Goal: Task Accomplishment & Management: Complete application form

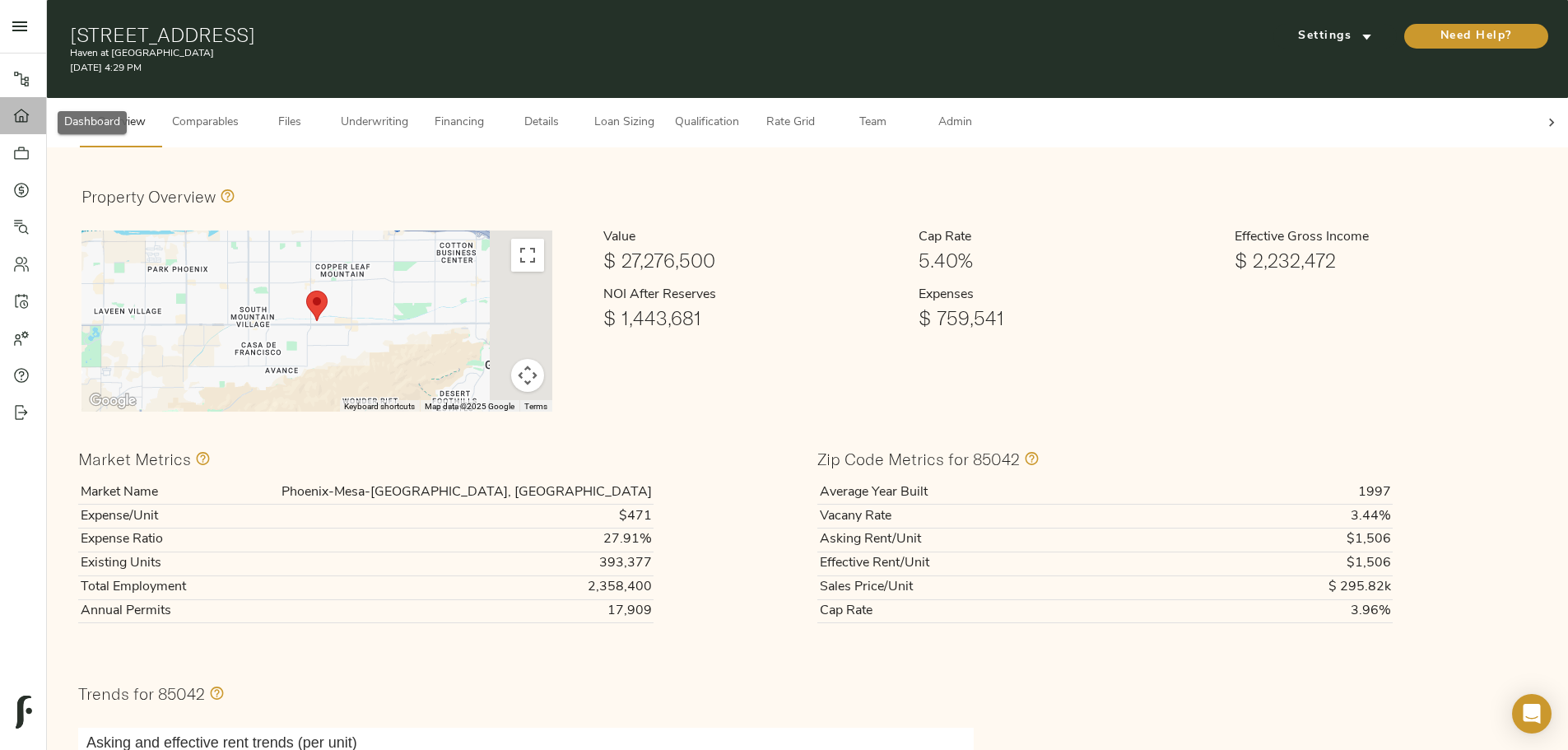
click at [22, 124] on icon at bounding box center [21, 116] width 16 height 16
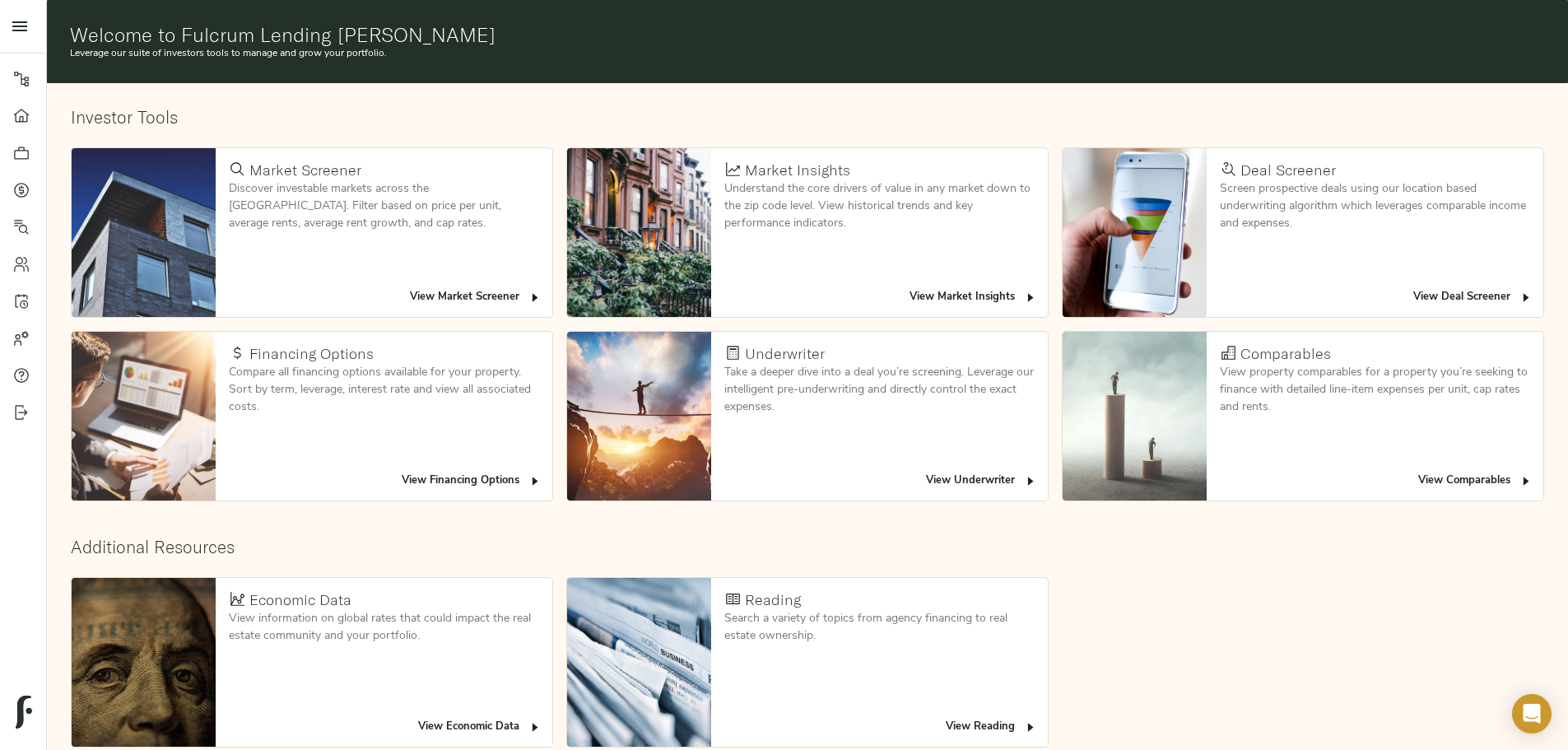
click at [1414, 288] on span "View Deal Screener" at bounding box center [1473, 298] width 119 height 19
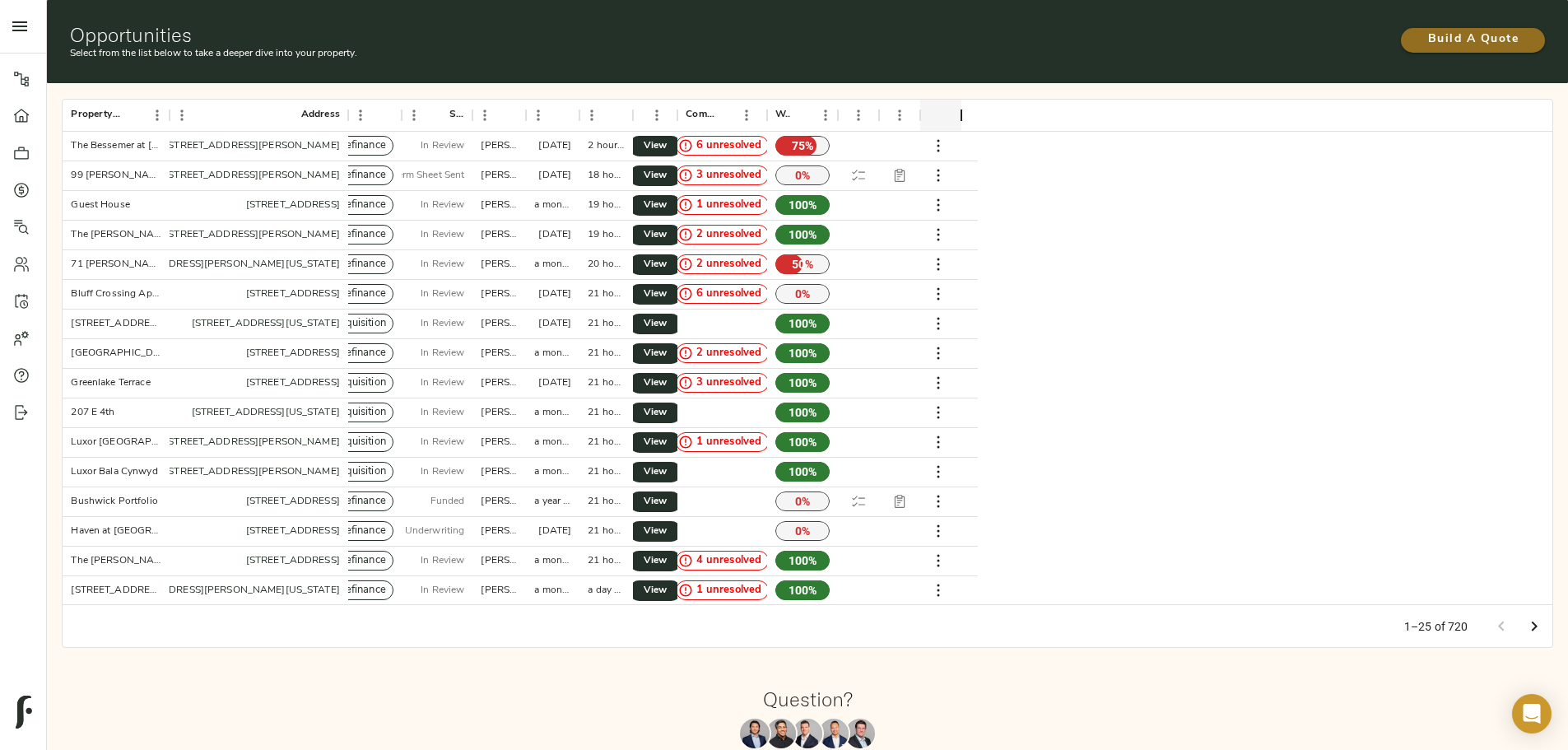
click at [1418, 32] on span "Build A Quote" at bounding box center [1474, 40] width 112 height 21
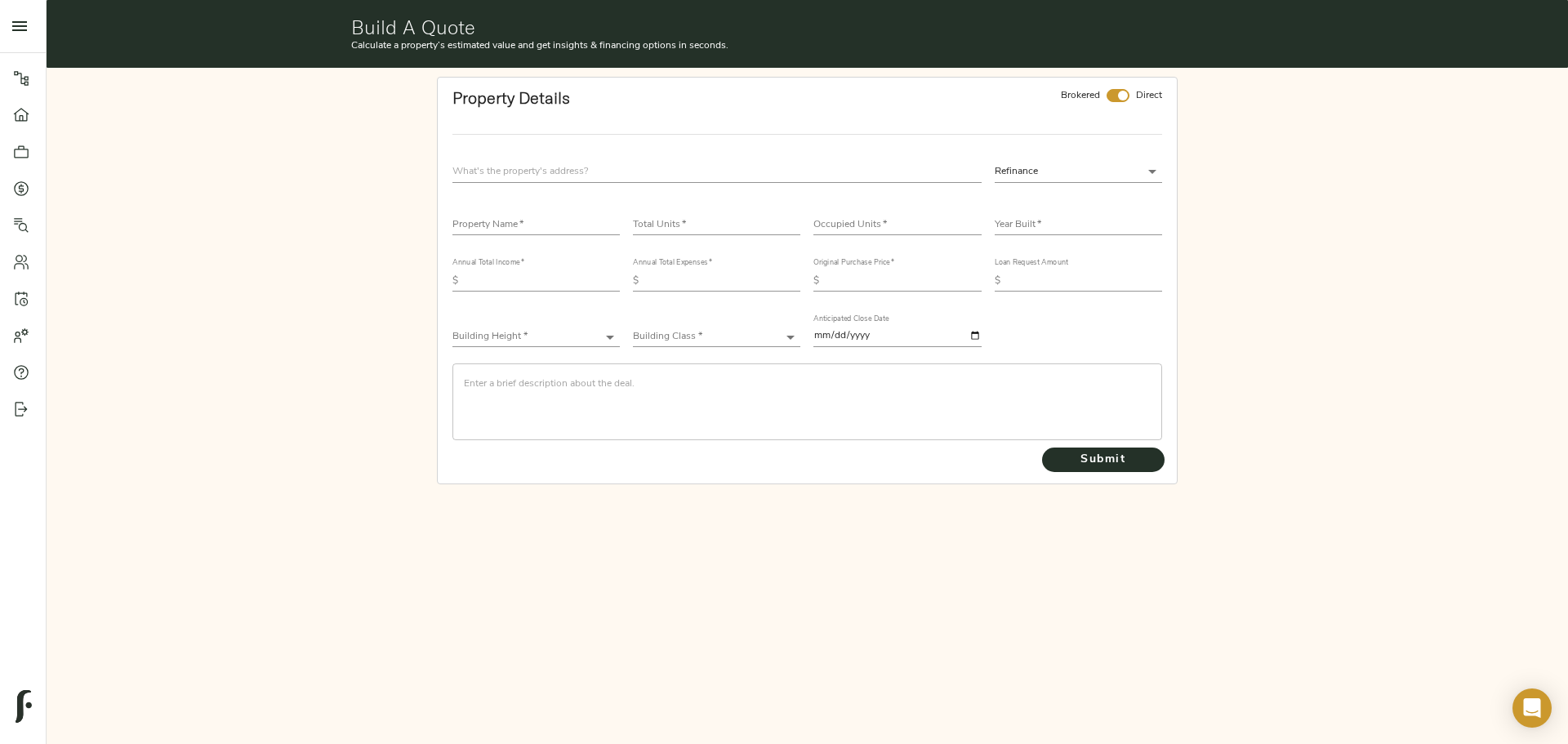
click at [546, 165] on input "text" at bounding box center [717, 172] width 529 height 22
type input "T"
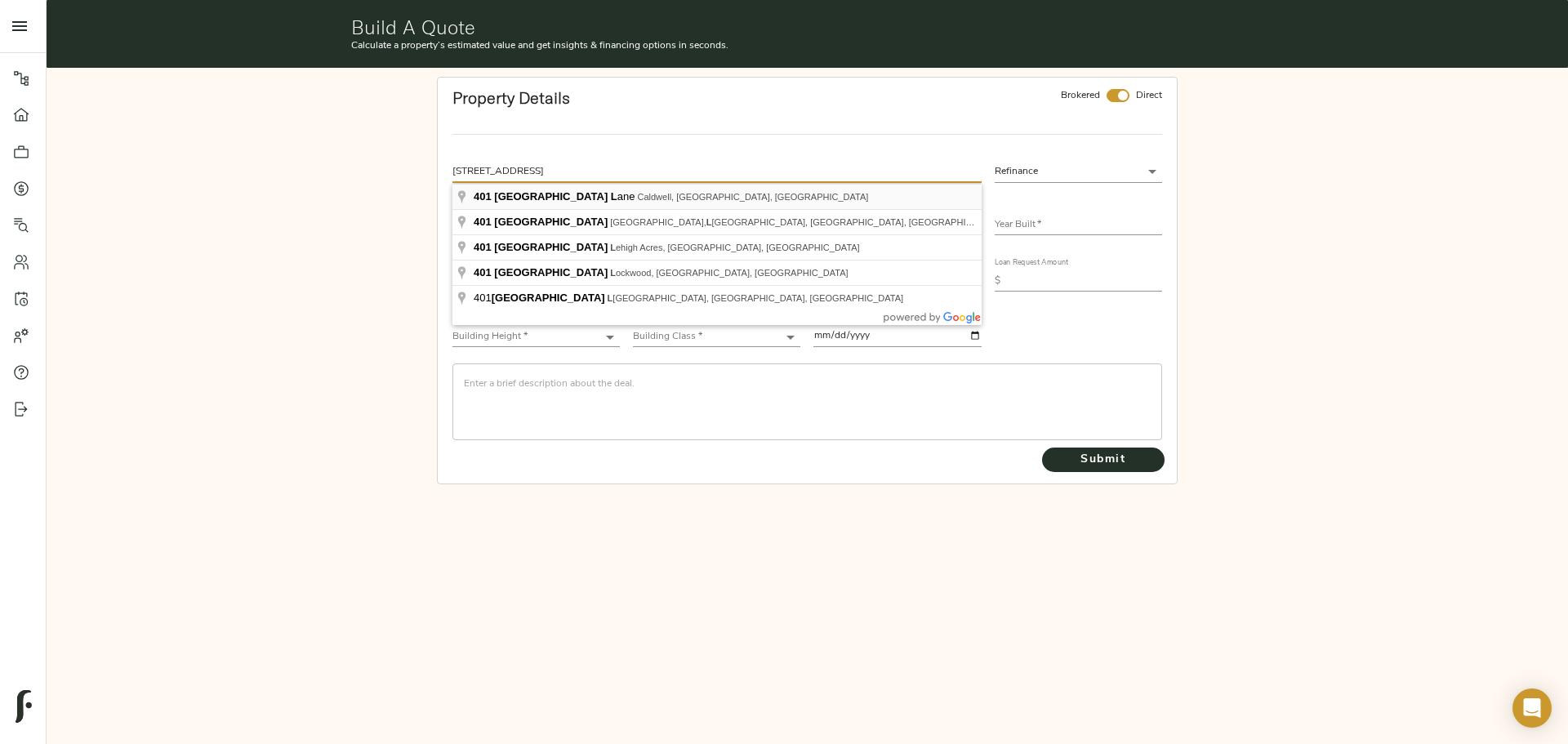
type input "401 Cyn Vlg Ln, Caldwell, ID 83607, USA"
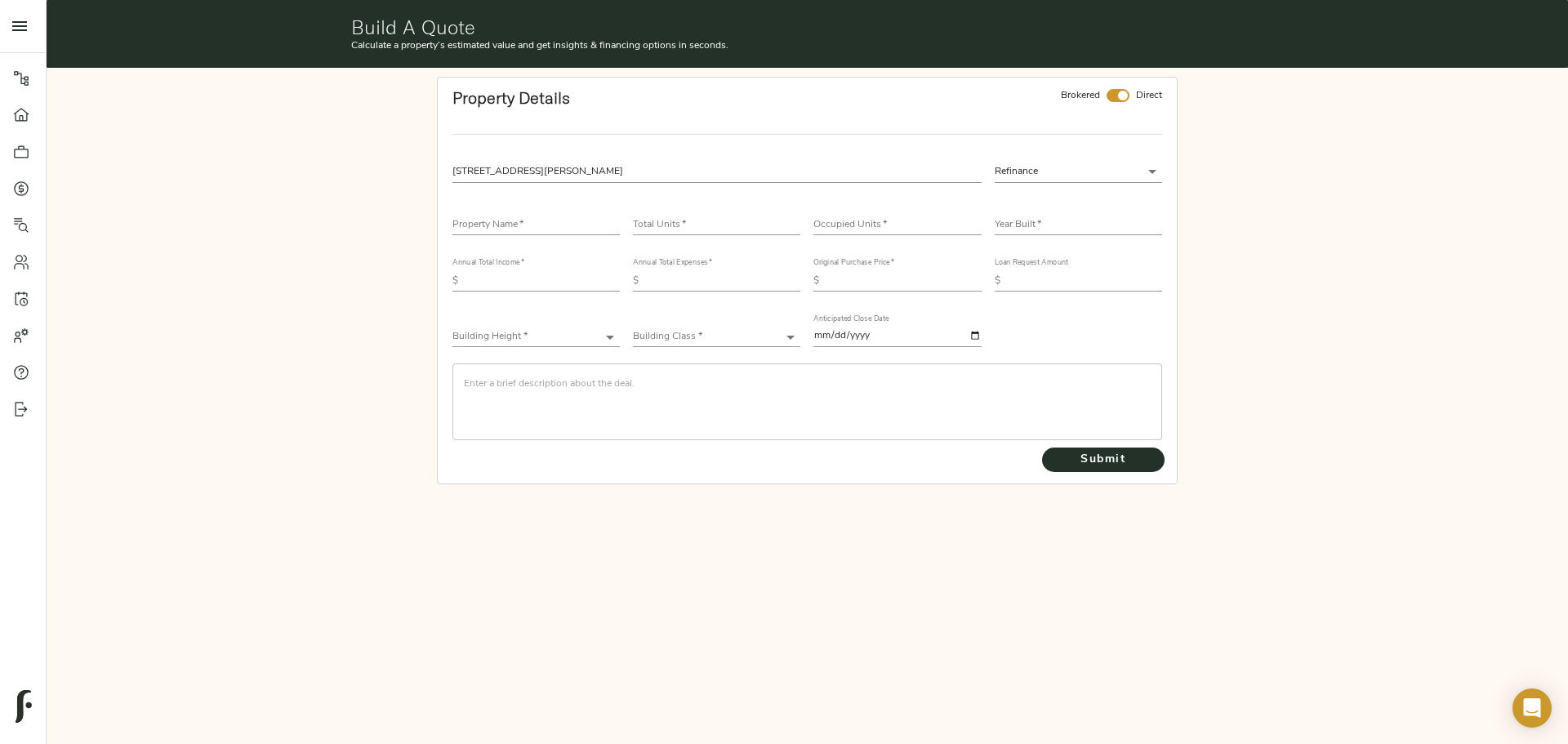
click at [1124, 95] on input "checkbox" at bounding box center [1123, 95] width 39 height 13
checkbox input "false"
click at [530, 223] on input "text" at bounding box center [535, 225] width 168 height 20
type input "The Jaxon"
click at [706, 232] on input "number" at bounding box center [716, 225] width 168 height 20
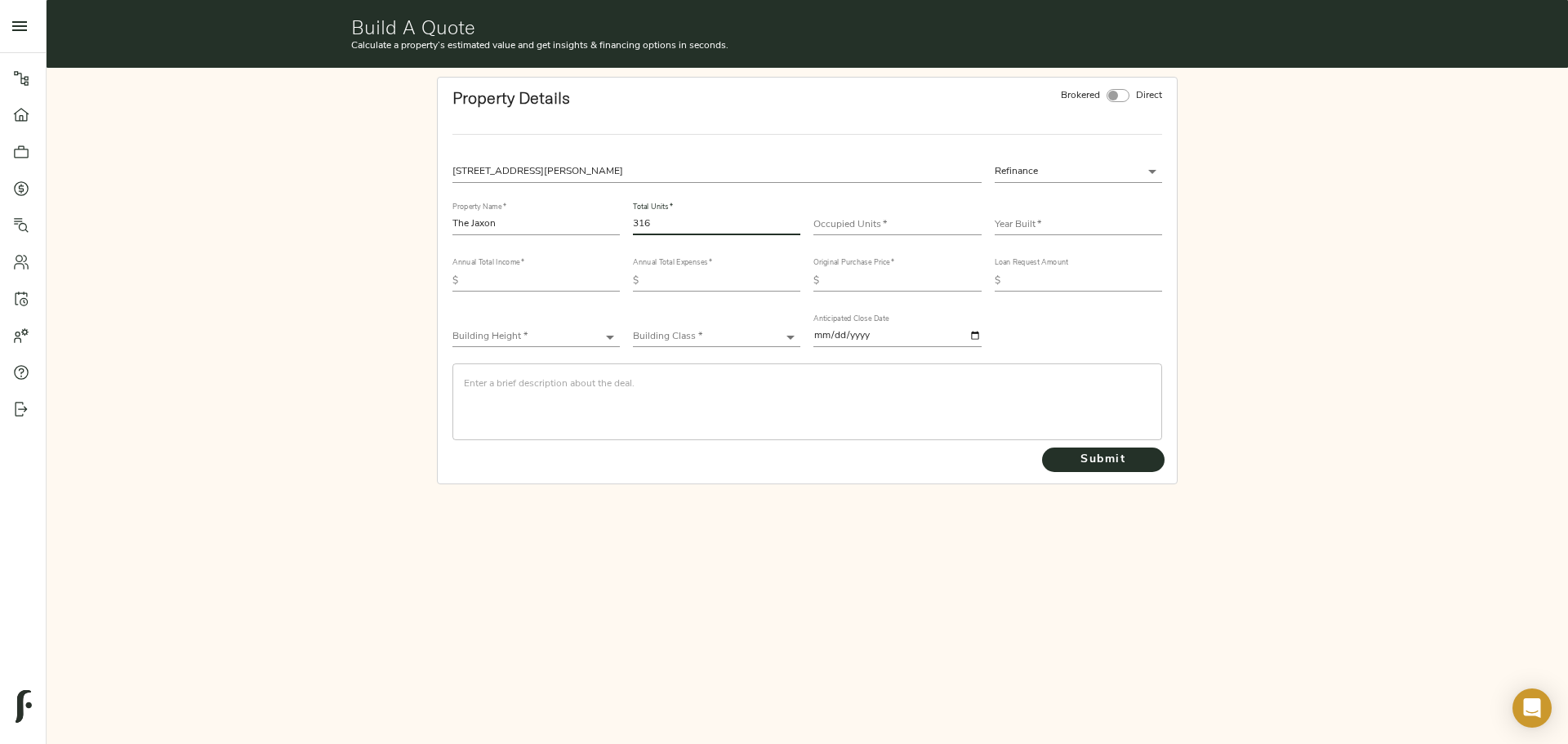
type input "316"
click at [839, 217] on input "number" at bounding box center [896, 225] width 168 height 20
click at [833, 218] on input "number" at bounding box center [896, 225] width 168 height 20
type input "231"
click at [1053, 227] on input "text" at bounding box center [1078, 225] width 168 height 20
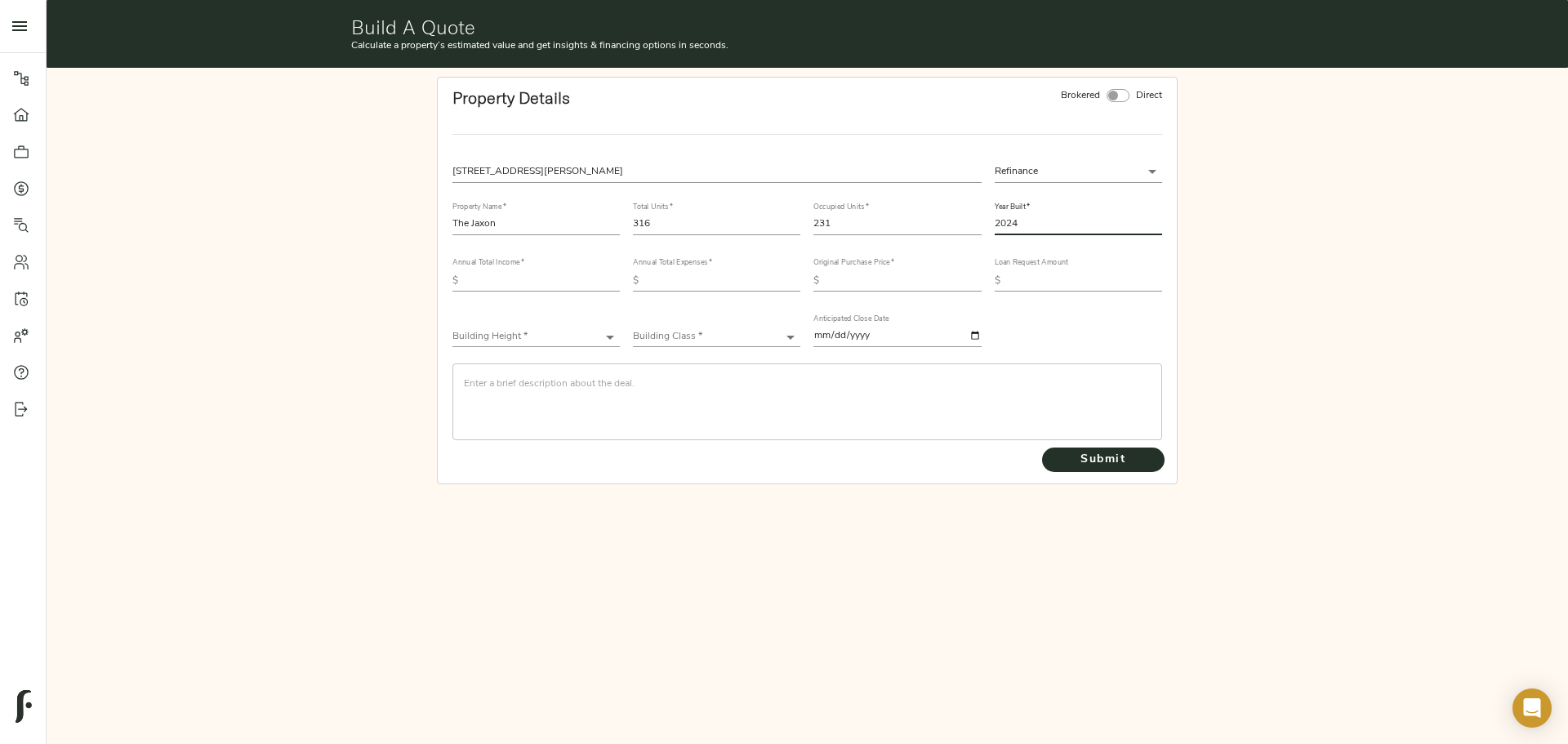
type input "2024"
click at [566, 272] on input "text" at bounding box center [542, 280] width 155 height 20
click at [574, 278] on input "text" at bounding box center [542, 280] width 155 height 20
type input "2,612,959"
click at [708, 287] on input "text" at bounding box center [723, 280] width 155 height 20
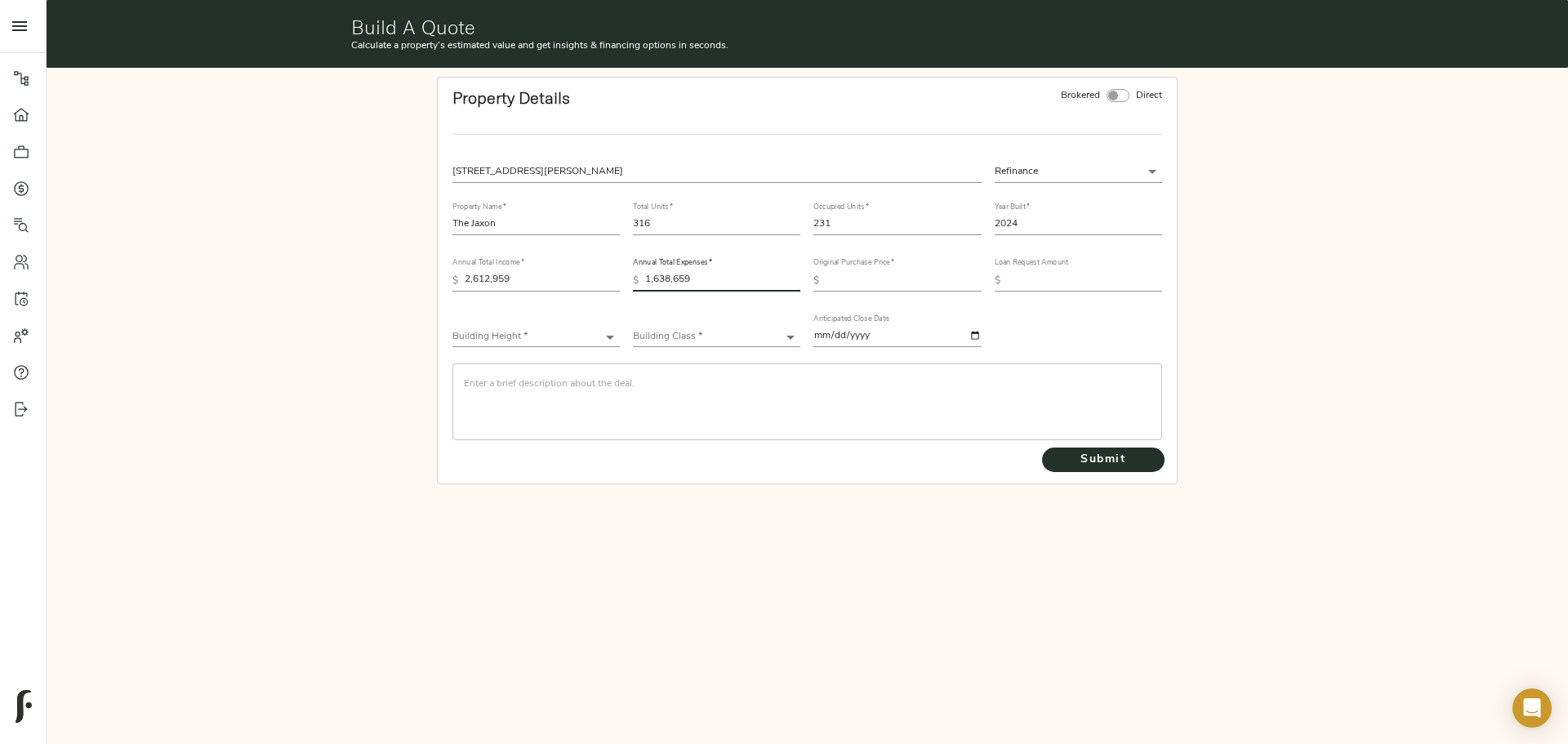
type input "1,638,659"
click at [911, 286] on input "text" at bounding box center [903, 280] width 155 height 20
click at [1094, 331] on div "401 Cyn Vlg Ln, Caldwell, ID 83607, USA Refinance refinance Property Name   * T…" at bounding box center [807, 300] width 723 height 292
click at [891, 288] on input "text" at bounding box center [903, 280] width 155 height 20
type input "70,444,000"
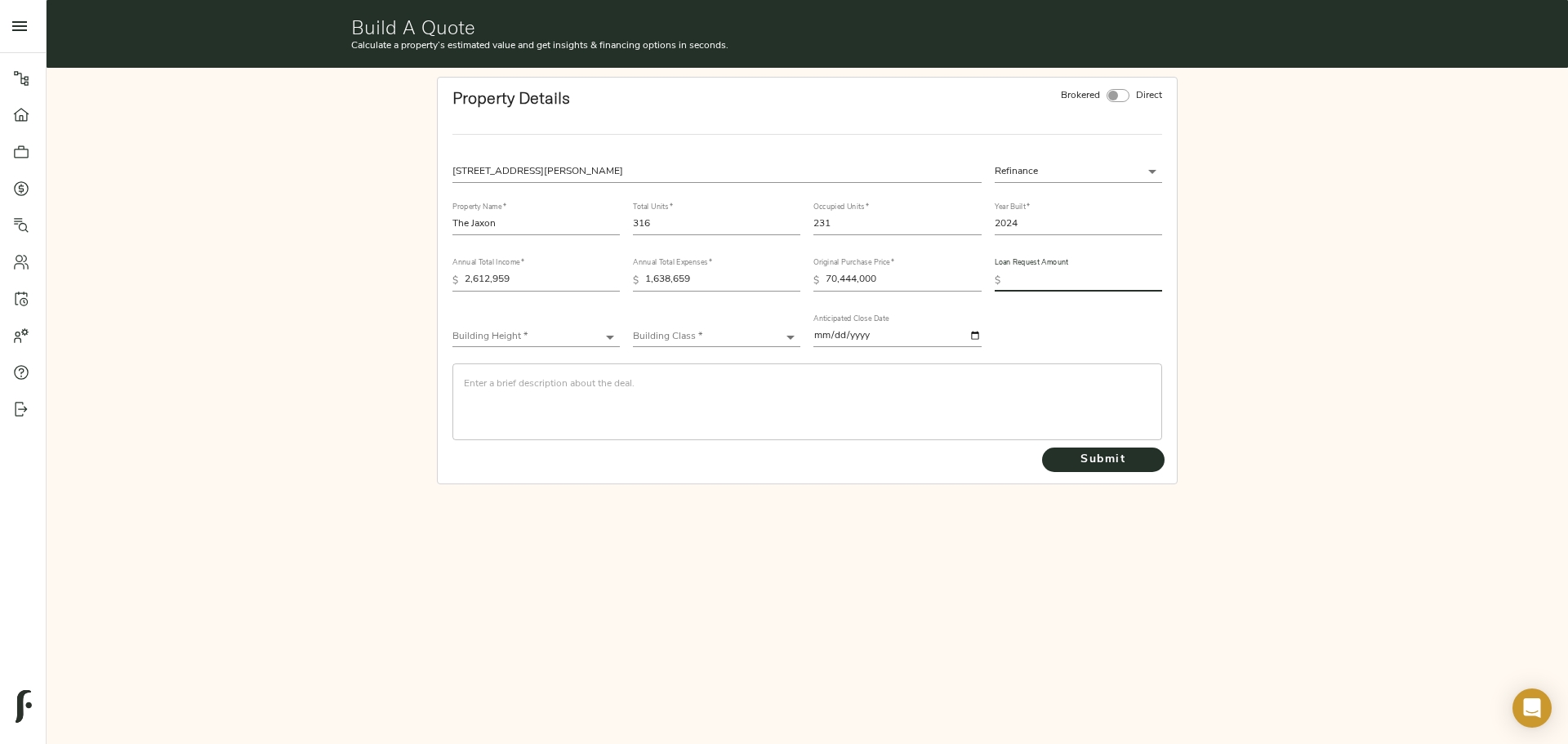
click at [1093, 280] on input "text" at bounding box center [1084, 280] width 155 height 20
type input "81,000,000"
click at [569, 334] on body "Haven at South Mountain - 1630 E Baseline Rd, Phoenix, AZ 85042 Pipeline Dashbo…" at bounding box center [784, 372] width 1568 height 744
click at [566, 356] on li "Mid-Rise (4-6 stories)" at bounding box center [535, 362] width 168 height 25
type input "Mid-Rise"
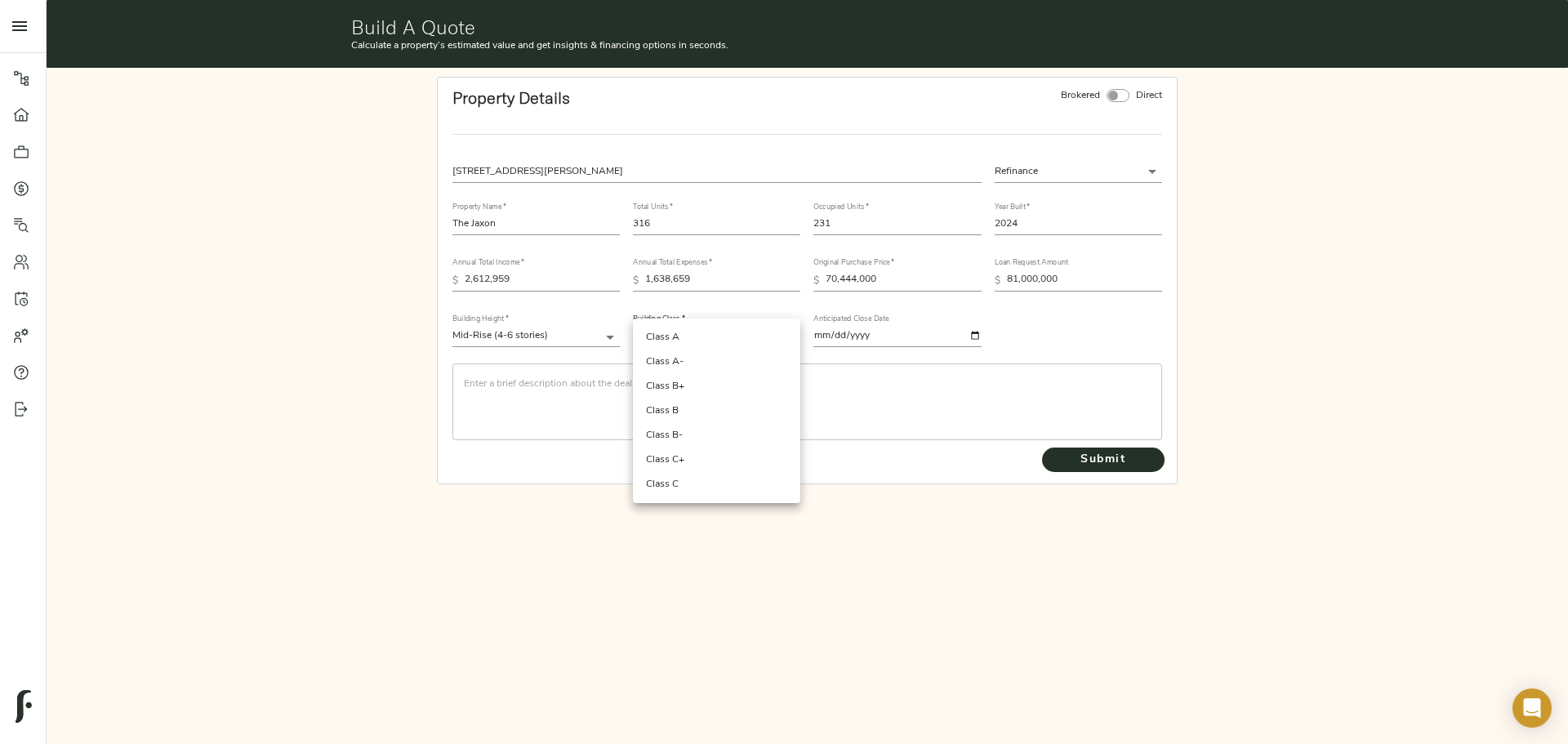
click at [671, 333] on body "Haven at South Mountain - 1630 E Baseline Rd, Phoenix, AZ 85042 Pipeline Dashbo…" at bounding box center [784, 372] width 1568 height 744
click at [695, 333] on li "Class A" at bounding box center [716, 337] width 168 height 25
type input "Class A"
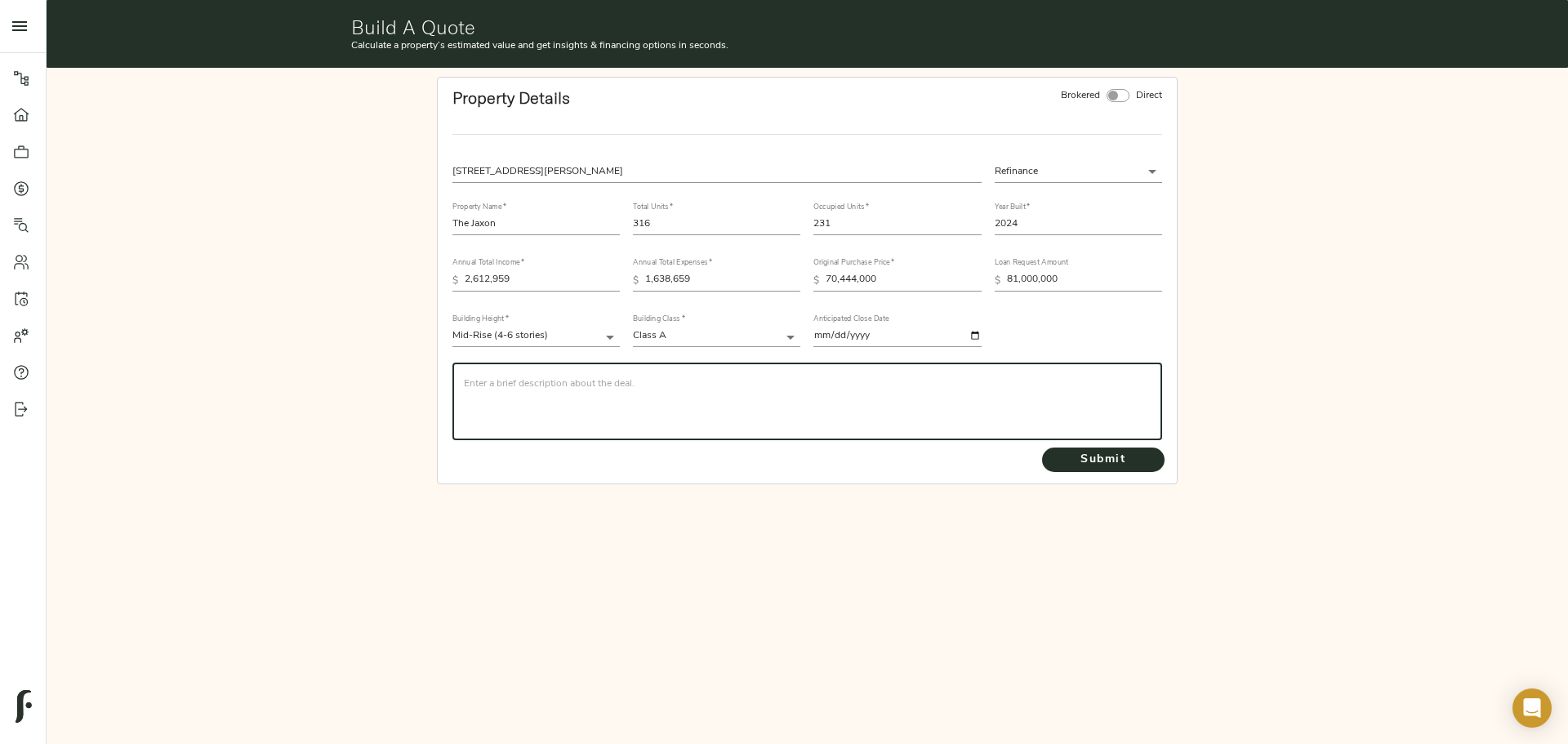
click at [655, 389] on textarea at bounding box center [807, 401] width 687 height 47
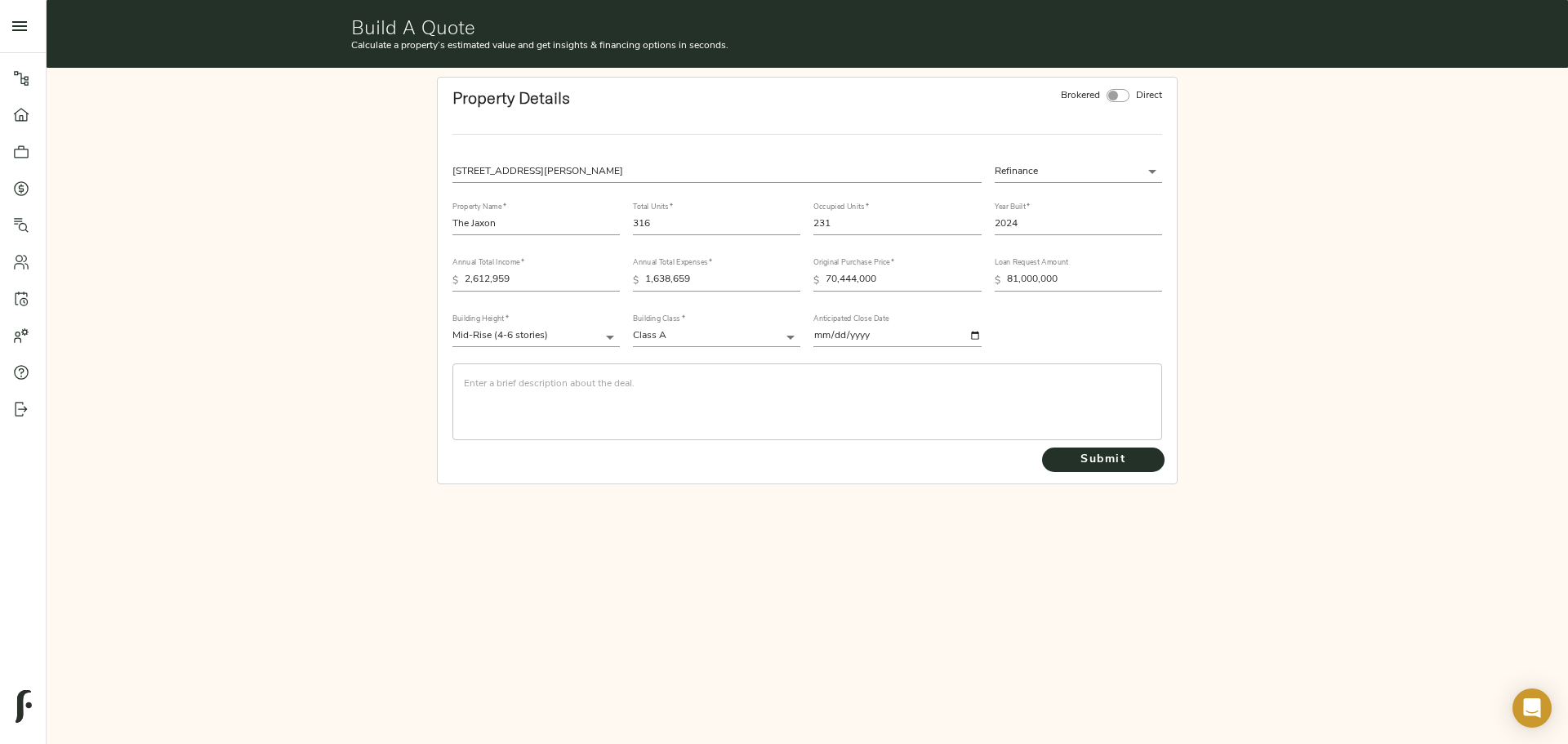
click at [699, 377] on div "​" at bounding box center [807, 402] width 710 height 77
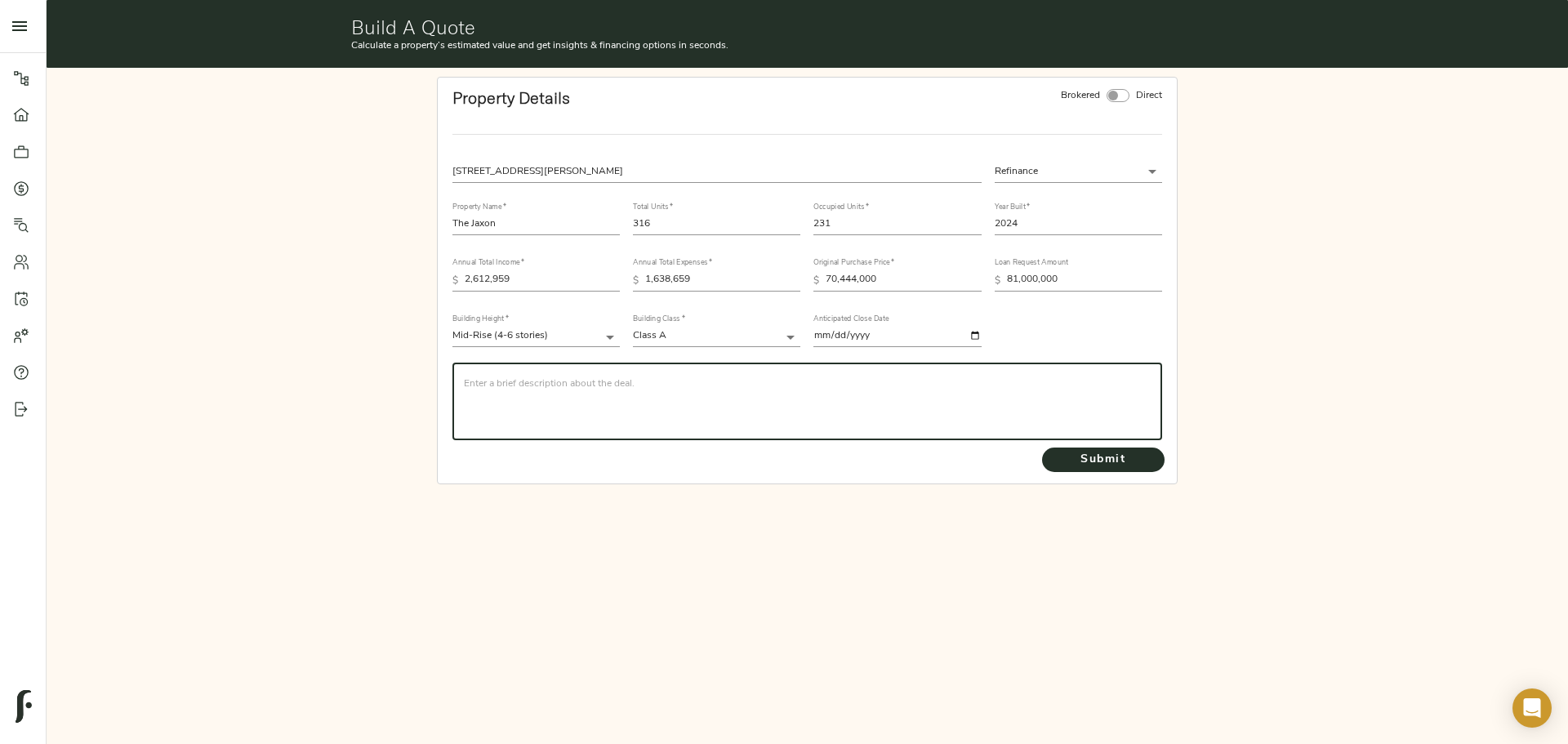
paste textarea "Bellwether Enterprise (“BWE”) has been exclusively engaged by DeBartolo Develop…"
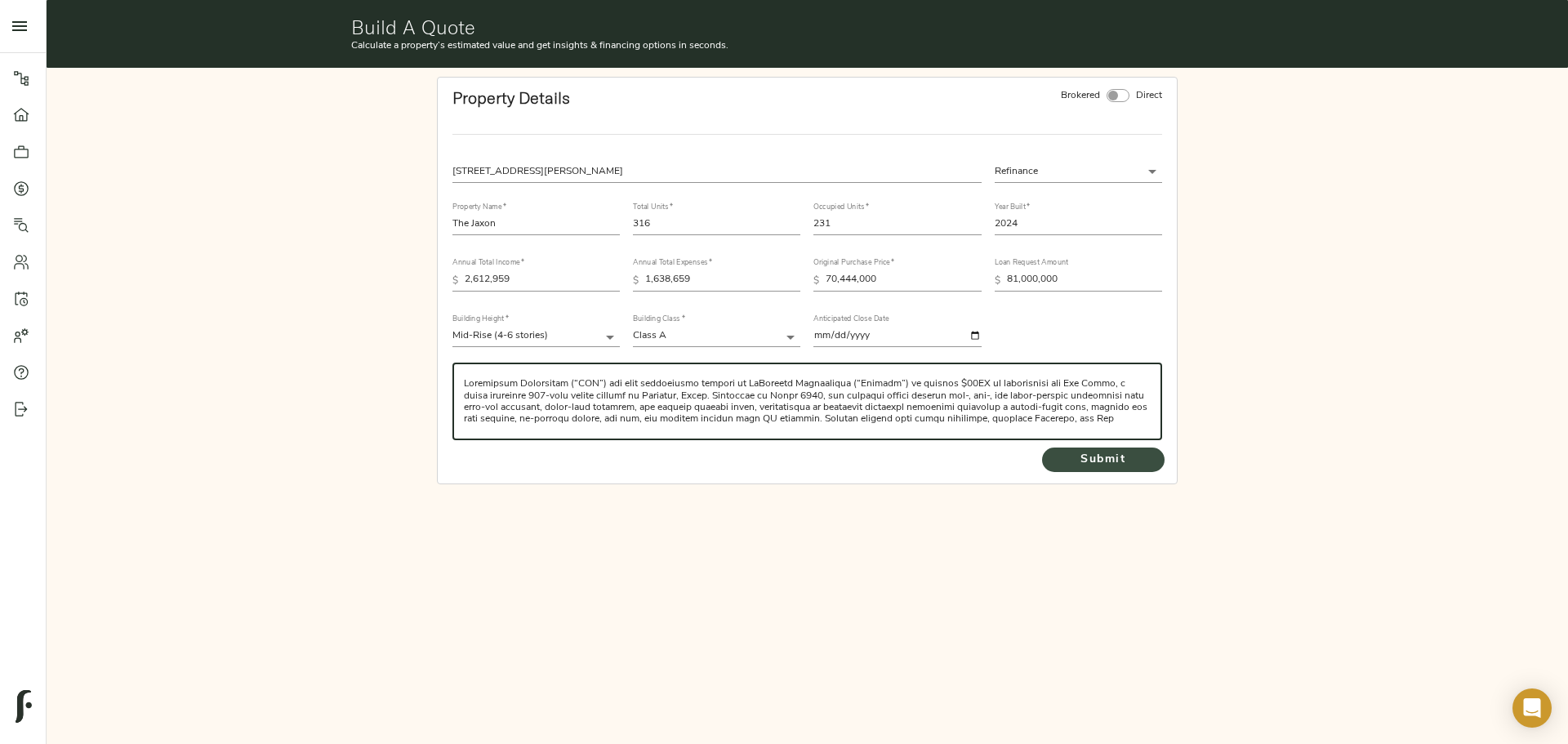
type textarea "Bellwether Enterprise (“BWE”) has been exclusively engaged by DeBartolo Develop…"
click at [1074, 454] on span "Submit" at bounding box center [1103, 461] width 90 height 20
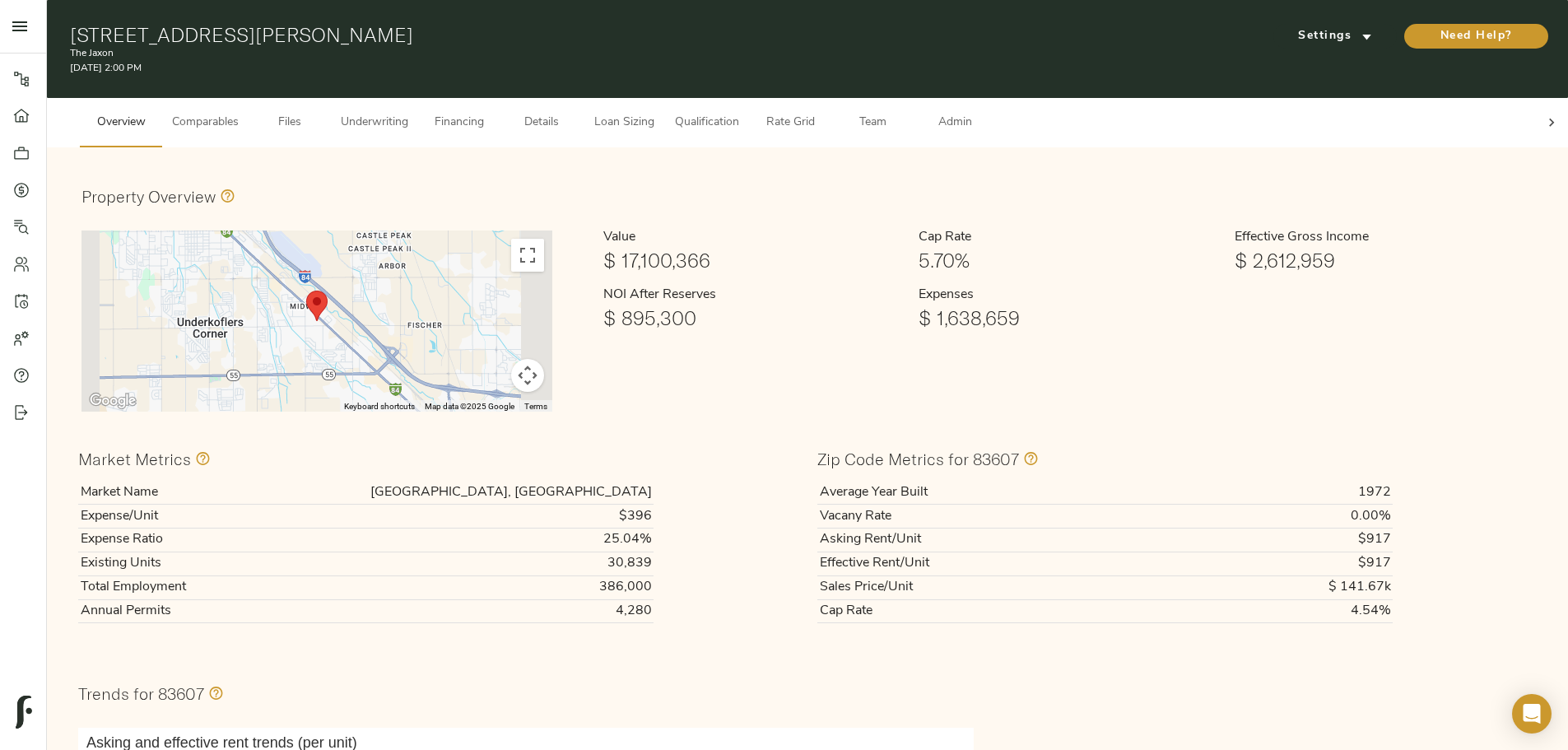
click at [544, 361] on button "Map camera controls" at bounding box center [528, 375] width 33 height 33
click at [503, 369] on button "Zoom out" at bounding box center [487, 375] width 33 height 33
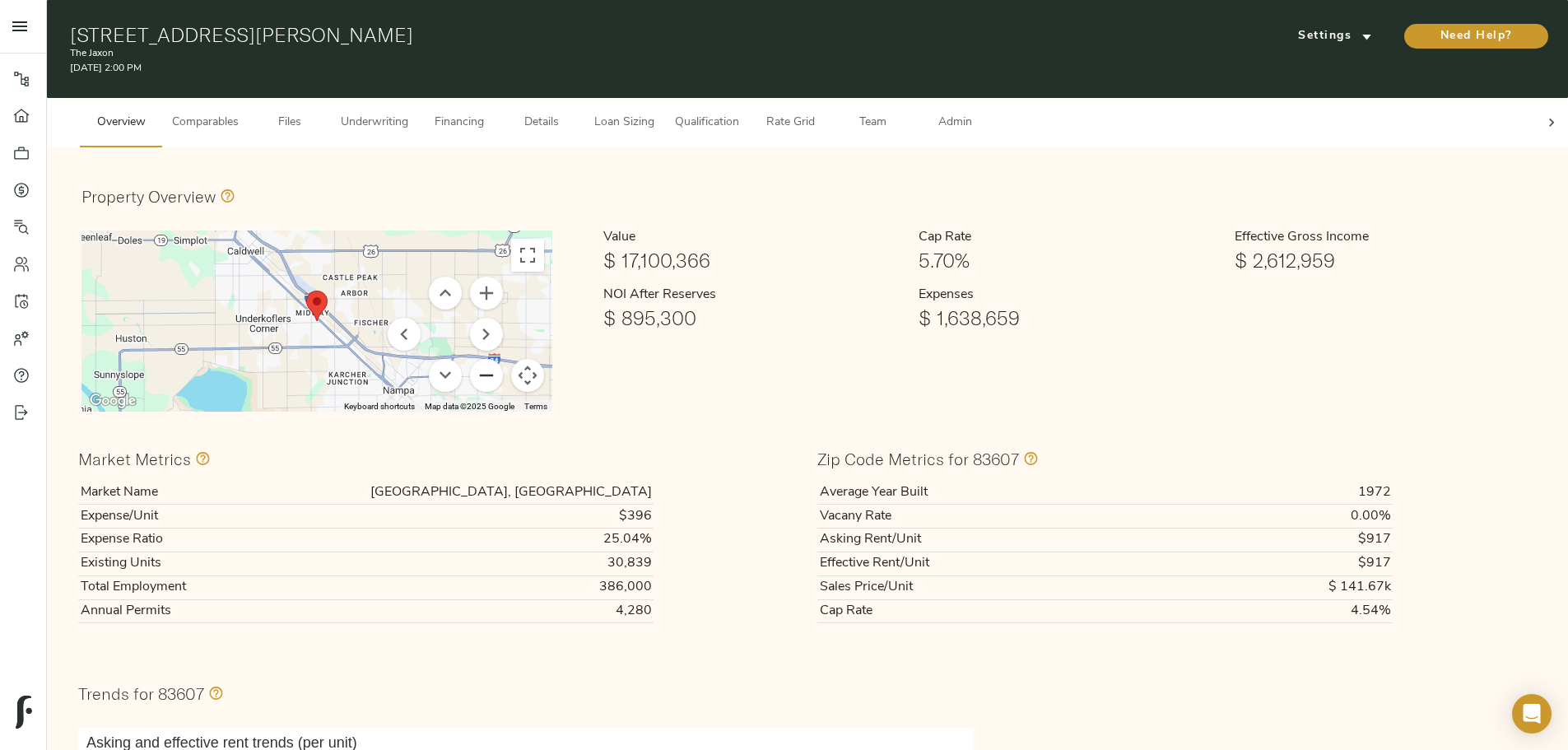
click at [503, 369] on button "Zoom out" at bounding box center [487, 375] width 33 height 33
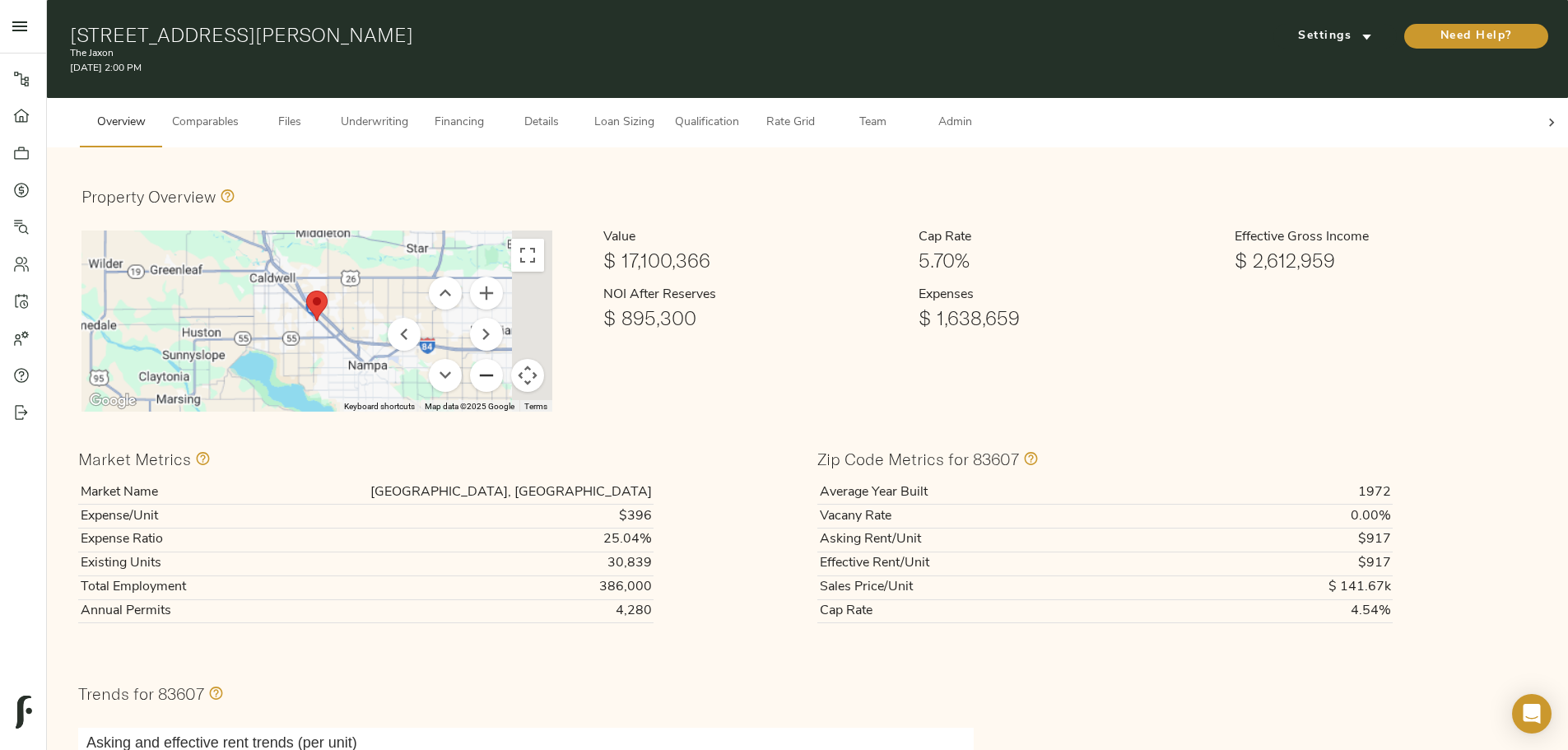
click at [503, 369] on button "Zoom out" at bounding box center [487, 375] width 33 height 33
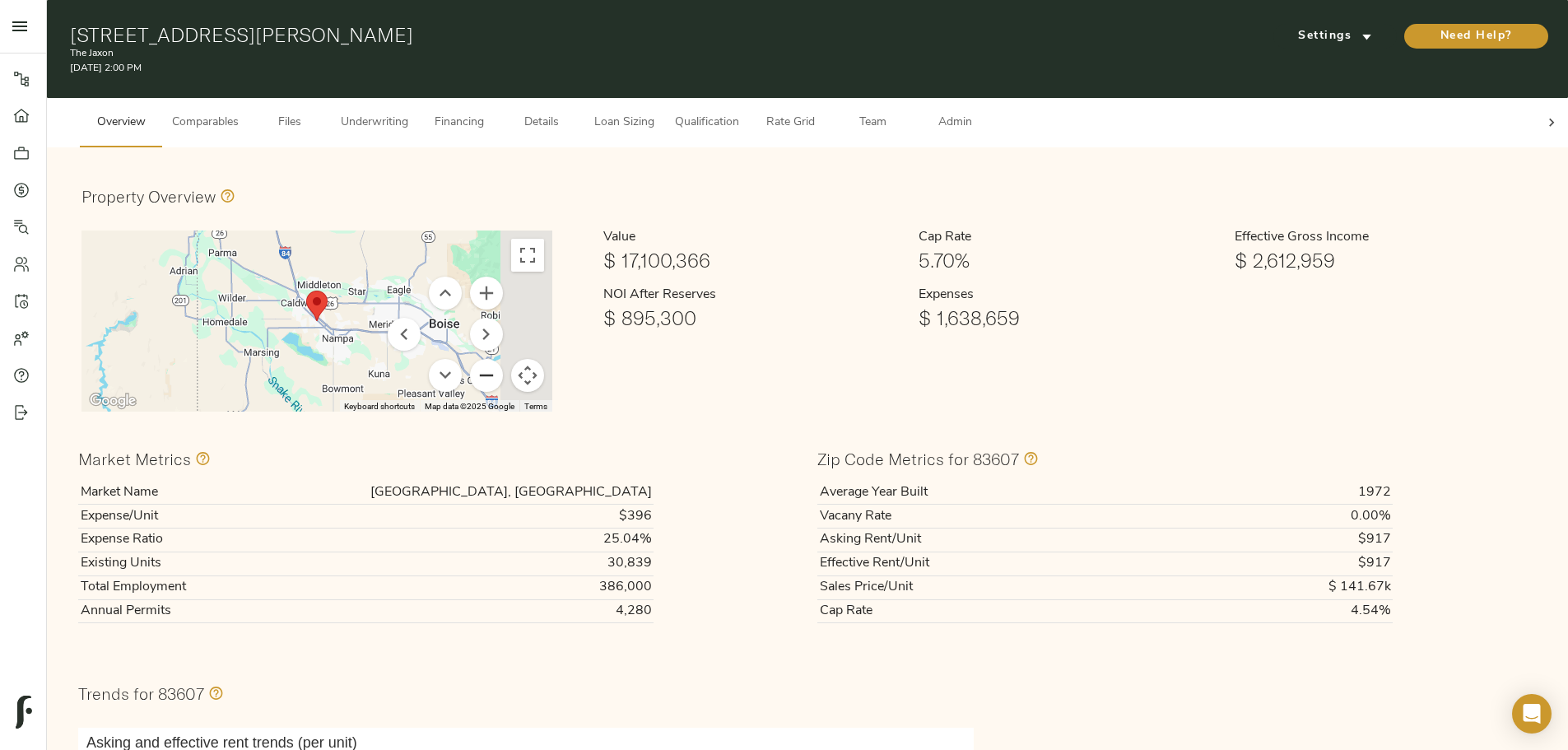
click at [503, 369] on button "Zoom out" at bounding box center [487, 375] width 33 height 33
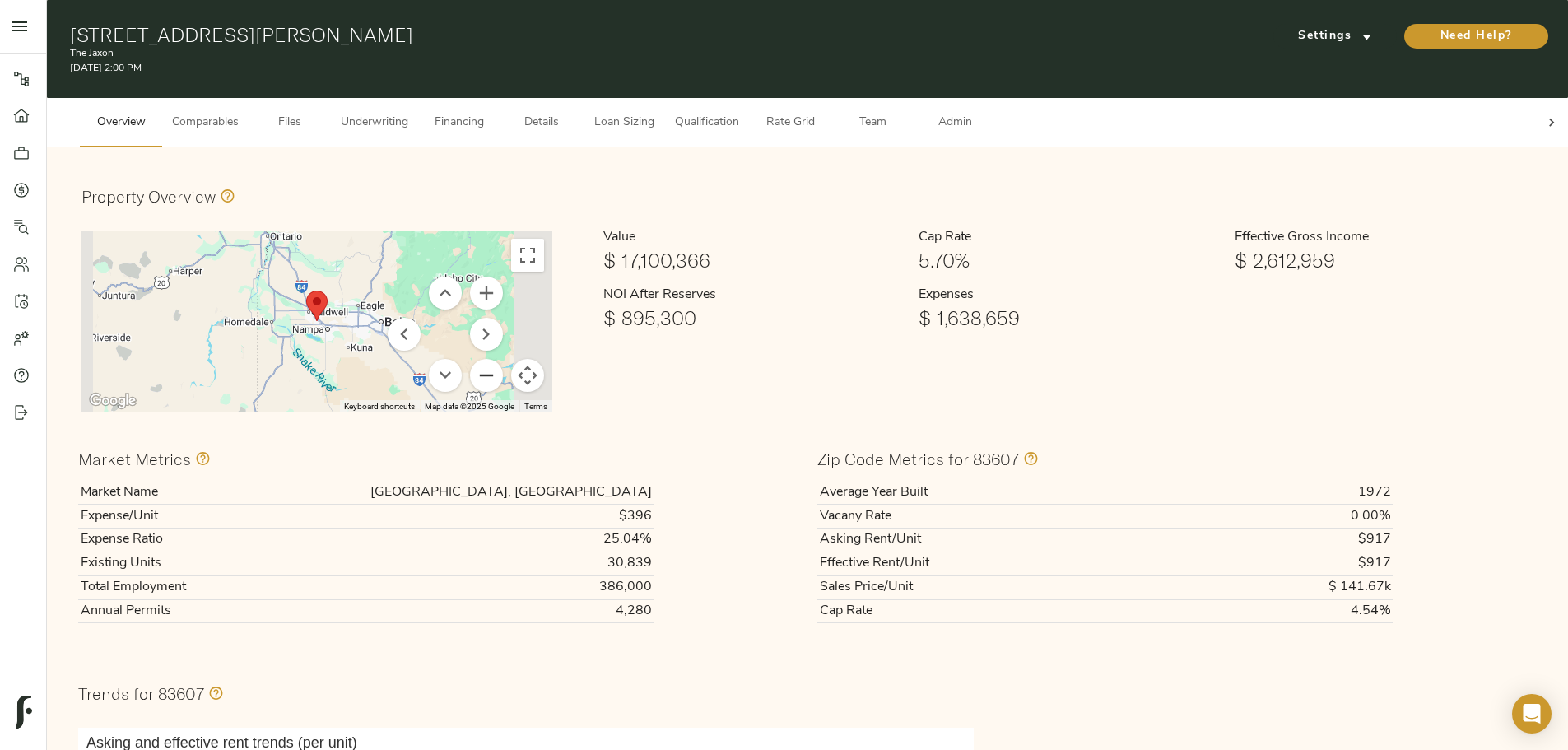
click at [503, 366] on button "Zoom out" at bounding box center [487, 375] width 33 height 33
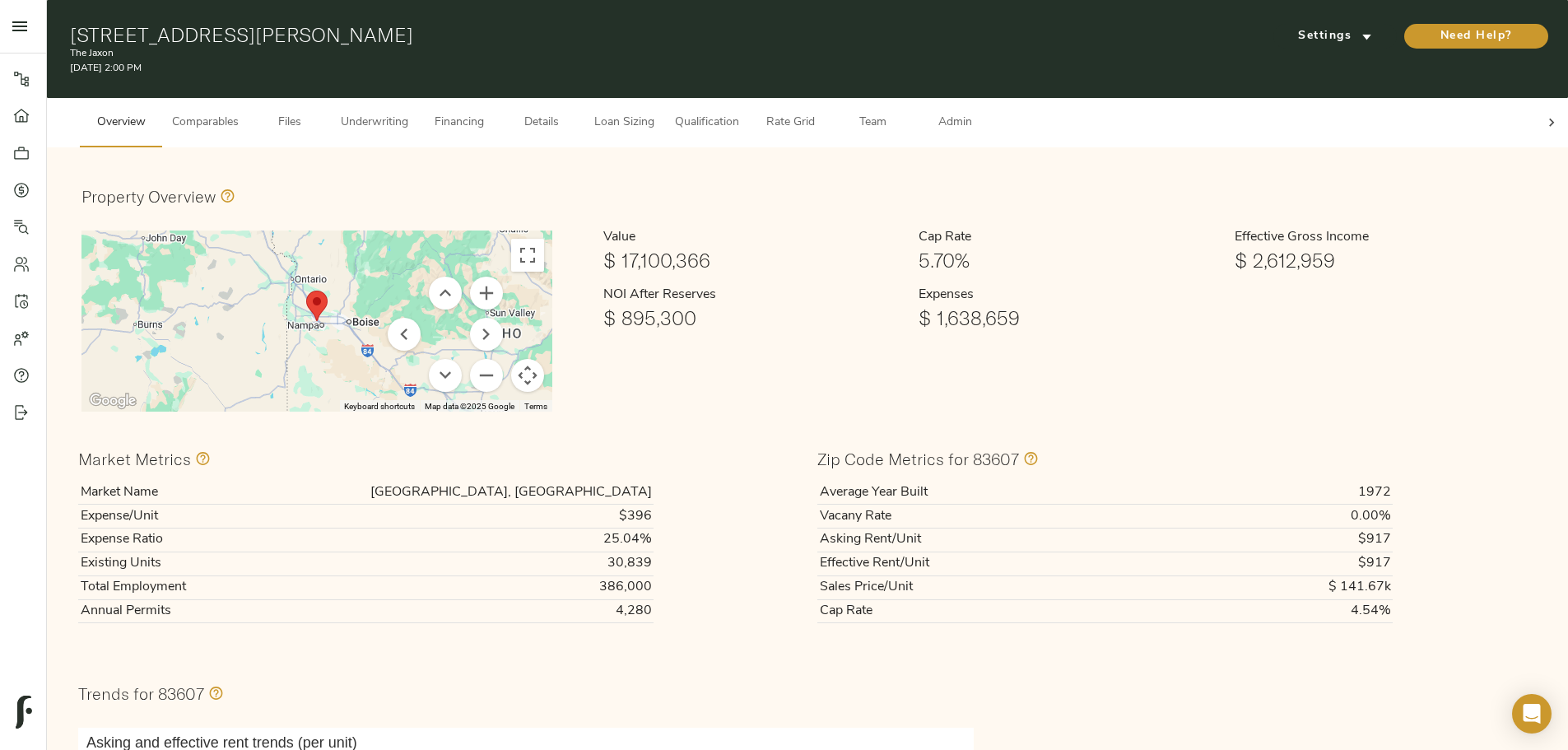
click at [321, 112] on span "Files" at bounding box center [289, 123] width 63 height 21
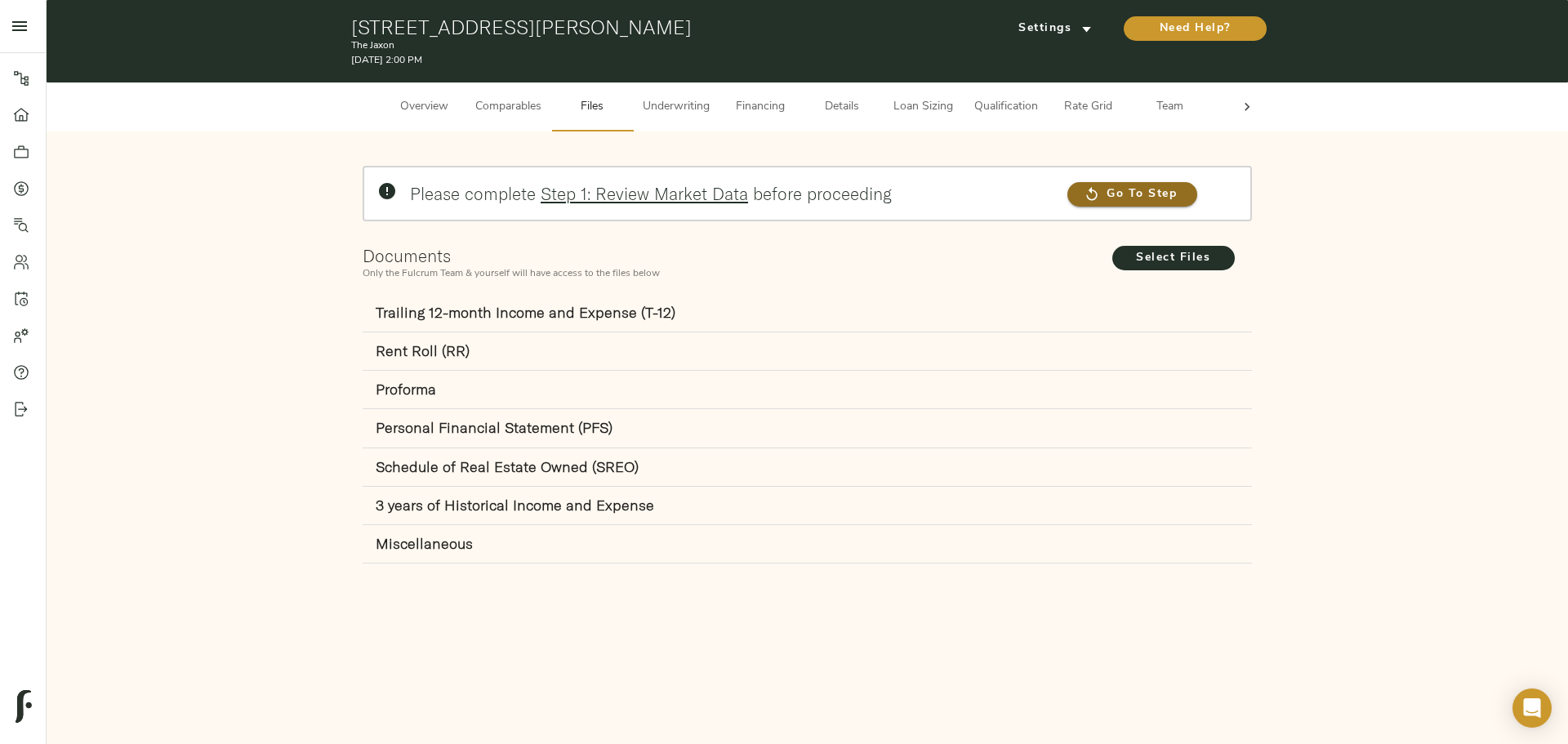
click at [1102, 202] on span "Go To Step" at bounding box center [1132, 195] width 130 height 20
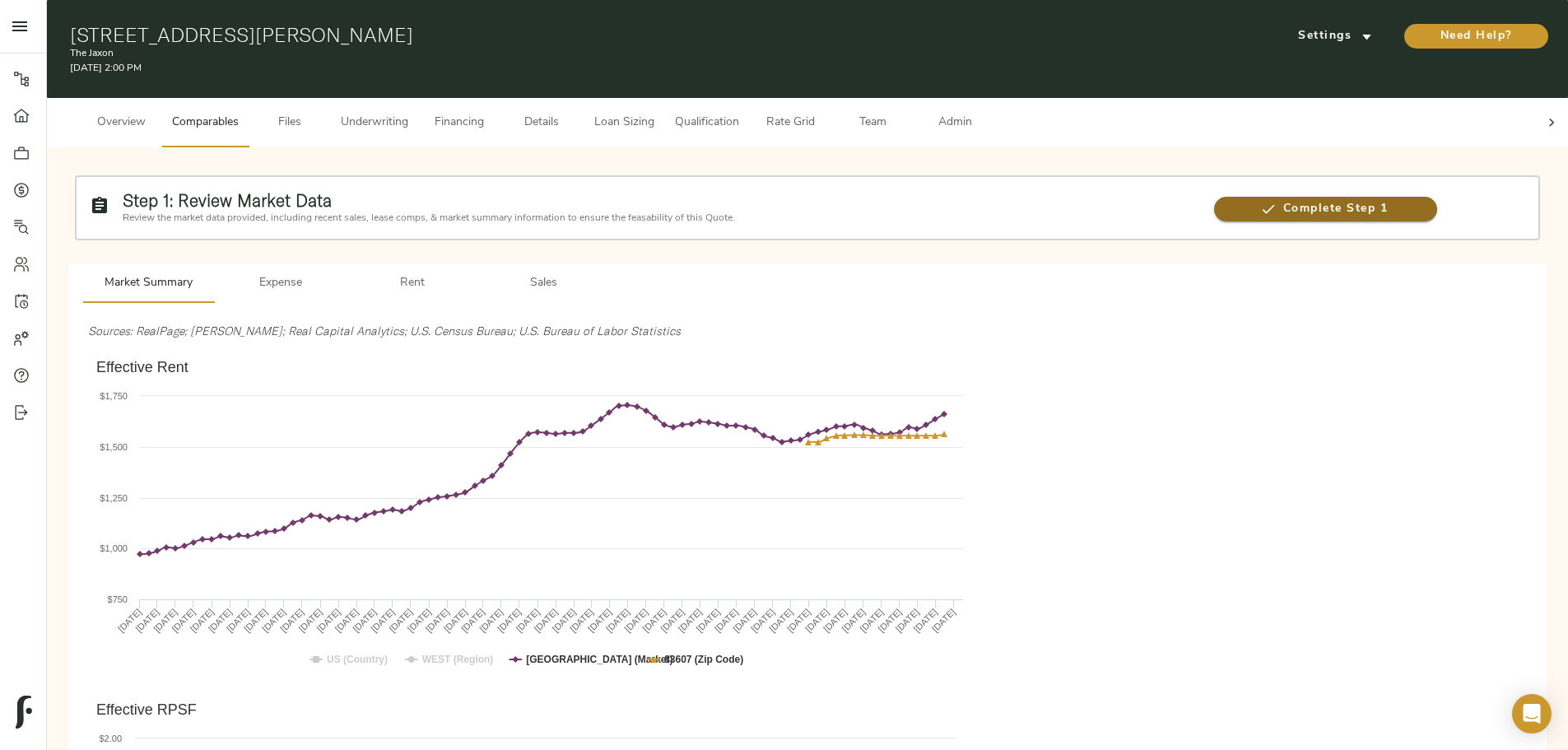
click at [1214, 199] on span "Complete Step 1" at bounding box center [1326, 209] width 224 height 21
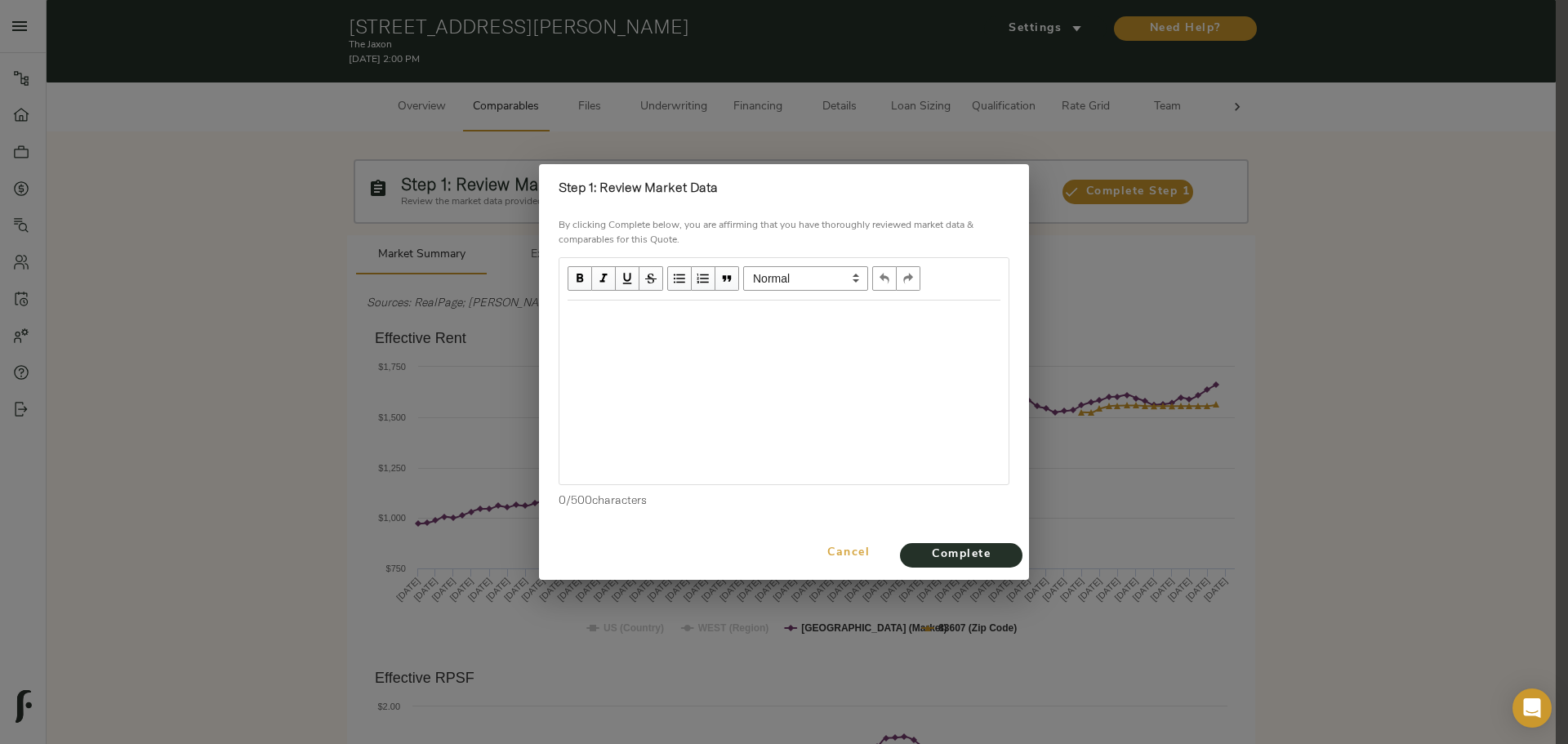
click at [850, 556] on span "Cancel" at bounding box center [849, 553] width 77 height 20
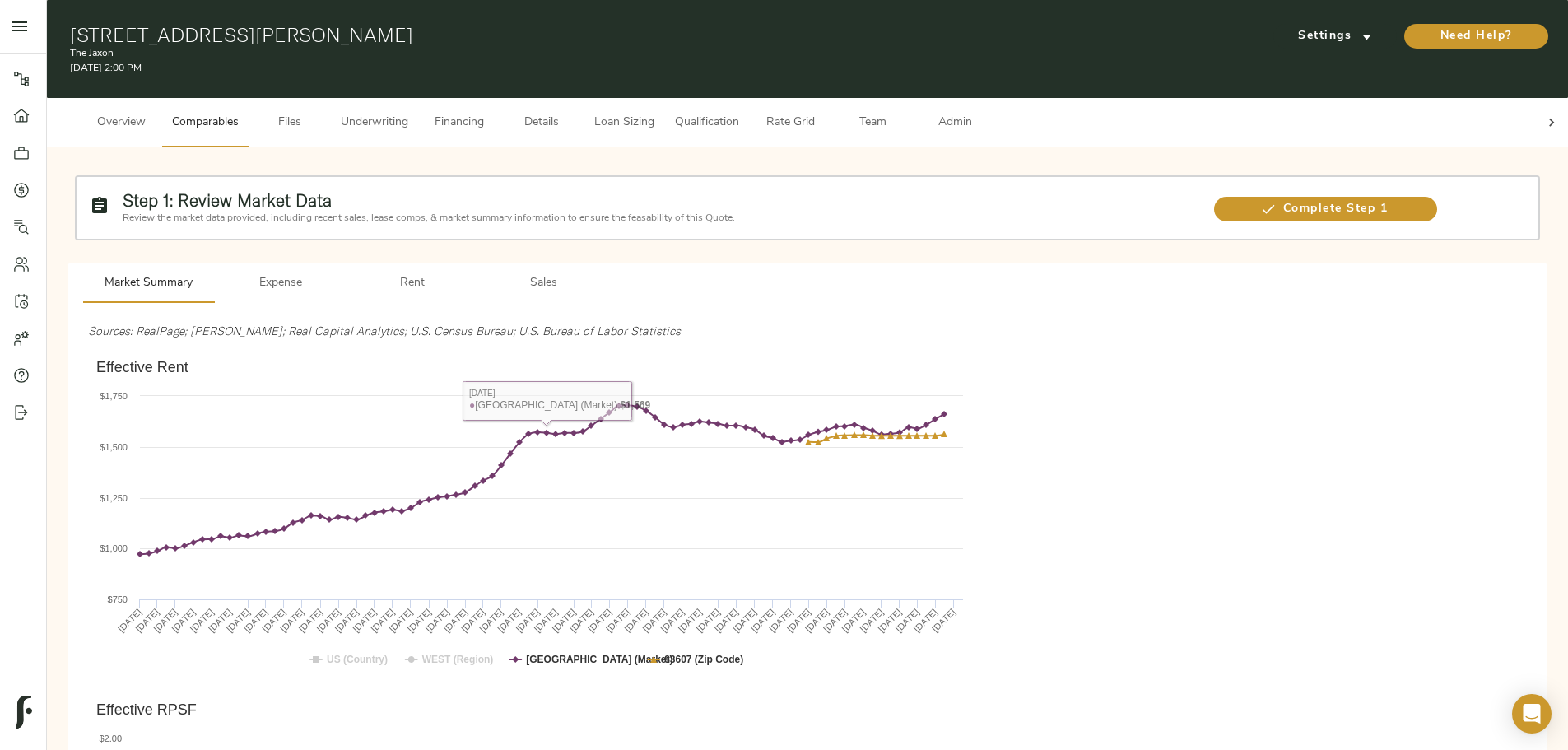
click at [418, 120] on button "Underwriting" at bounding box center [375, 123] width 88 height 50
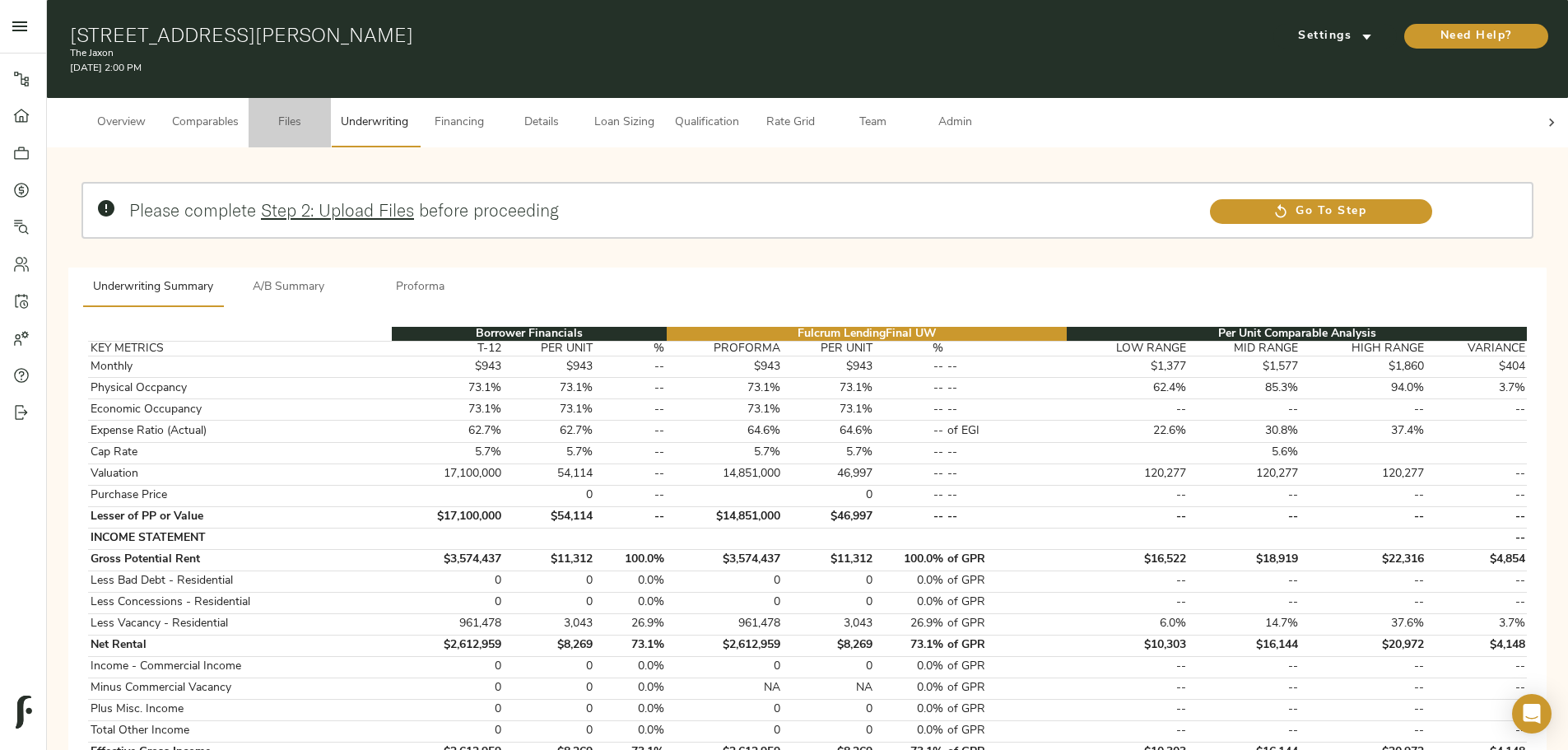
click at [321, 112] on span "Files" at bounding box center [289, 123] width 63 height 21
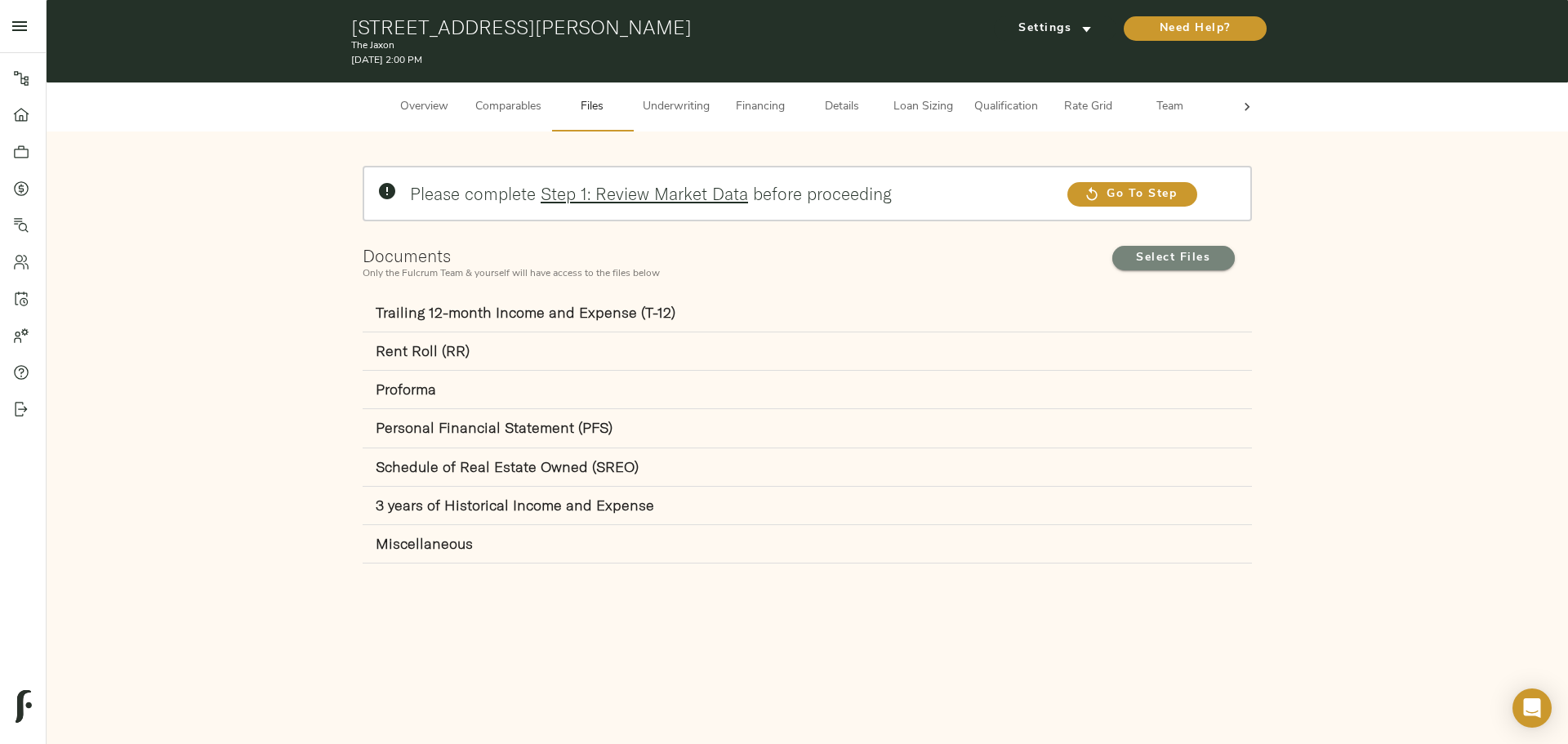
click at [1154, 250] on span "Select Files" at bounding box center [1174, 259] width 90 height 20
click at [0, 0] on input "Select Files" at bounding box center [0, 0] width 0 height 0
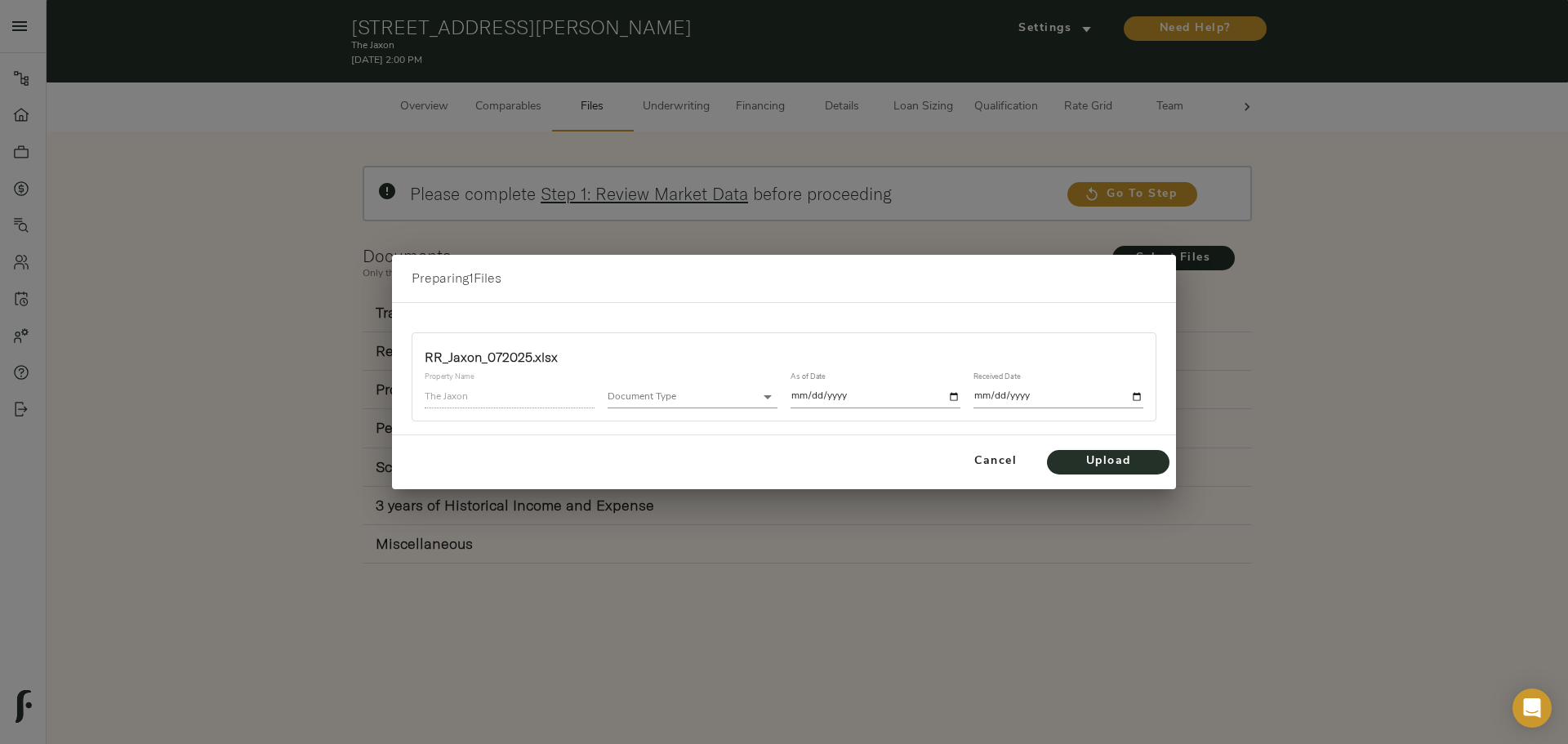
click at [682, 403] on body "The Jaxon - 401 Cyn Vlg Ln, Caldwell, ID 83607 Pipeline Dashboard Portfolio Quo…" at bounding box center [784, 372] width 1568 height 744
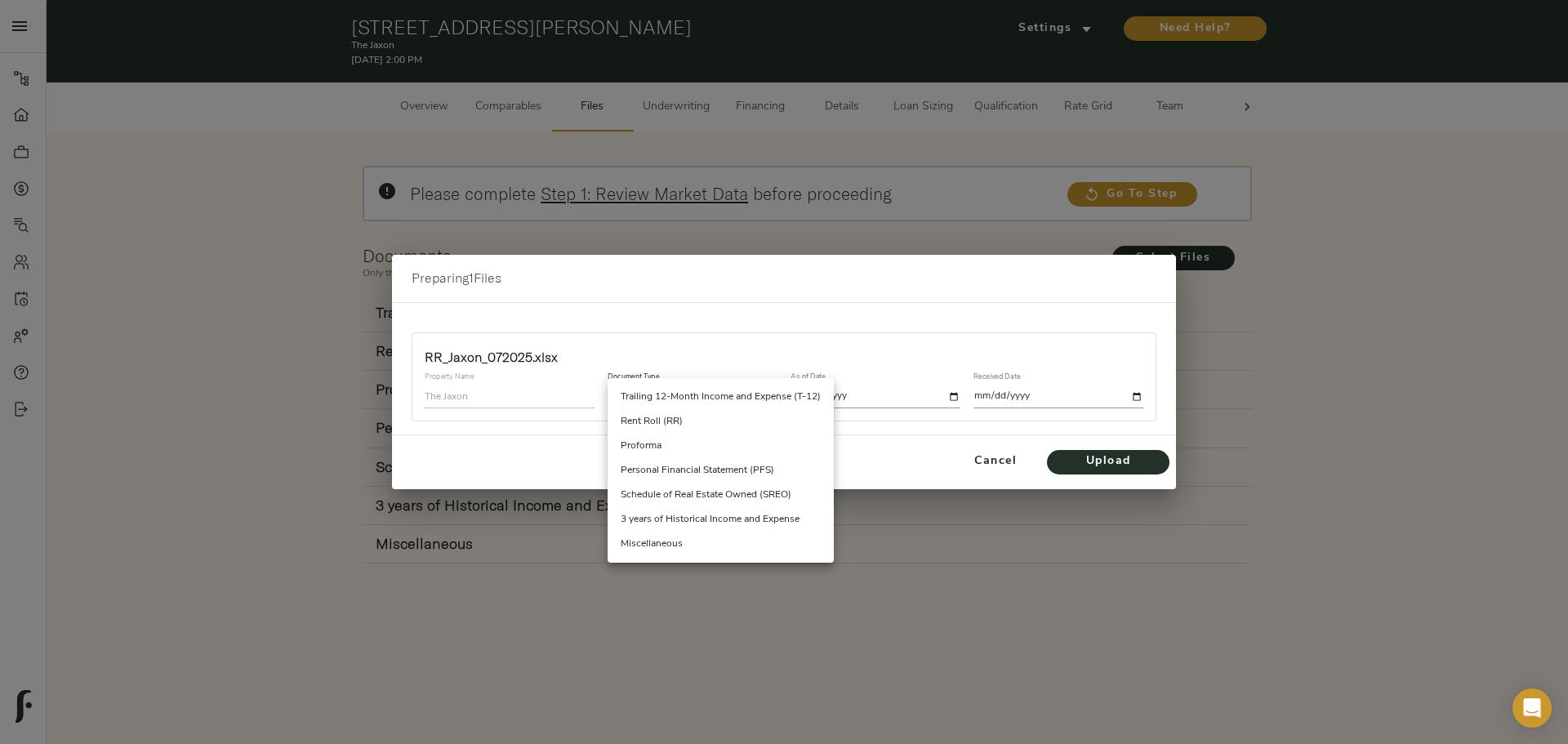
drag, startPoint x: 700, startPoint y: 415, endPoint x: 765, endPoint y: 415, distance: 65.0
click at [701, 415] on li "Rent Roll (RR)" at bounding box center [721, 421] width 226 height 25
type input "rent_roll"
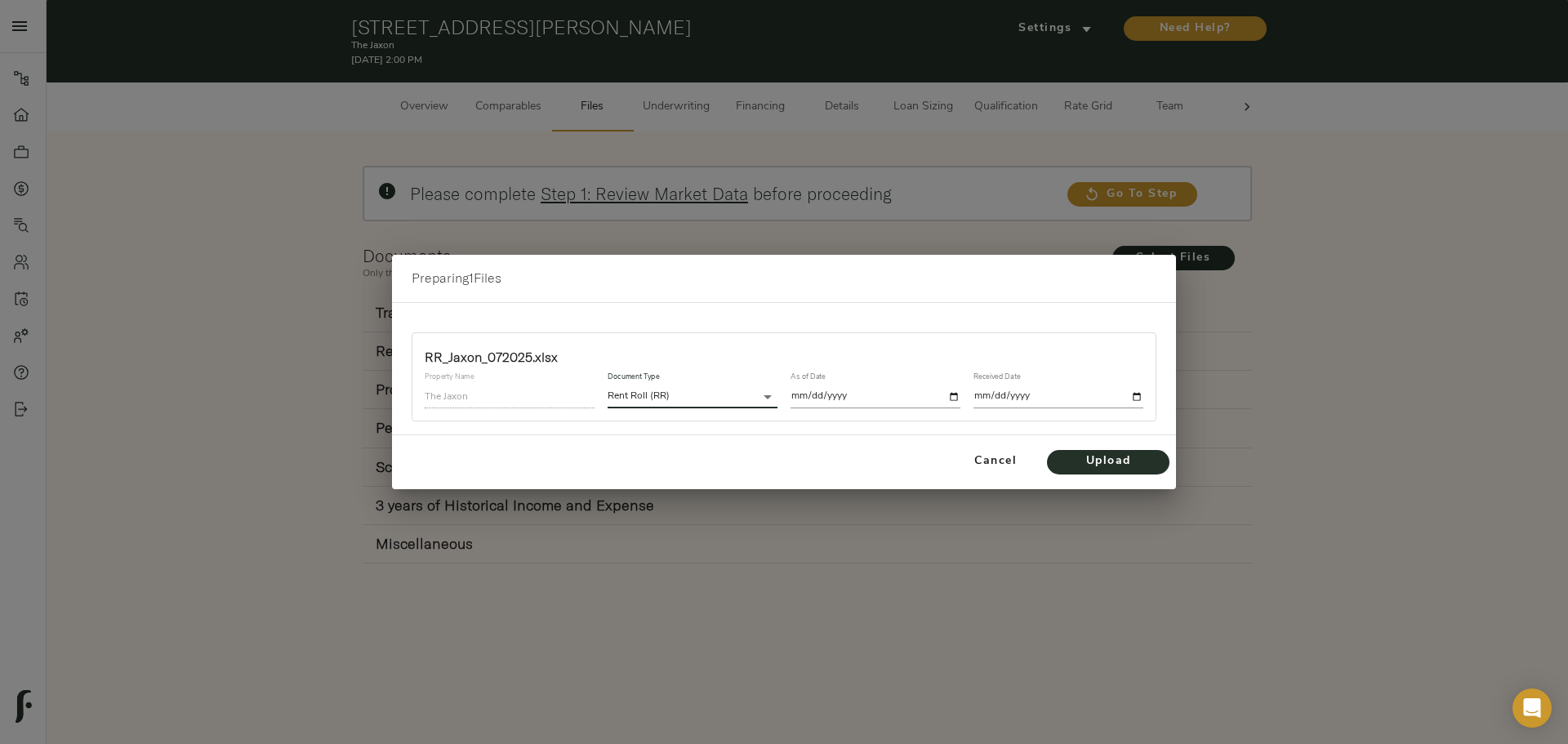
click at [881, 384] on div "As of Date" at bounding box center [876, 389] width 170 height 35
click at [885, 395] on input "date" at bounding box center [876, 397] width 170 height 22
type input "2025-06-30"
click at [1076, 400] on input "date" at bounding box center [1058, 397] width 170 height 22
type input "2025-09-03"
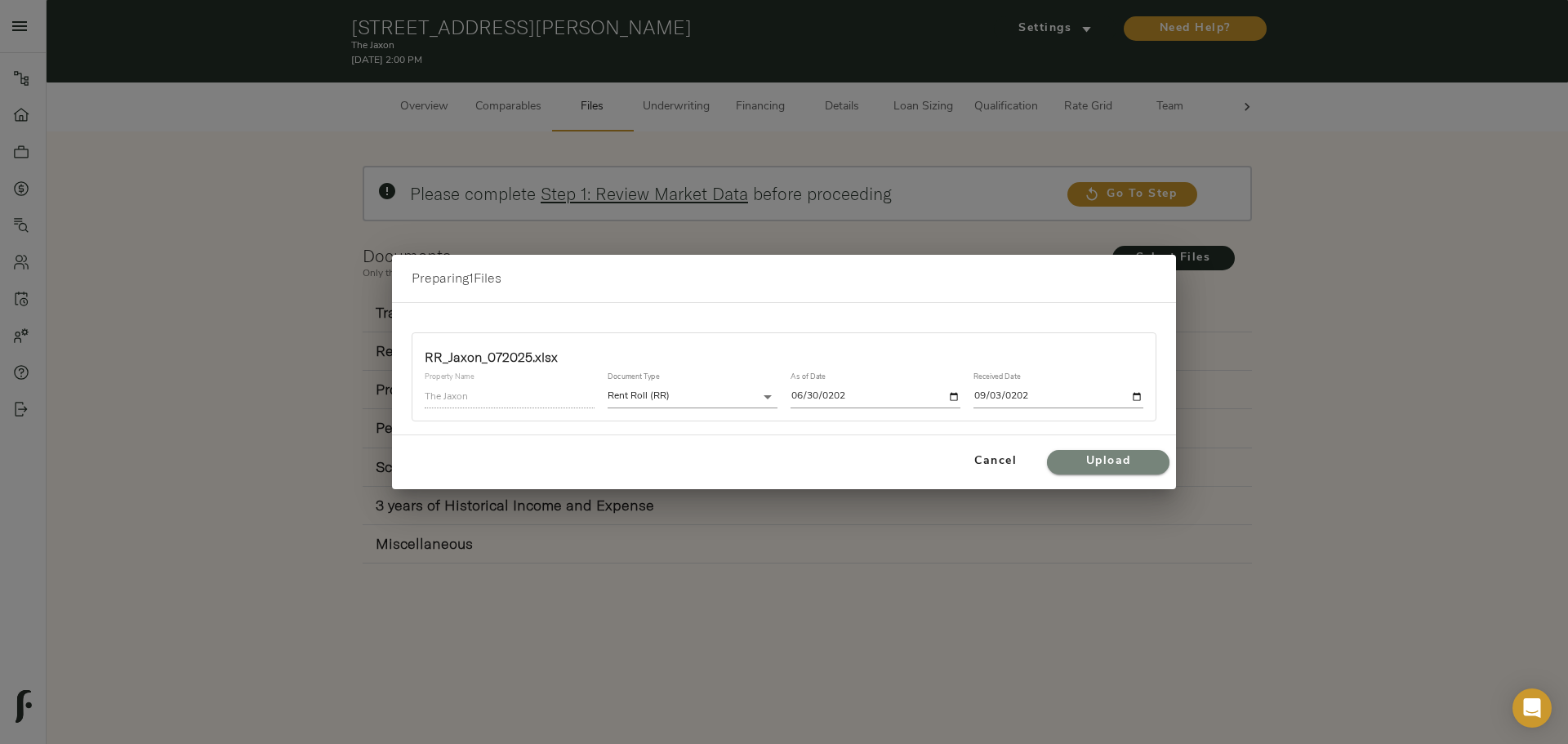
click at [1113, 458] on span "Upload" at bounding box center [1108, 461] width 90 height 20
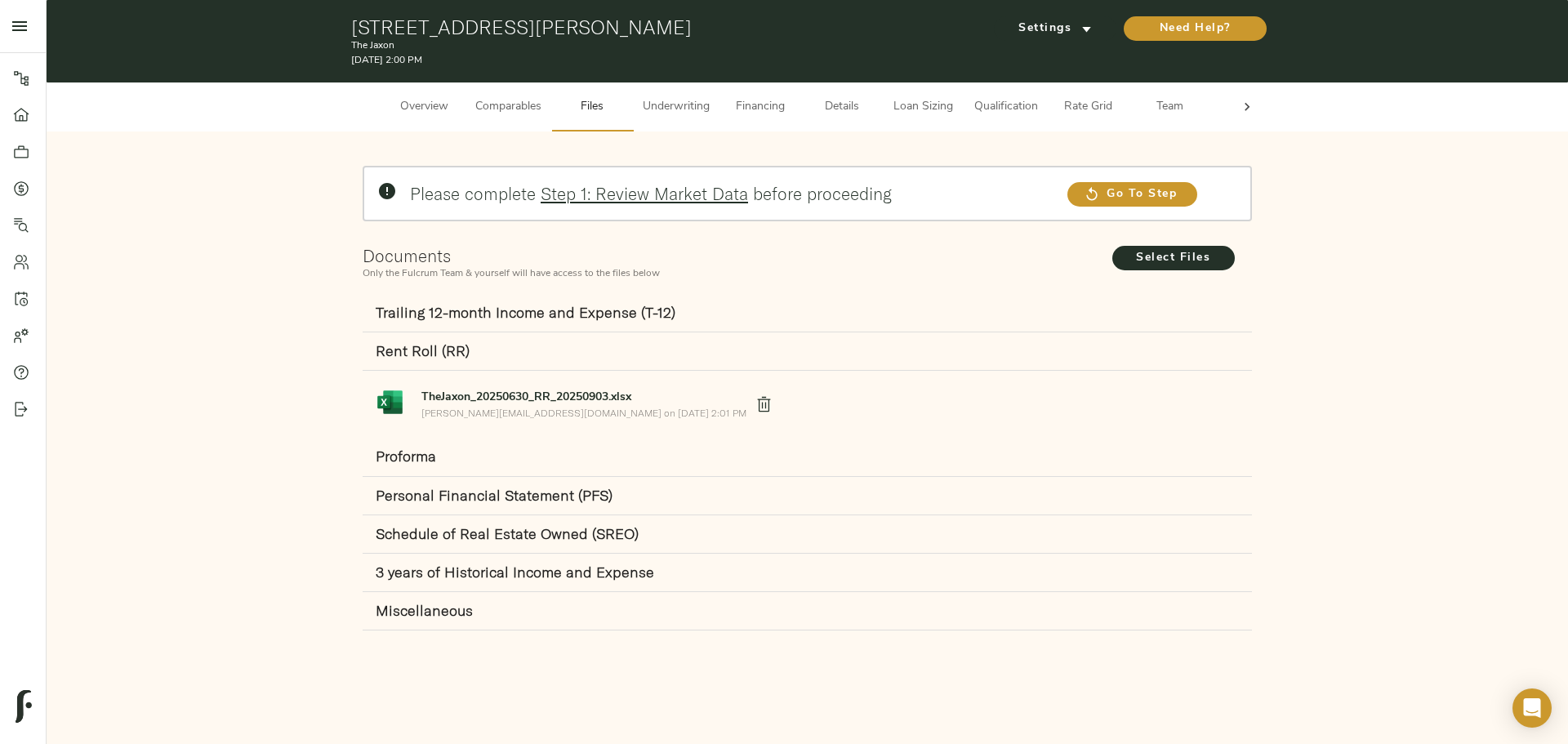
click at [1164, 271] on div "Select Files" at bounding box center [1181, 263] width 150 height 42
click at [1165, 257] on span "Select Files" at bounding box center [1174, 259] width 90 height 20
click at [0, 0] on input "Select Files" at bounding box center [0, 0] width 0 height 0
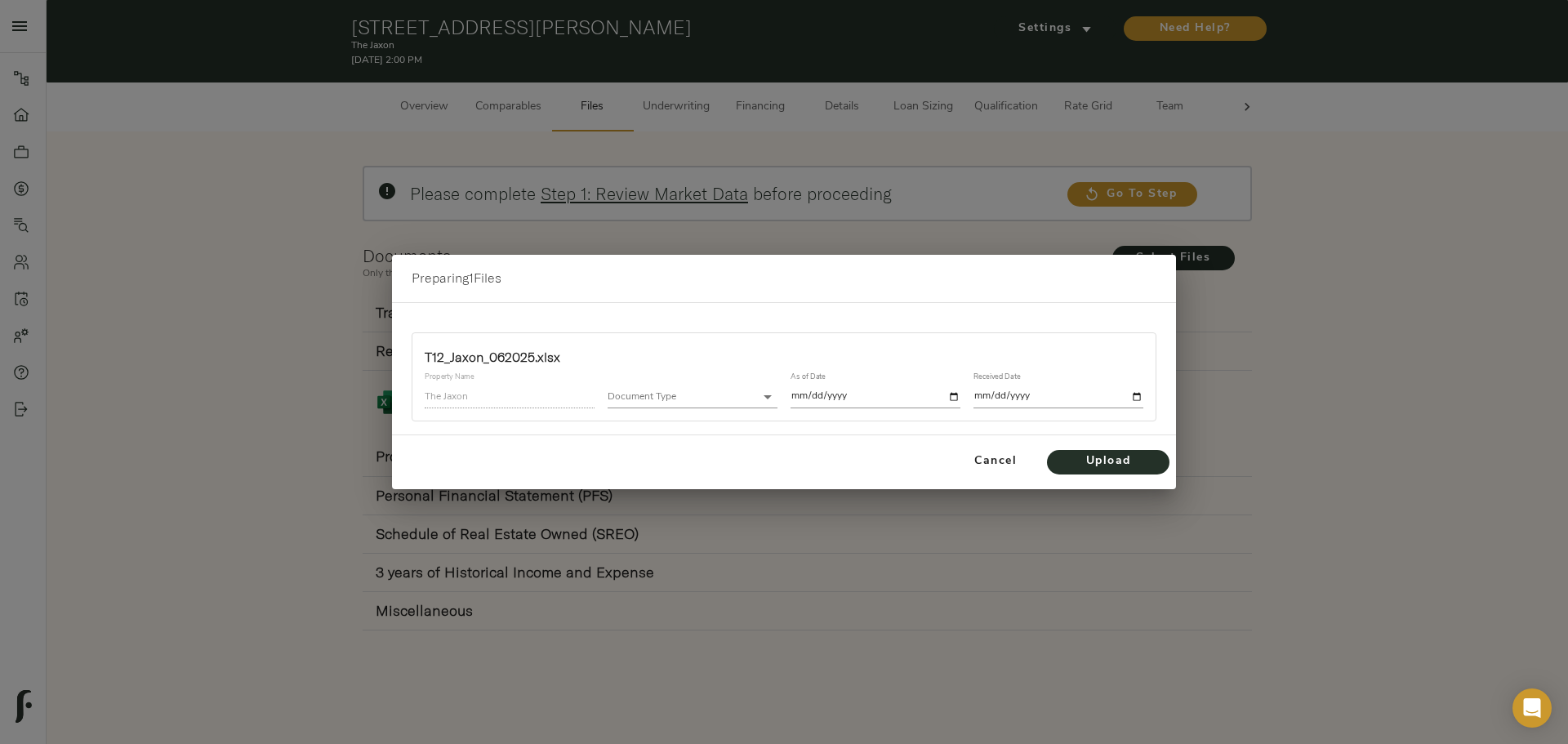
click at [630, 389] on body "The Jaxon - 401 Cyn Vlg Ln, Caldwell, ID 83607 Pipeline Dashboard Portfolio Quo…" at bounding box center [784, 372] width 1568 height 744
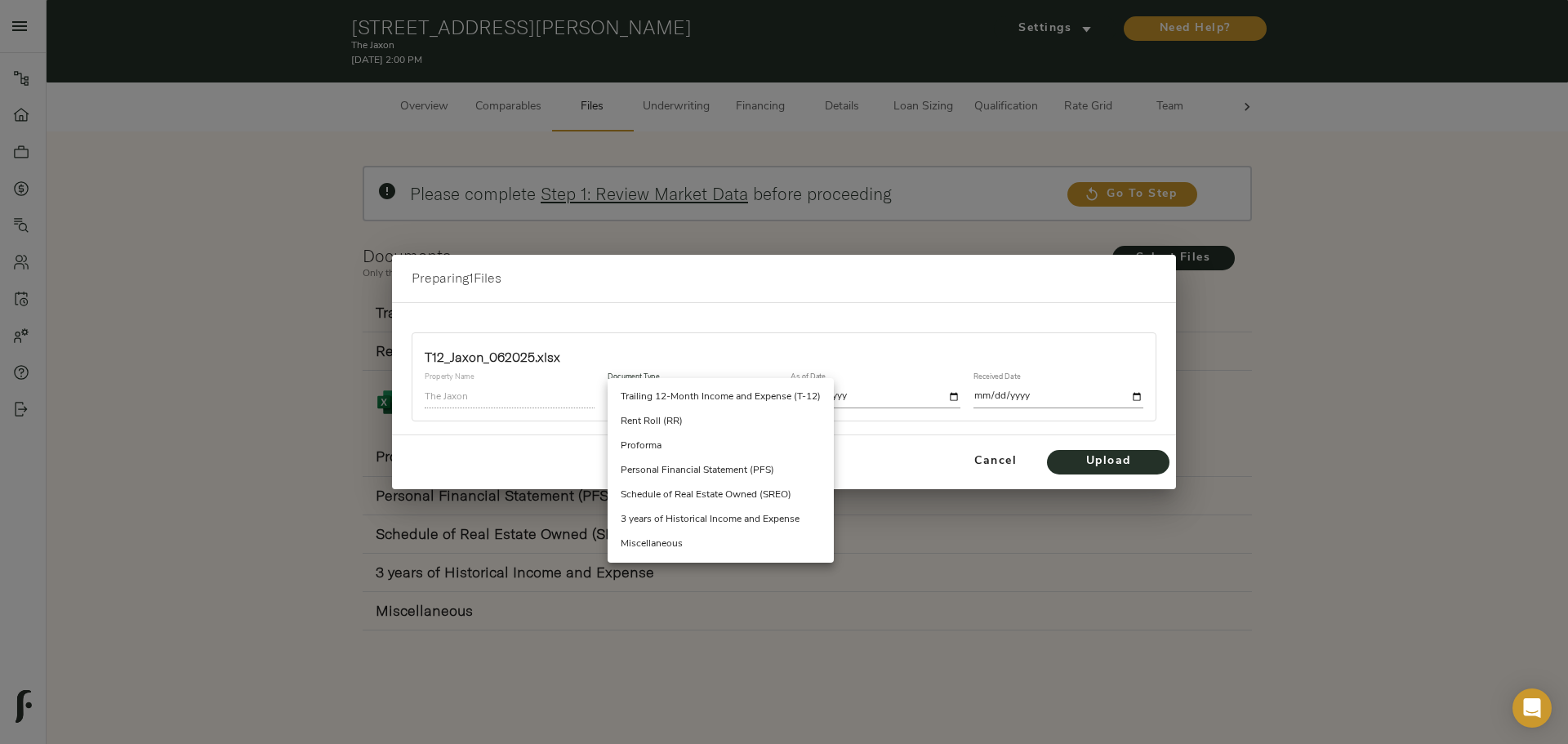
click at [675, 403] on li "Trailing 12-Month Income and Expense (T-12)" at bounding box center [721, 397] width 226 height 25
type input "trailing_twelve"
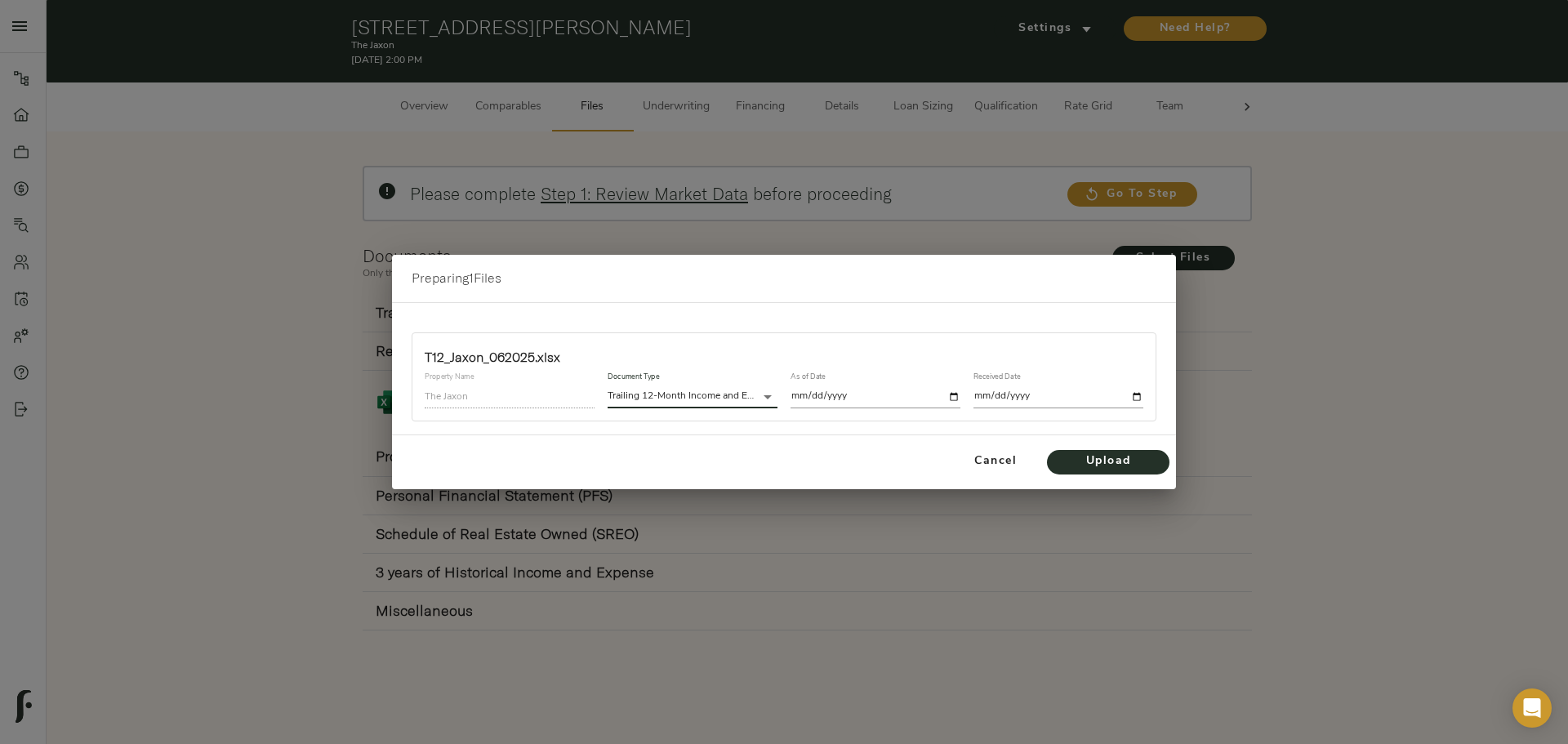
click at [825, 392] on input "date" at bounding box center [876, 397] width 170 height 22
click at [804, 392] on input "date" at bounding box center [876, 397] width 170 height 22
click at [799, 393] on input "date" at bounding box center [876, 397] width 170 height 22
type input "2025-06-30"
click at [1082, 396] on input "date" at bounding box center [1058, 397] width 170 height 22
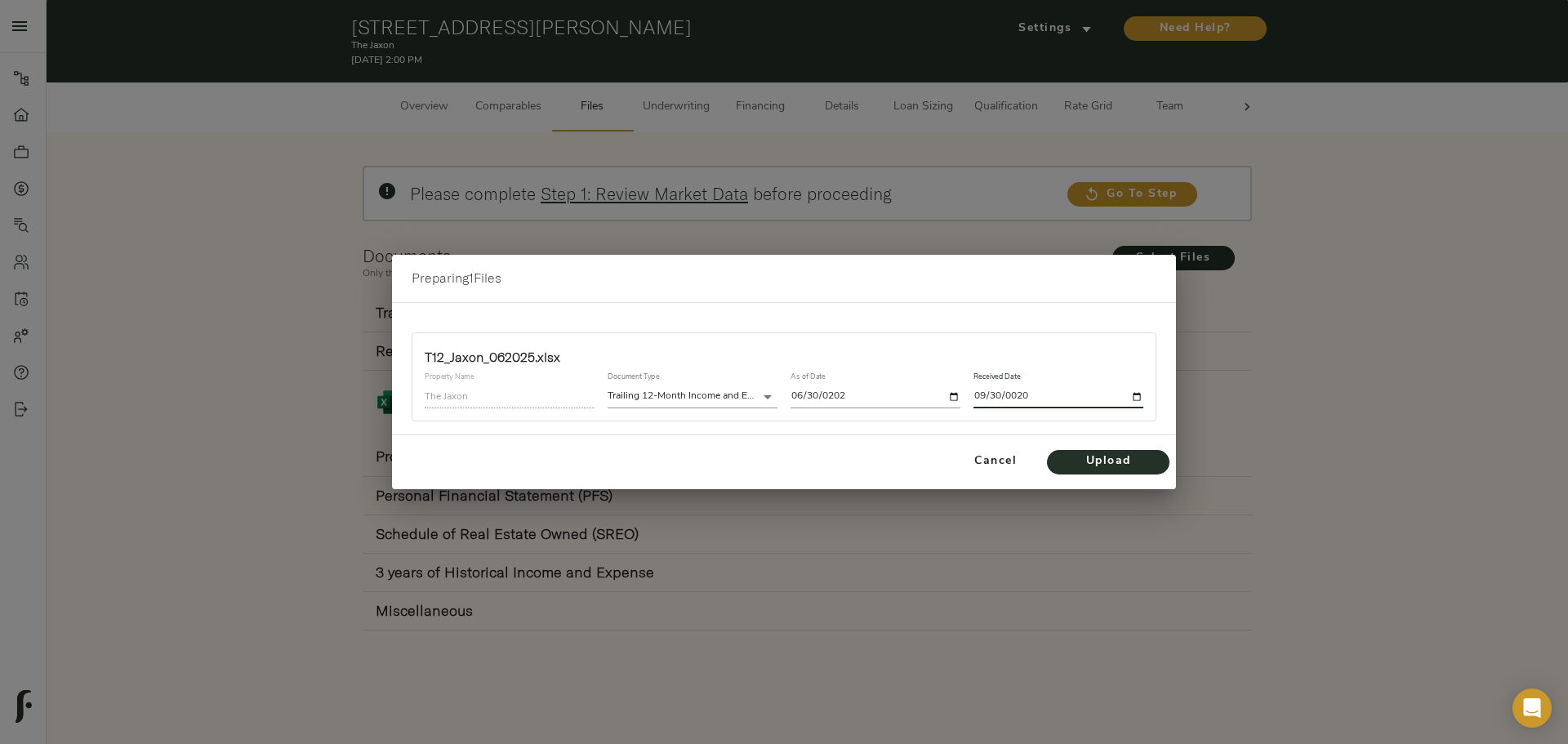
type input "0202-09-30"
click at [1002, 392] on input "date" at bounding box center [1058, 397] width 170 height 22
type input "2025-09-03"
click at [1081, 461] on span "Upload" at bounding box center [1108, 461] width 90 height 20
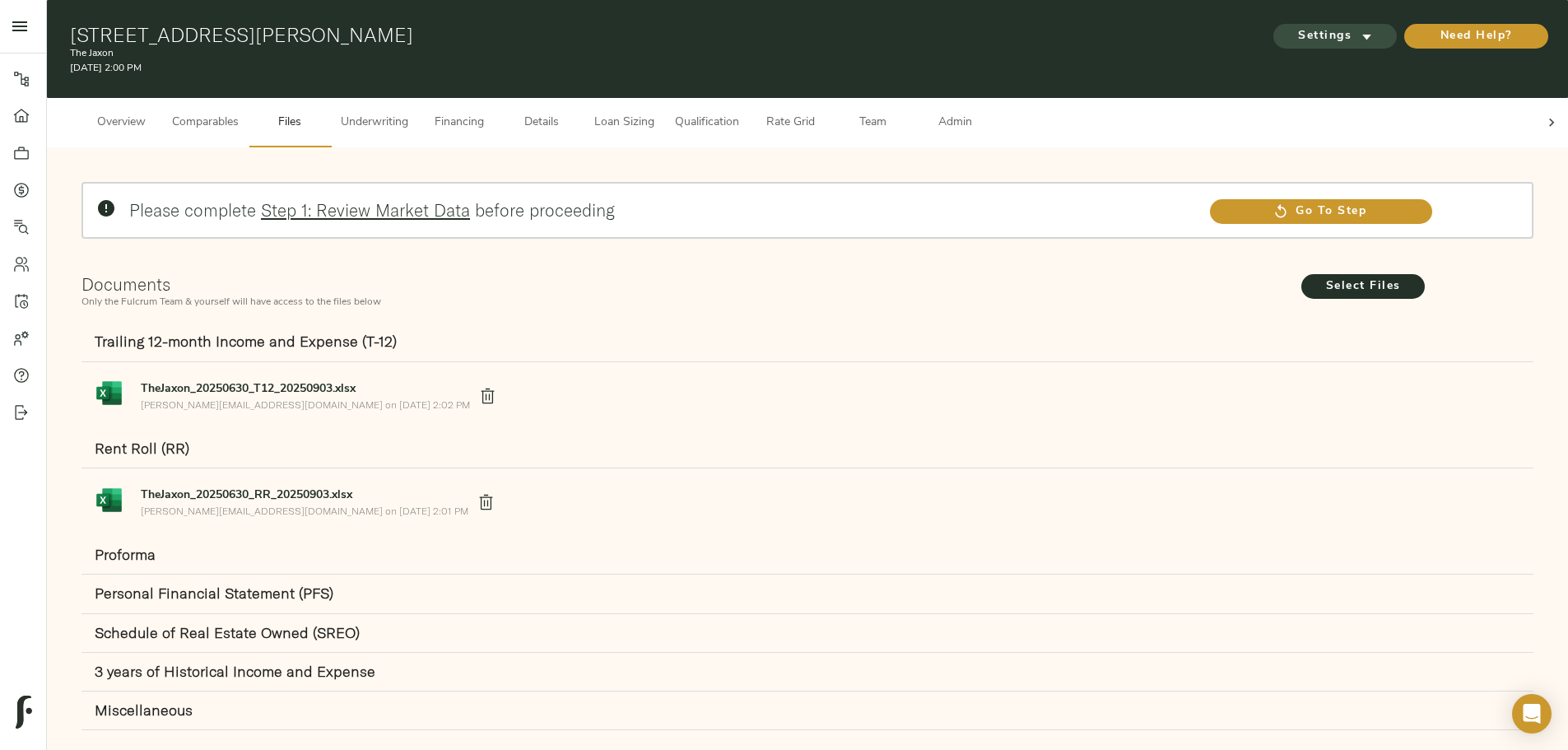
click at [1290, 30] on span "Settings" at bounding box center [1335, 37] width 91 height 21
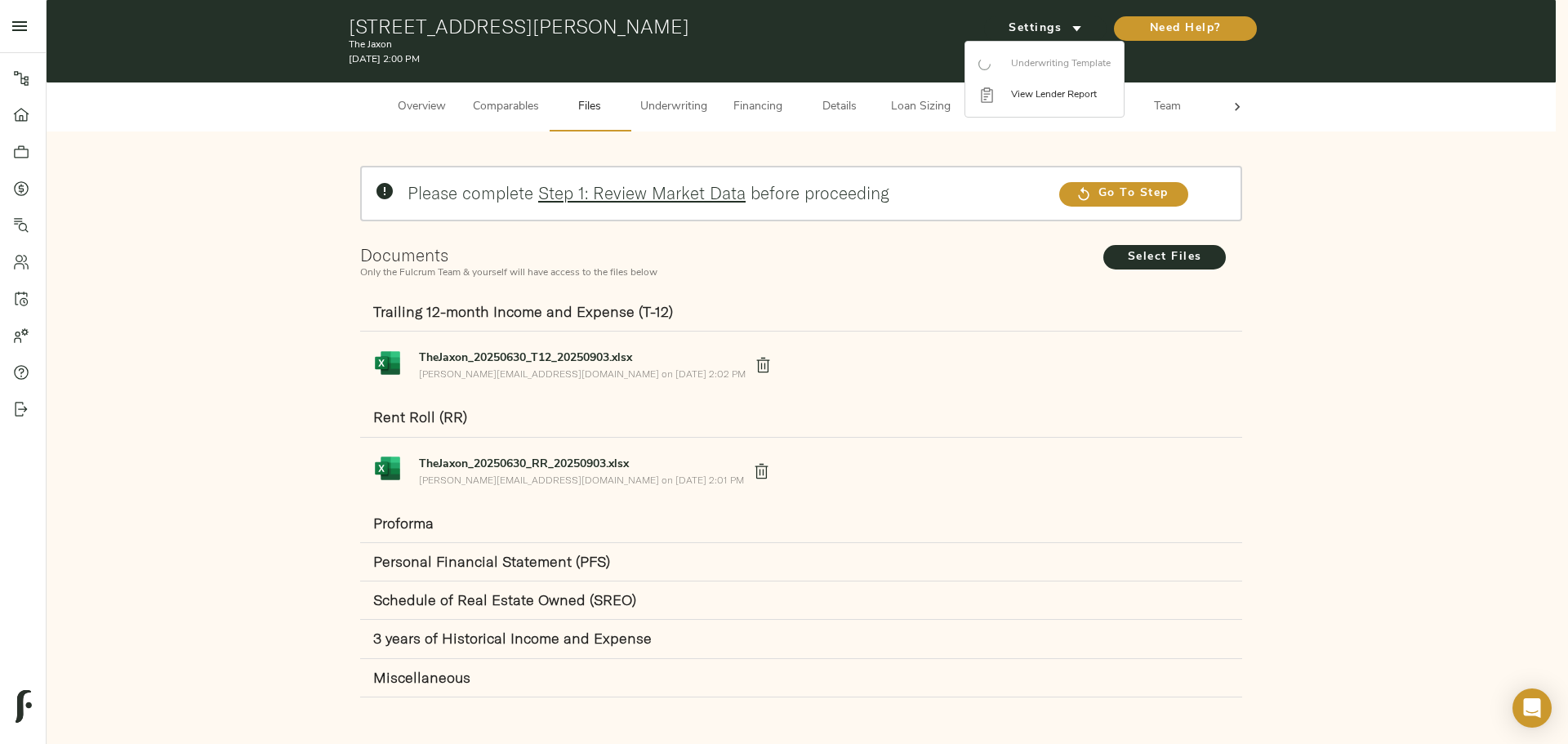
click at [1422, 261] on div at bounding box center [784, 372] width 1568 height 744
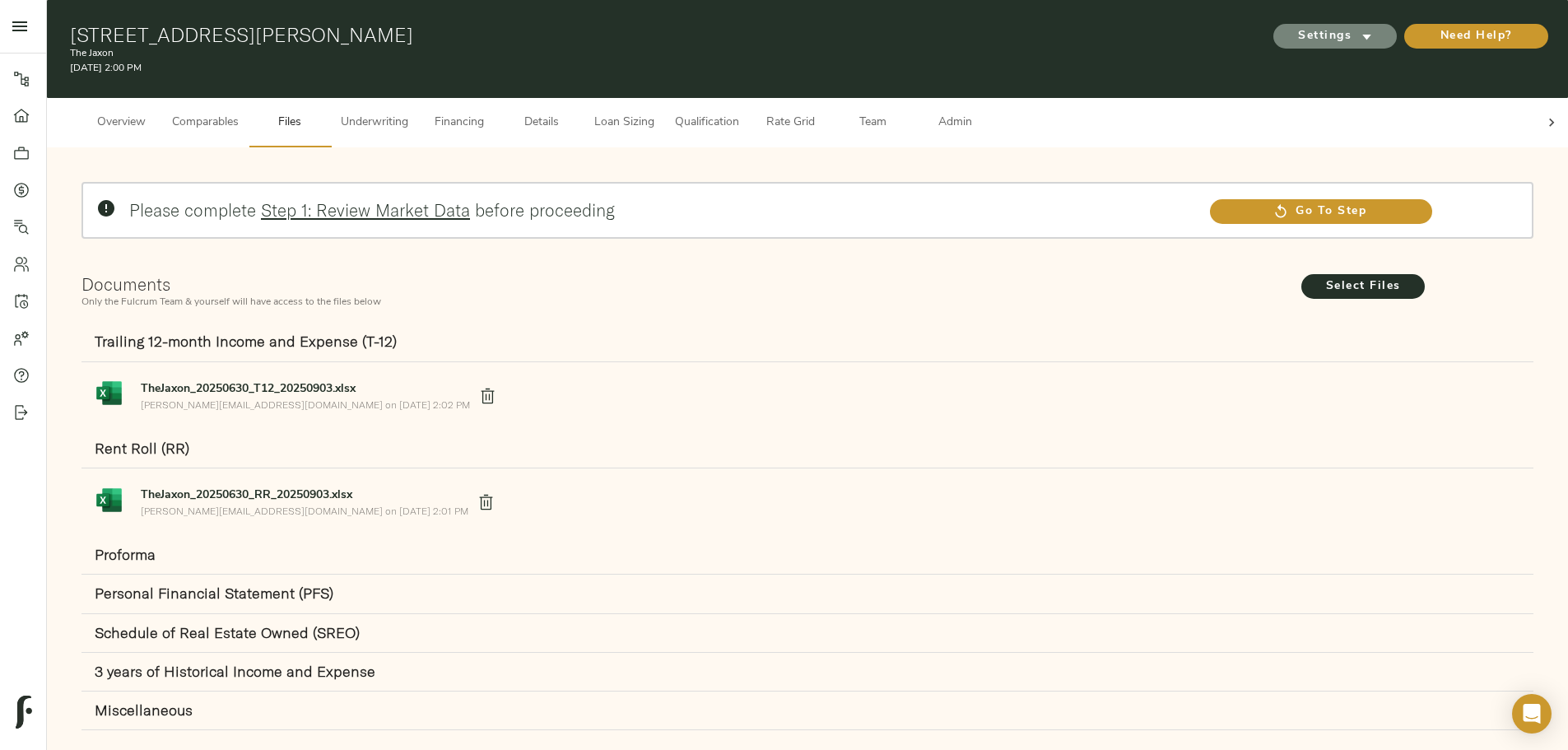
click at [1290, 28] on span "Settings" at bounding box center [1335, 37] width 91 height 21
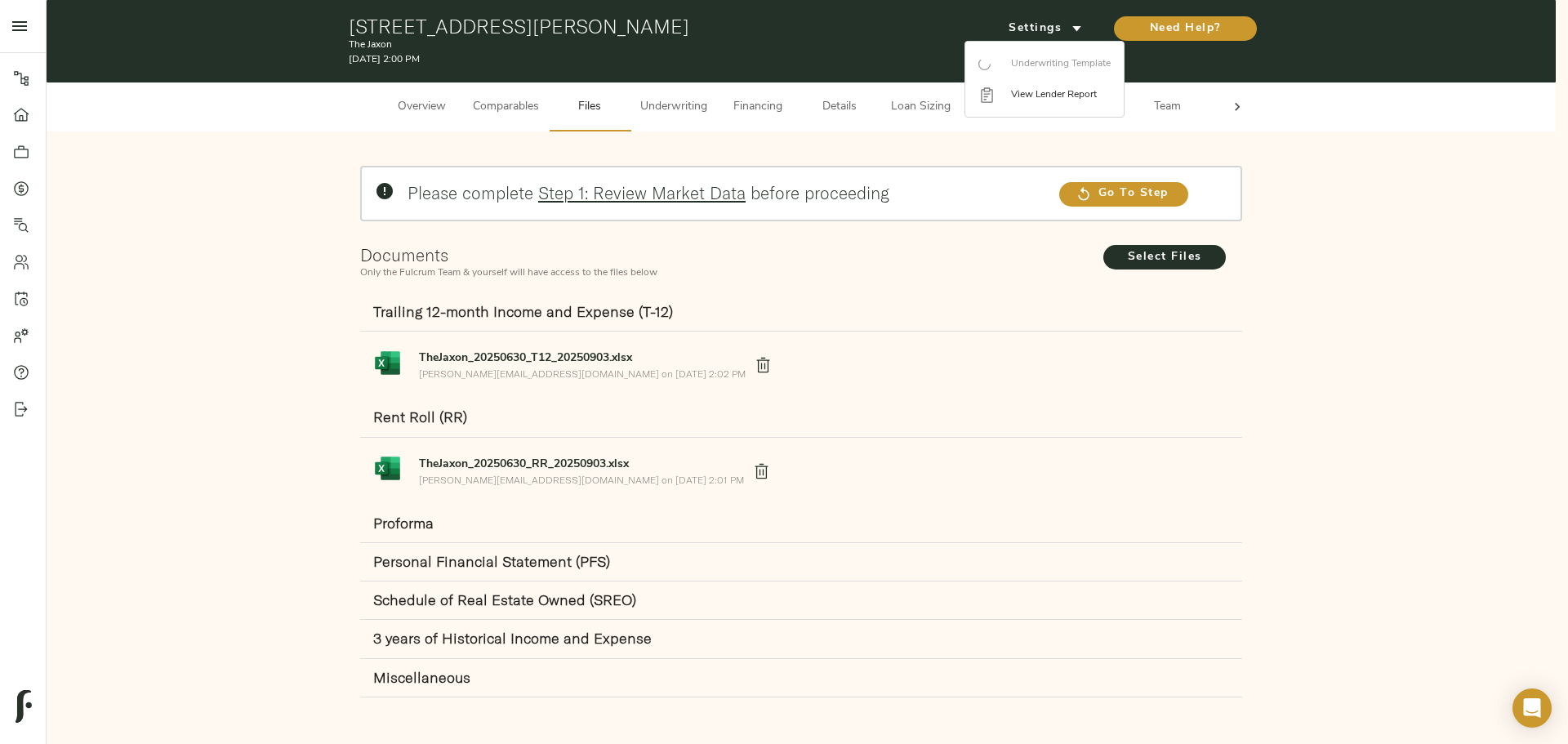
click at [1062, 55] on ul "Underwriting Template View Lender Report" at bounding box center [1044, 79] width 158 height 75
click at [1370, 272] on div at bounding box center [784, 372] width 1568 height 744
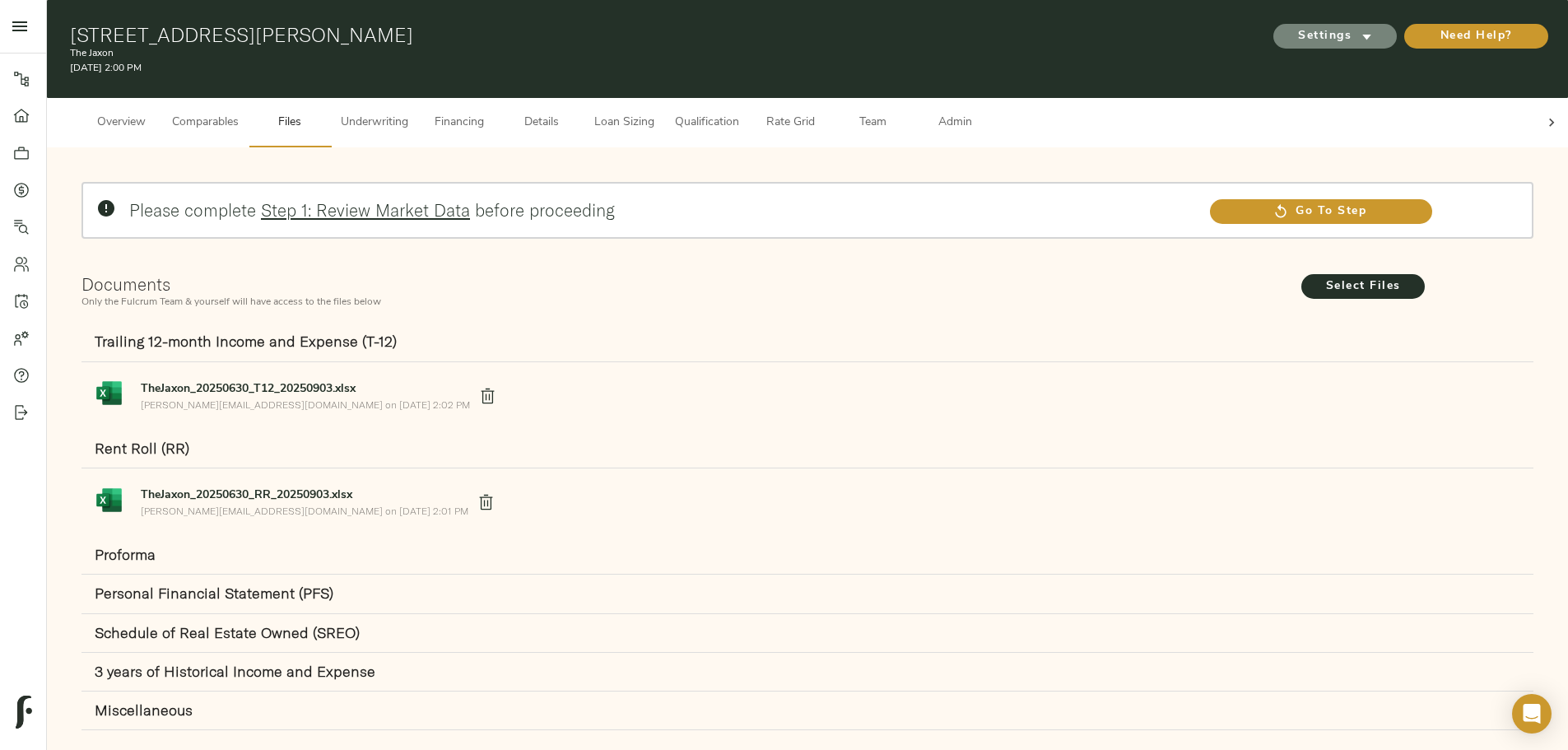
click at [1290, 27] on span "Settings" at bounding box center [1335, 37] width 91 height 21
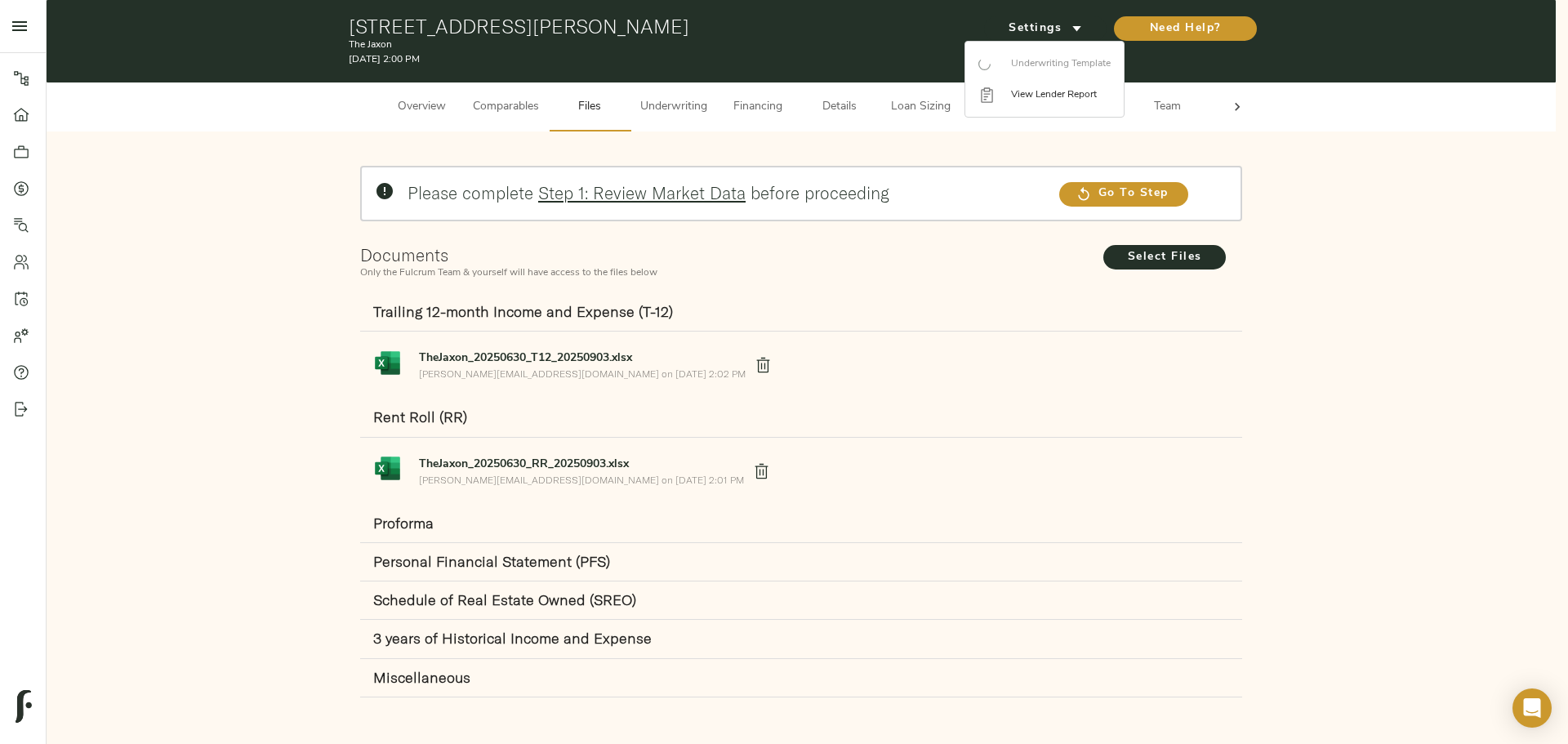
click at [1301, 226] on div at bounding box center [784, 372] width 1568 height 744
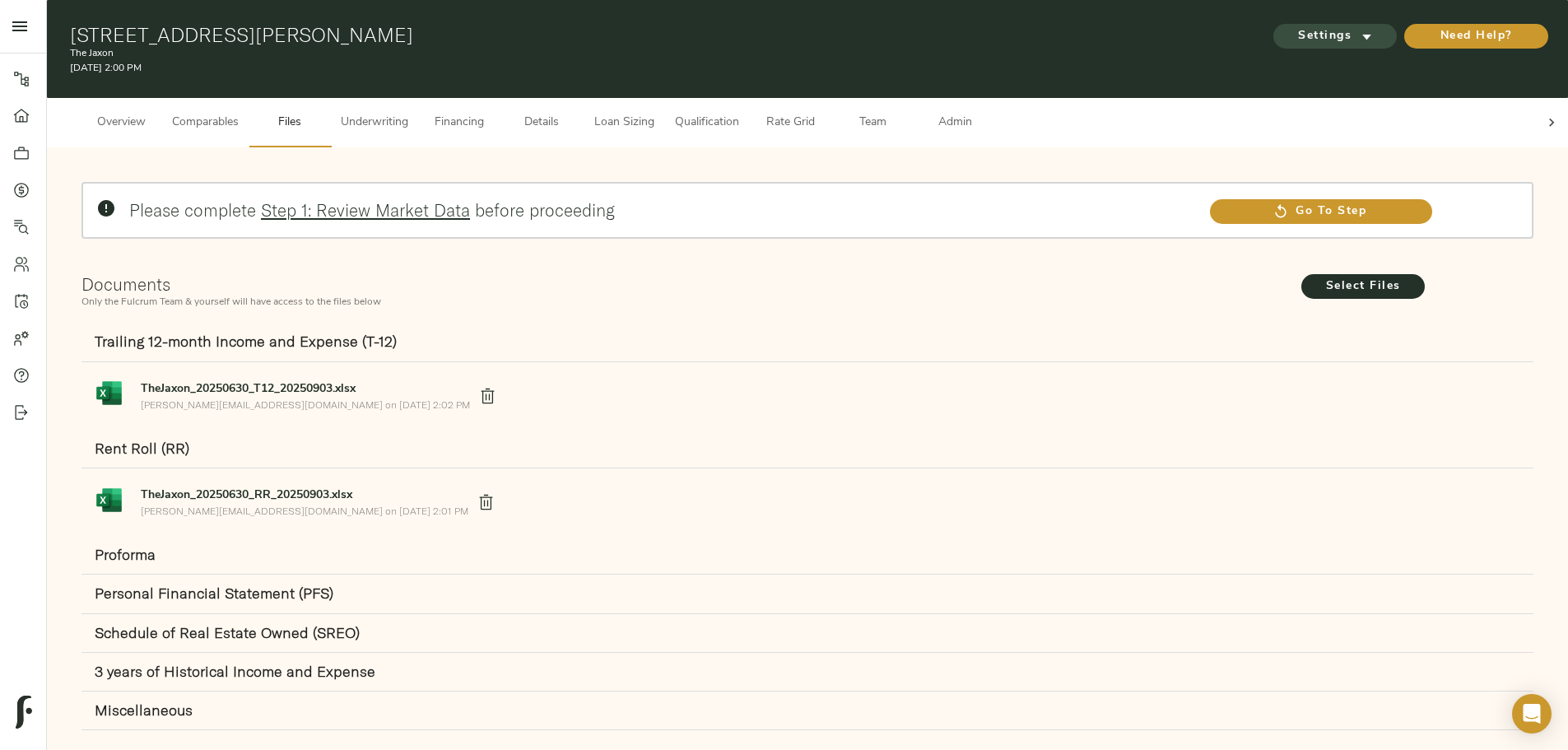
click at [1290, 36] on span "Settings" at bounding box center [1335, 37] width 91 height 21
click at [1290, 32] on span "Settings" at bounding box center [1335, 37] width 91 height 21
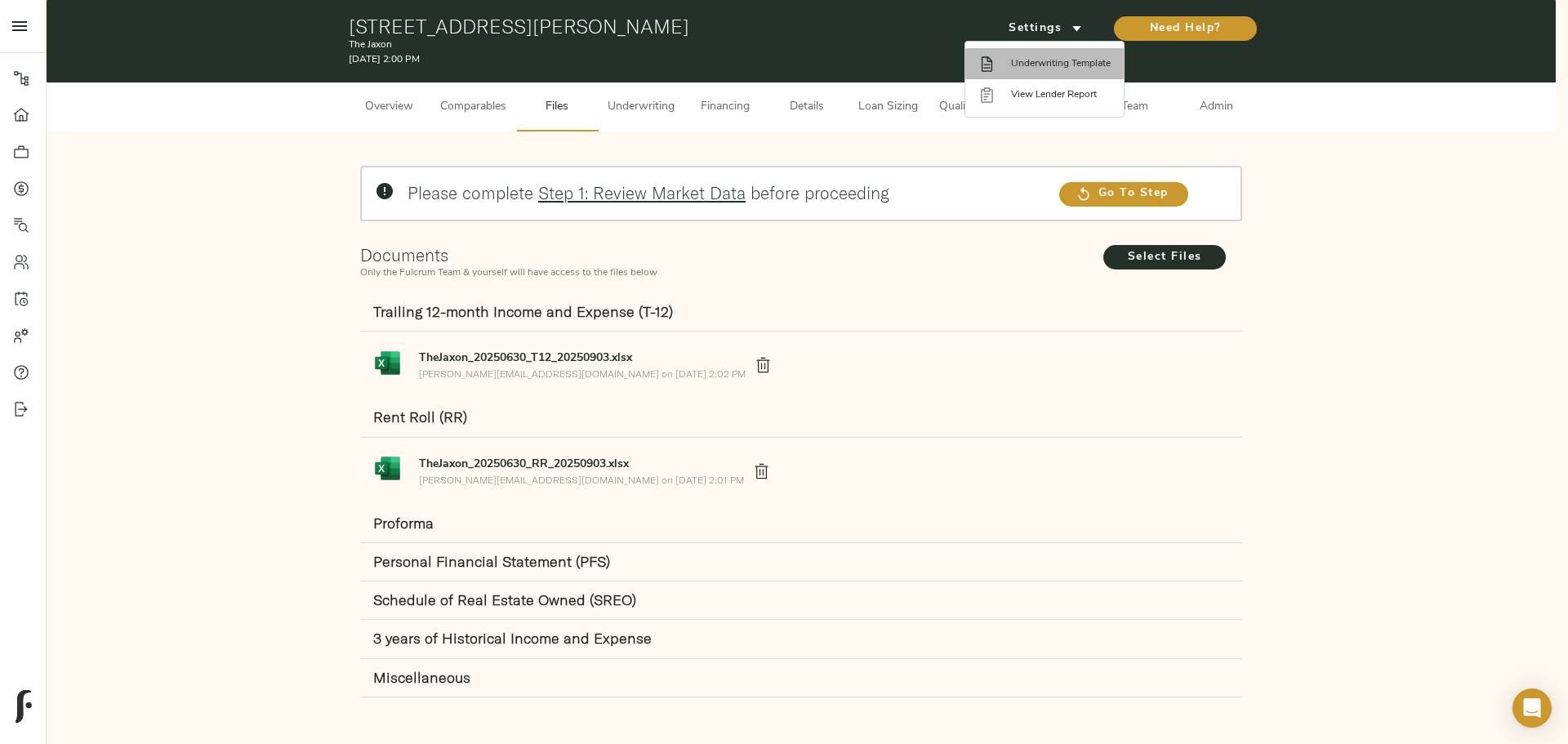
click at [1074, 67] on span "Underwriting Template" at bounding box center [1061, 63] width 100 height 14
click at [680, 104] on div at bounding box center [784, 372] width 1568 height 744
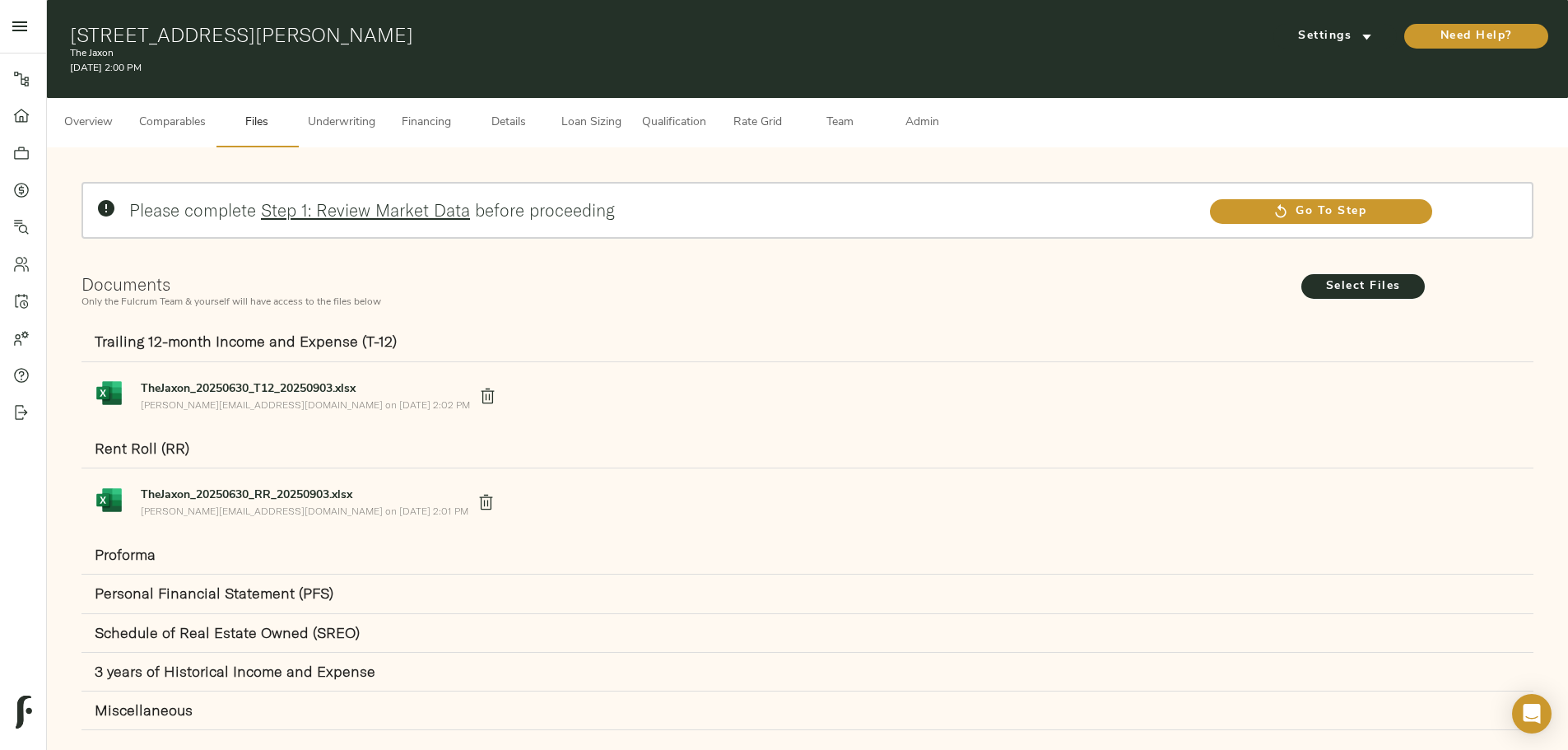
click at [674, 105] on body "The Jaxon - [STREET_ADDRESS] Pipeline Dashboard Portfolio Quotes Search Users A…" at bounding box center [784, 394] width 1568 height 788
click at [375, 112] on span "Underwriting" at bounding box center [342, 123] width 68 height 21
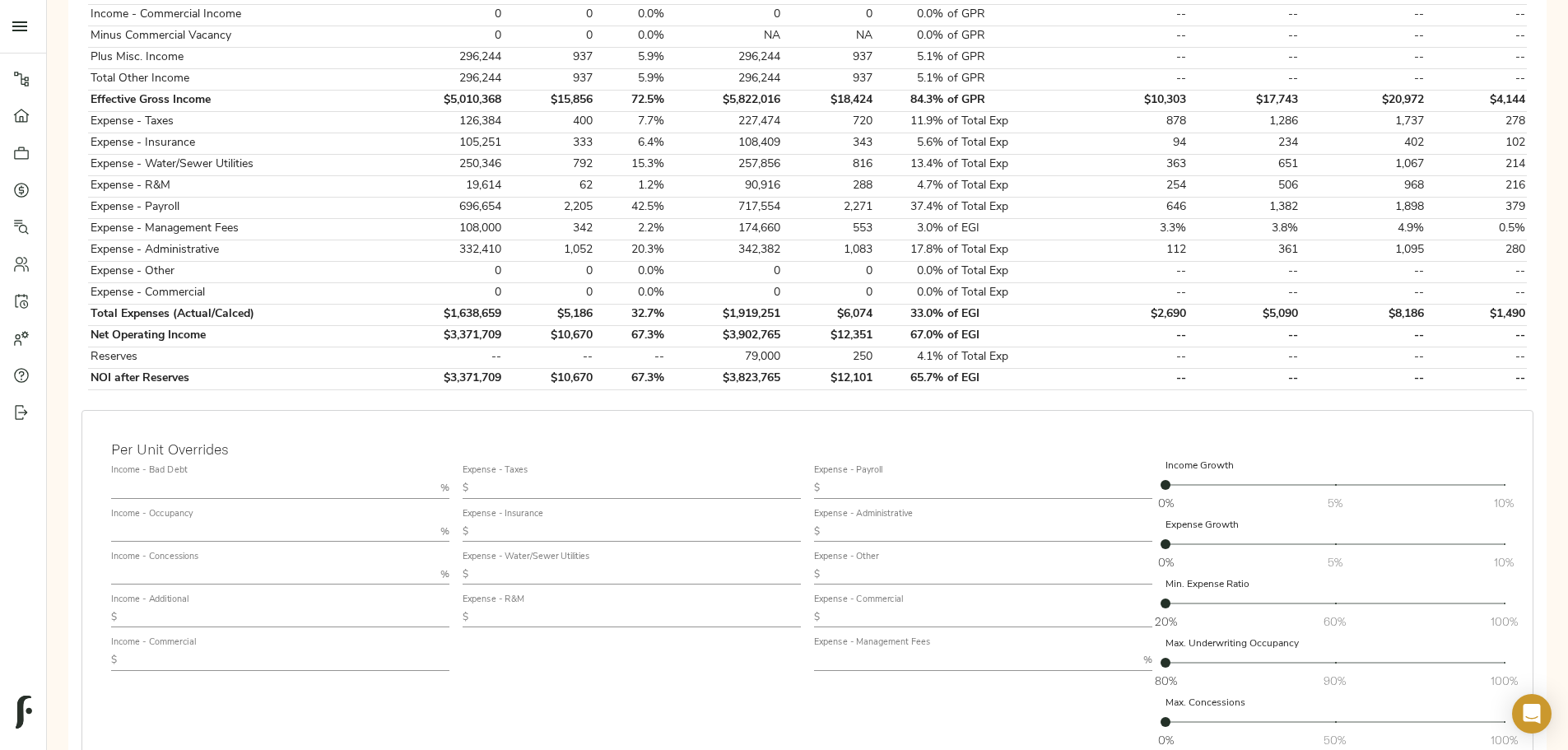
scroll to position [658, 0]
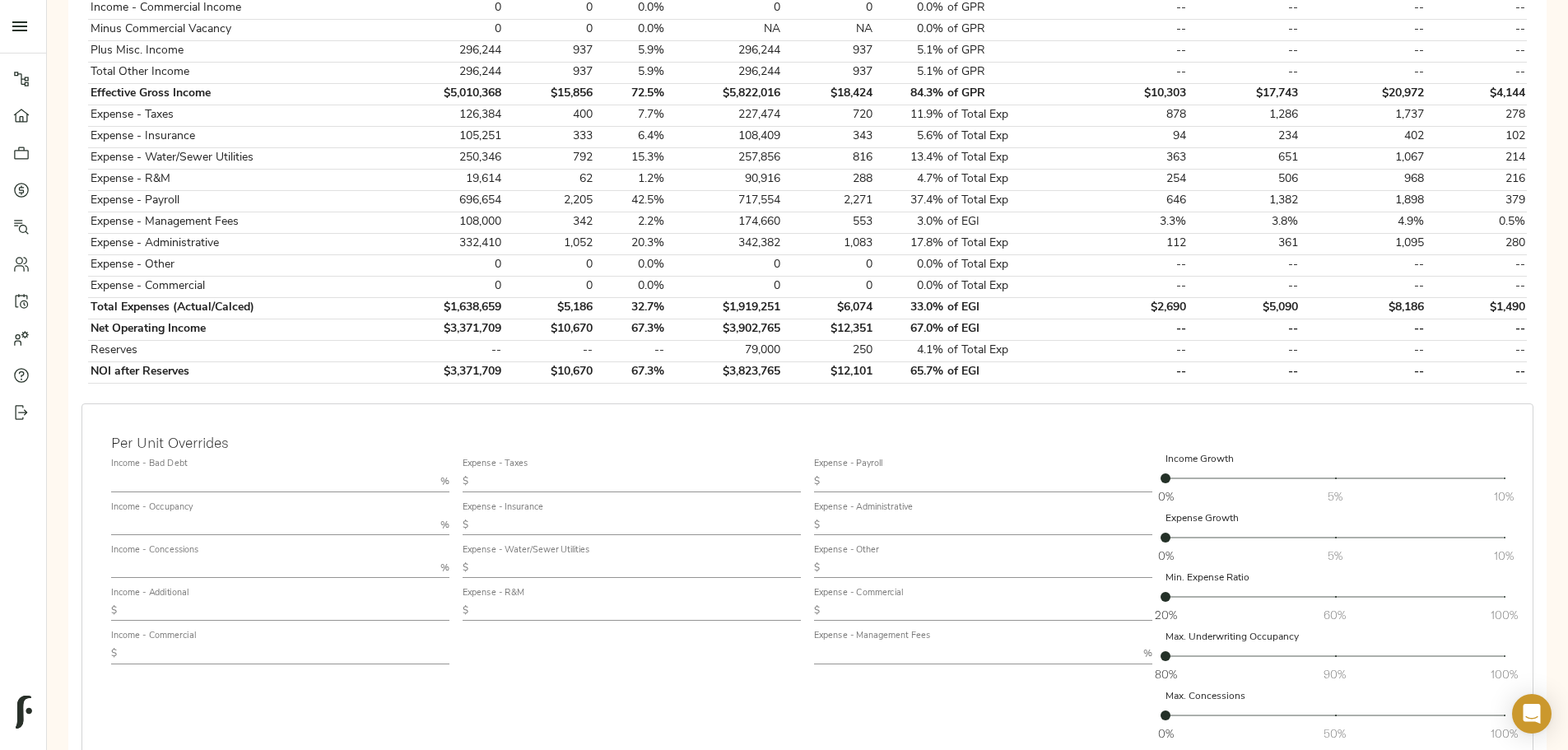
click at [890, 644] on input "text" at bounding box center [976, 653] width 323 height 20
type input "2.5"
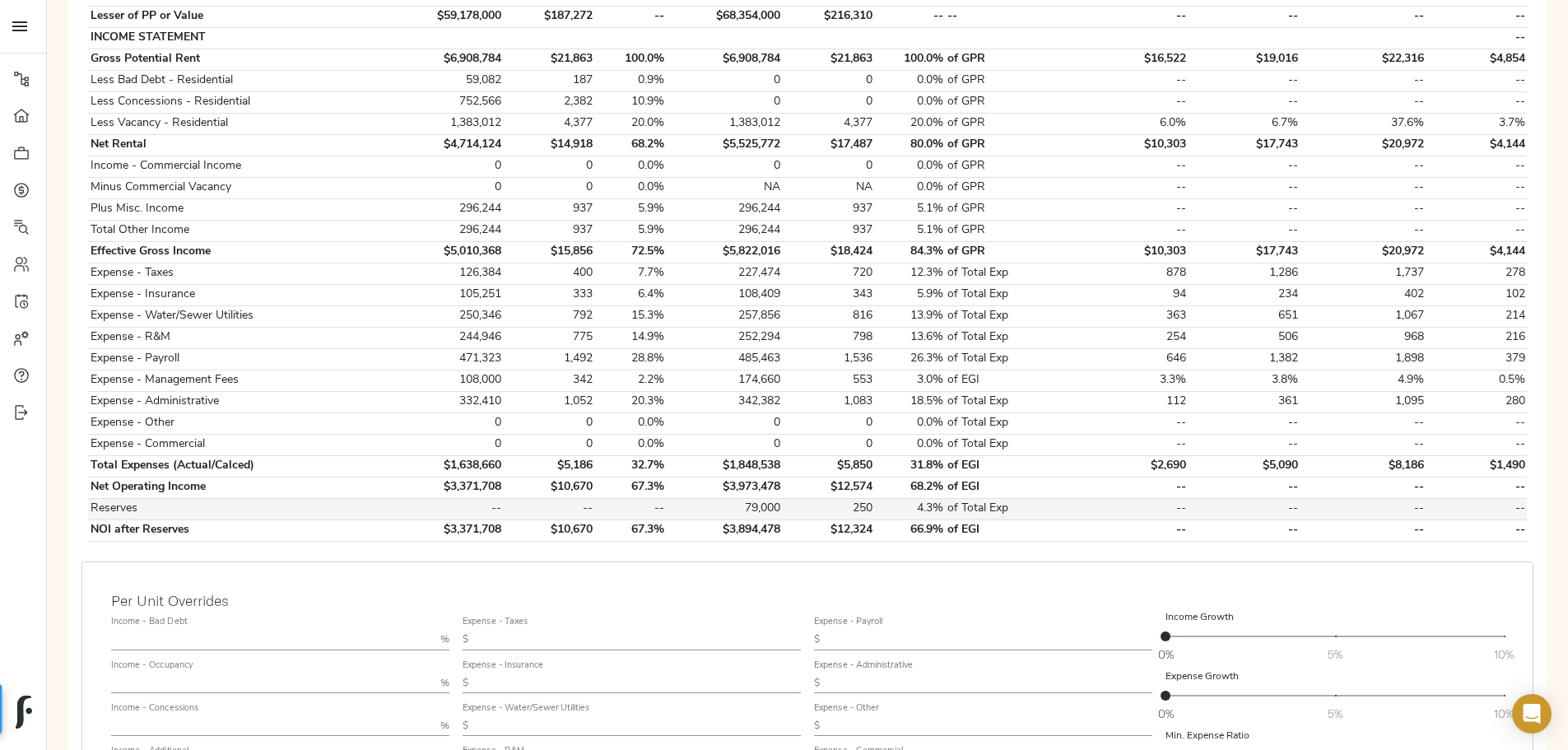
scroll to position [494, 0]
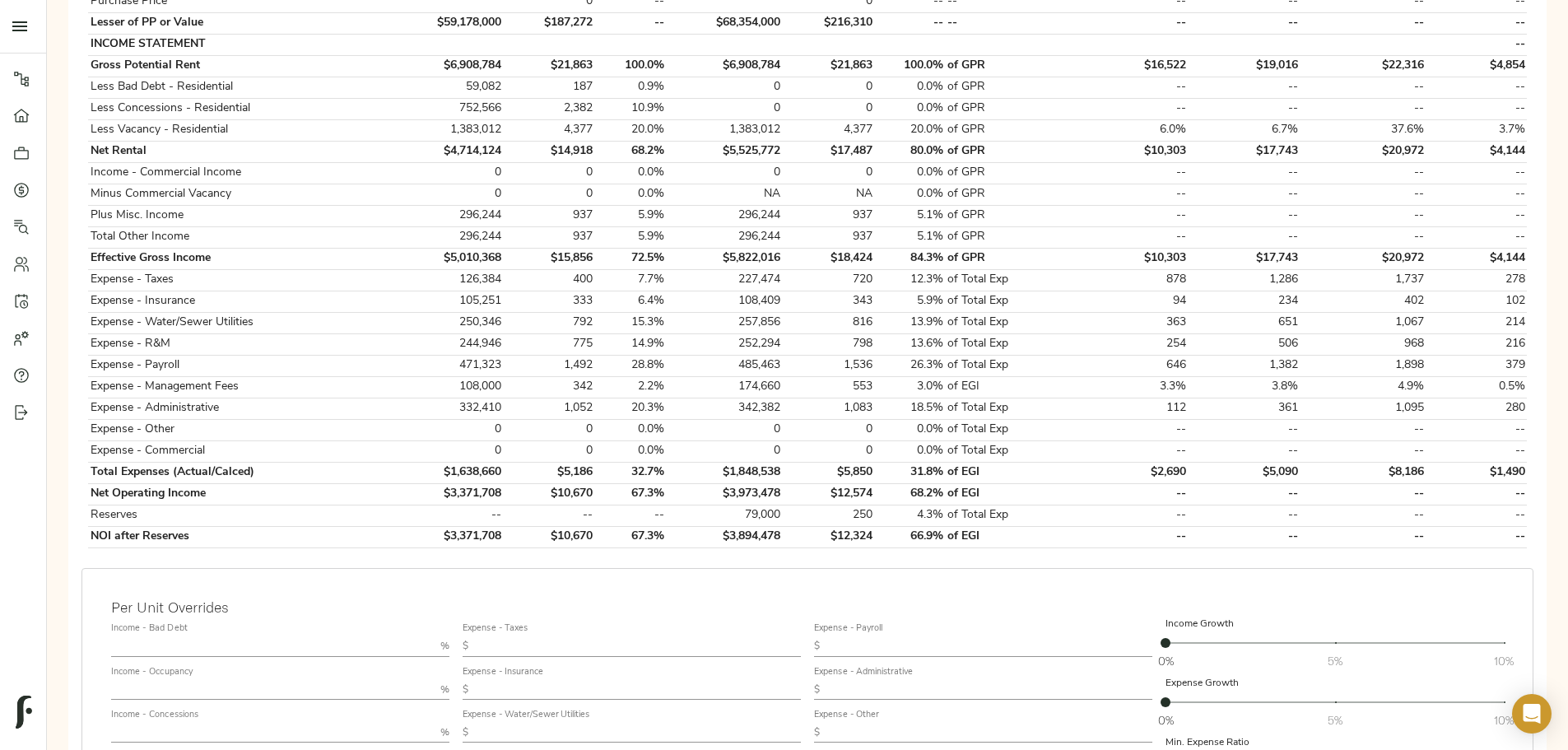
click at [727, 637] on input "text" at bounding box center [639, 646] width 326 height 20
type input "1,693"
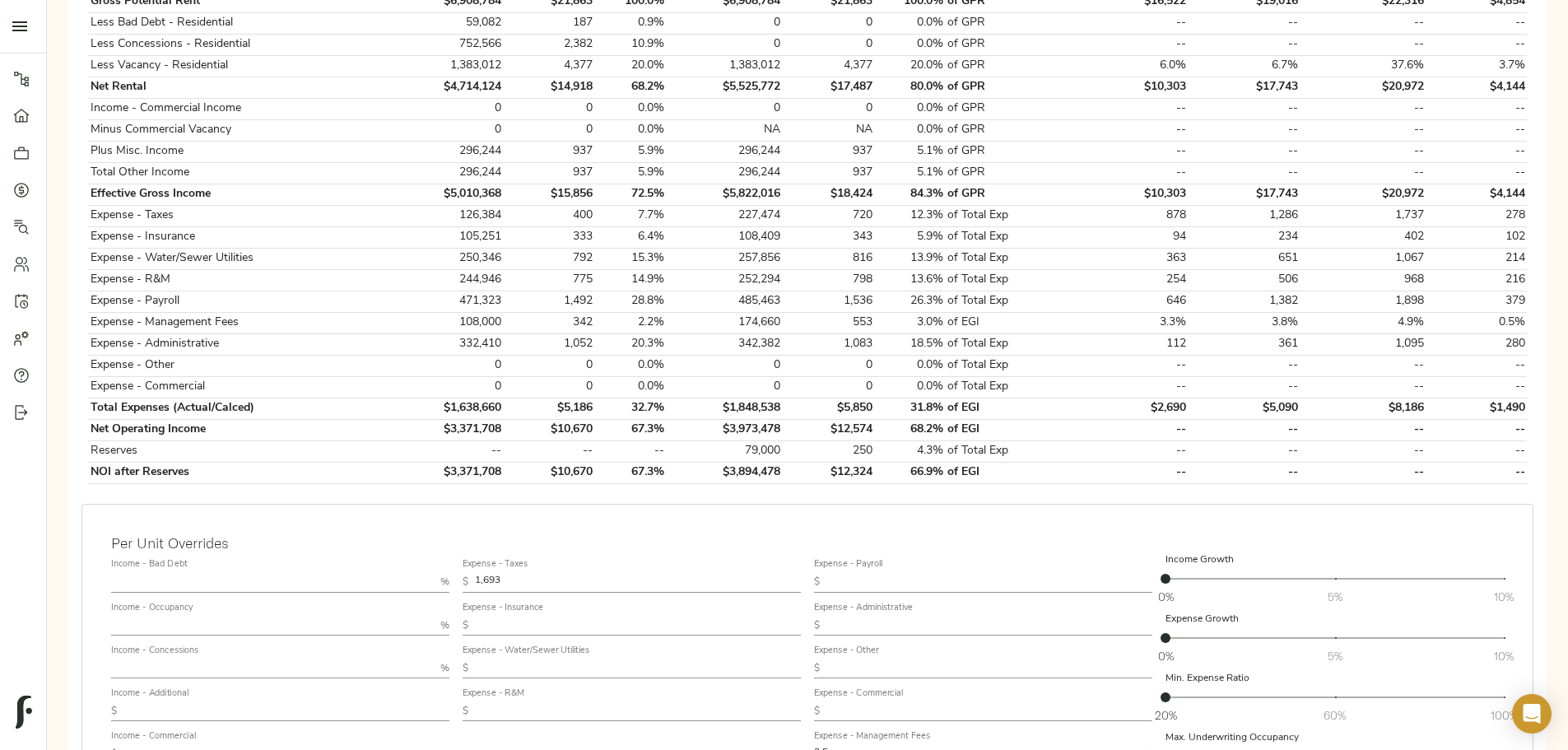
scroll to position [577, 0]
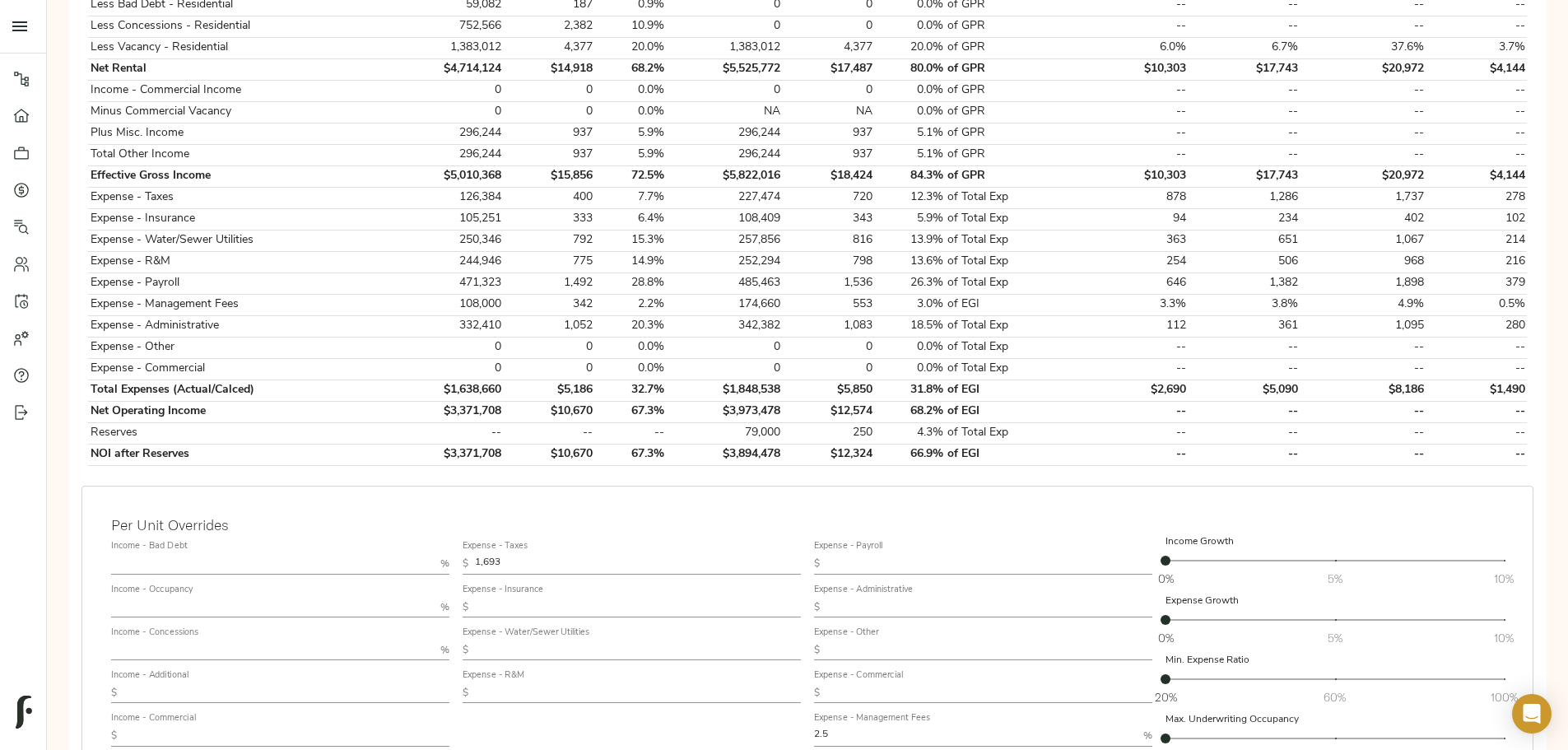
click at [701, 597] on input "text" at bounding box center [639, 607] width 326 height 20
type input "798"
click at [710, 695] on div "Expense - Taxes $ 1,693 Expense - Insurance $ 798 Expense - Water/Sewer Utiliti…" at bounding box center [632, 682] width 352 height 310
click at [450, 683] on input "text" at bounding box center [287, 693] width 326 height 20
type input "1,355"
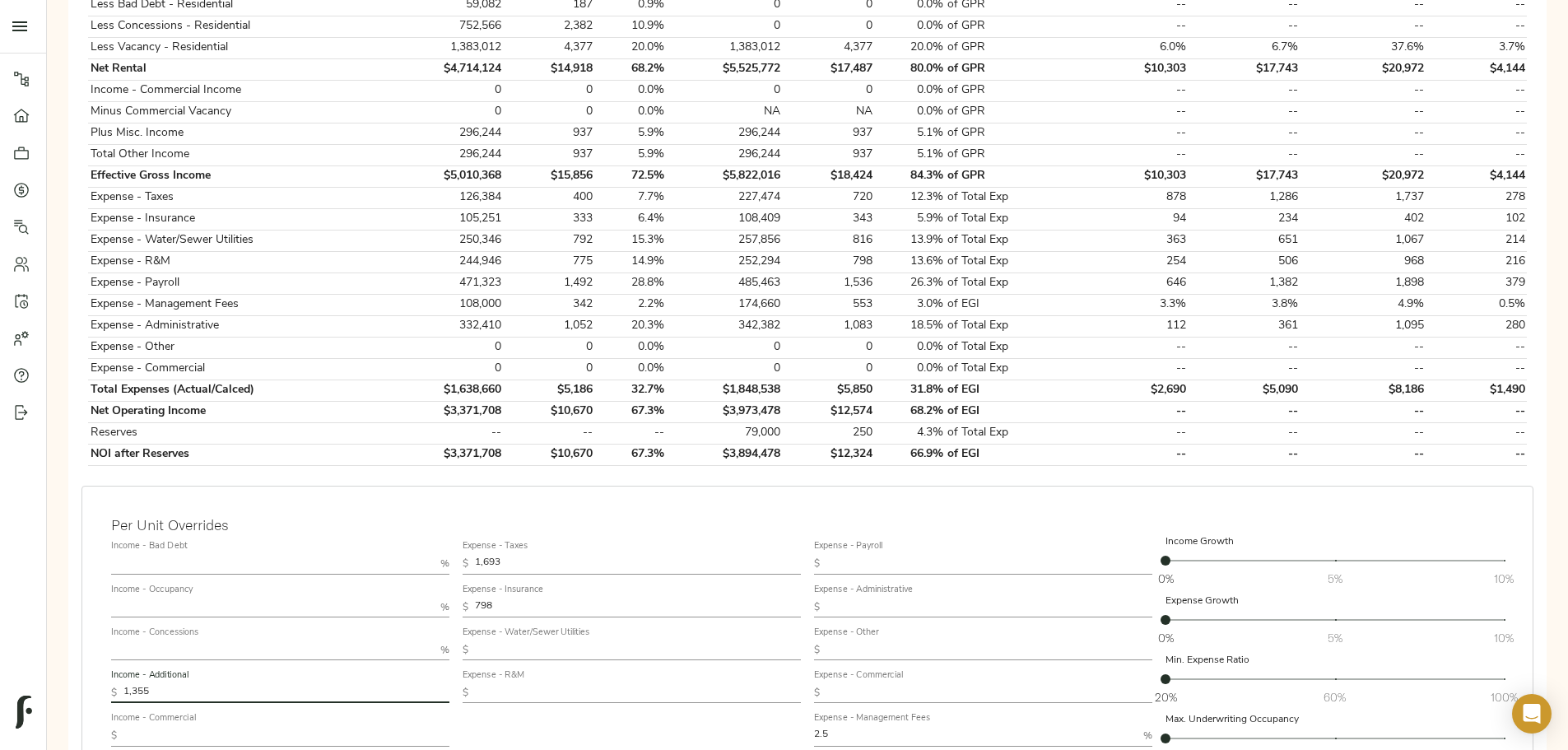
click at [721, 726] on div "Expense - Taxes $ 1,693 Expense - Insurance $ 798 Expense - Water/Sewer Utiliti…" at bounding box center [632, 682] width 352 height 310
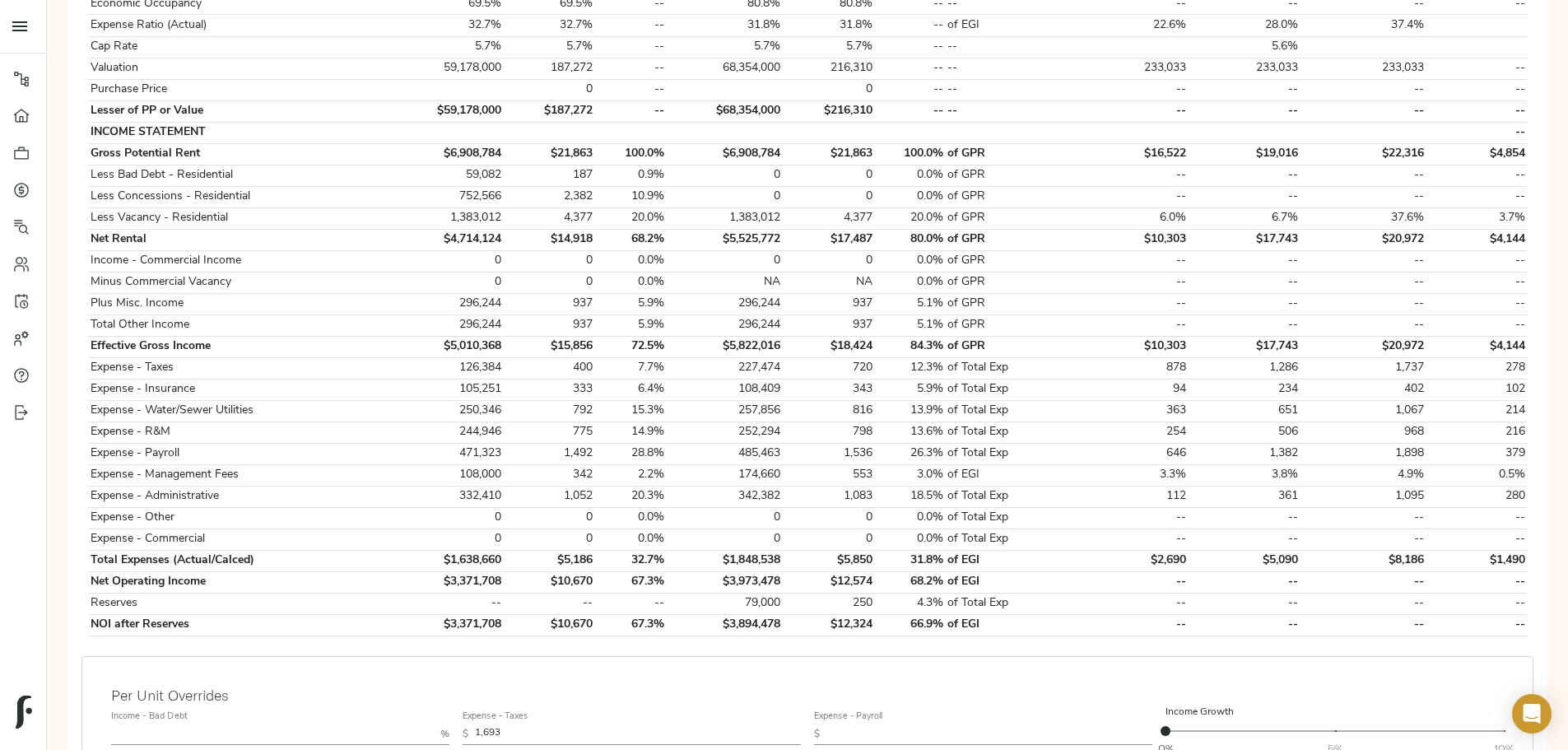
scroll to position [494, 0]
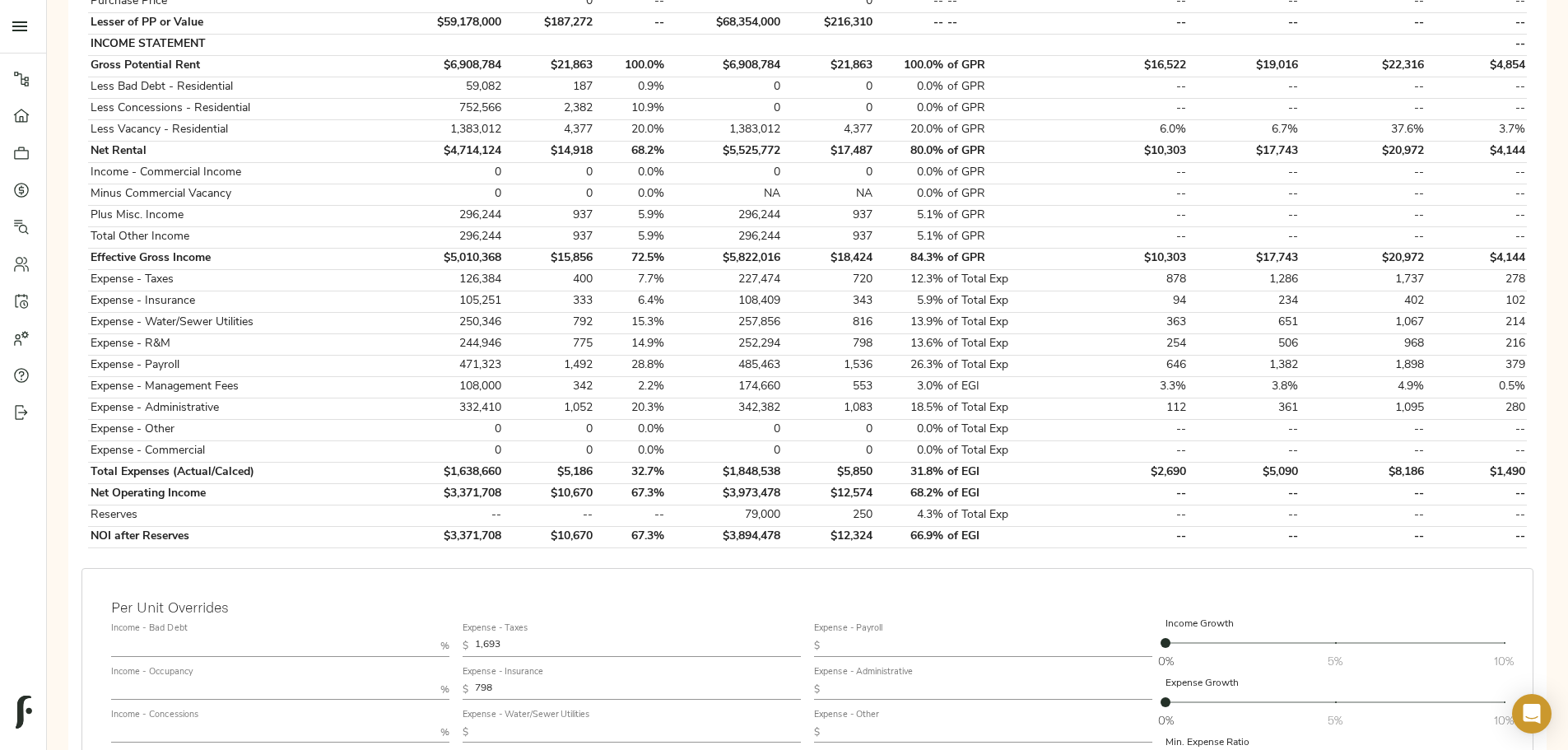
click at [419, 637] on input "text" at bounding box center [273, 646] width 323 height 20
click at [434, 680] on input "text" at bounding box center [273, 689] width 323 height 20
type input "95"
click at [434, 723] on input "text" at bounding box center [273, 732] width 323 height 20
type input "1"
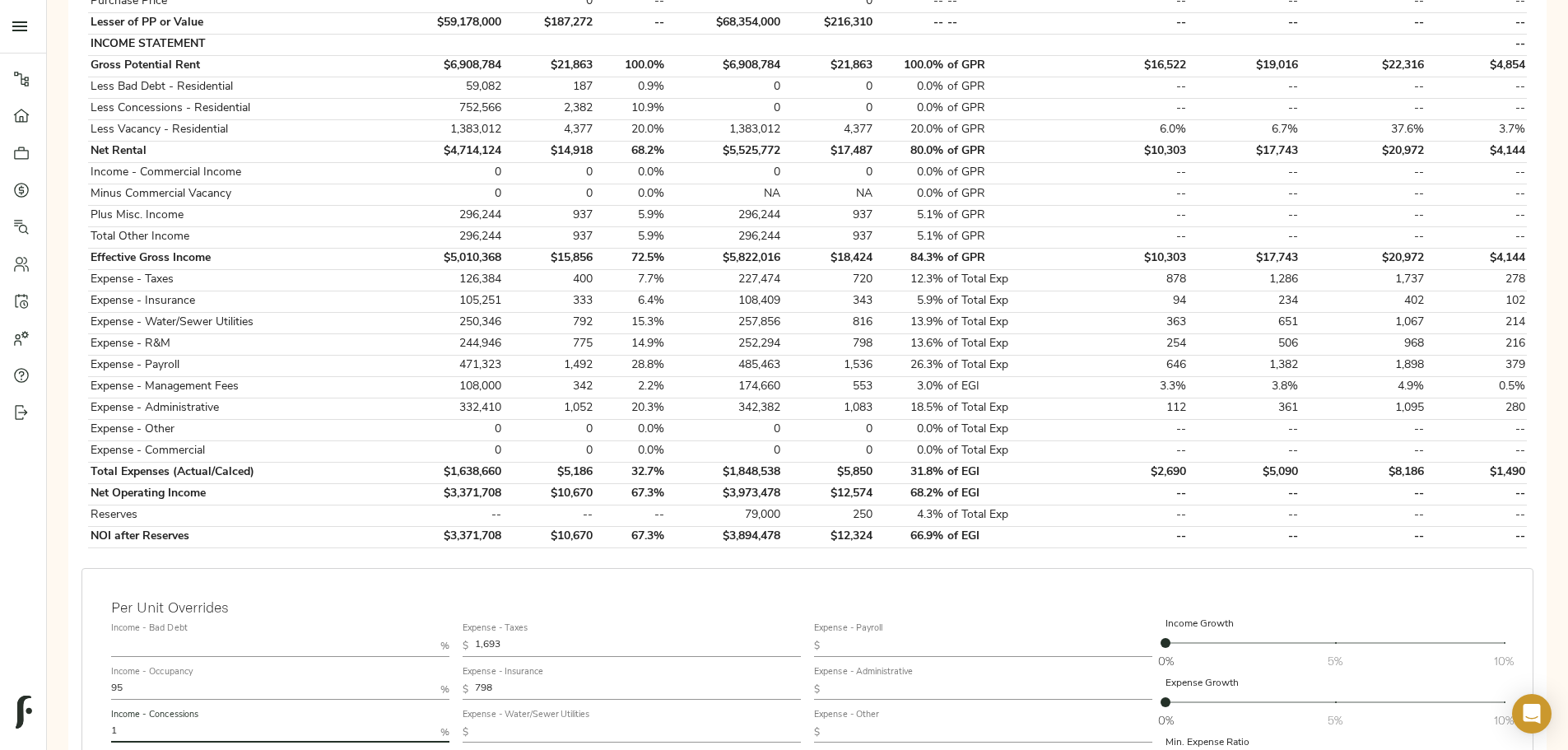
click at [434, 637] on input "text" at bounding box center [273, 646] width 323 height 20
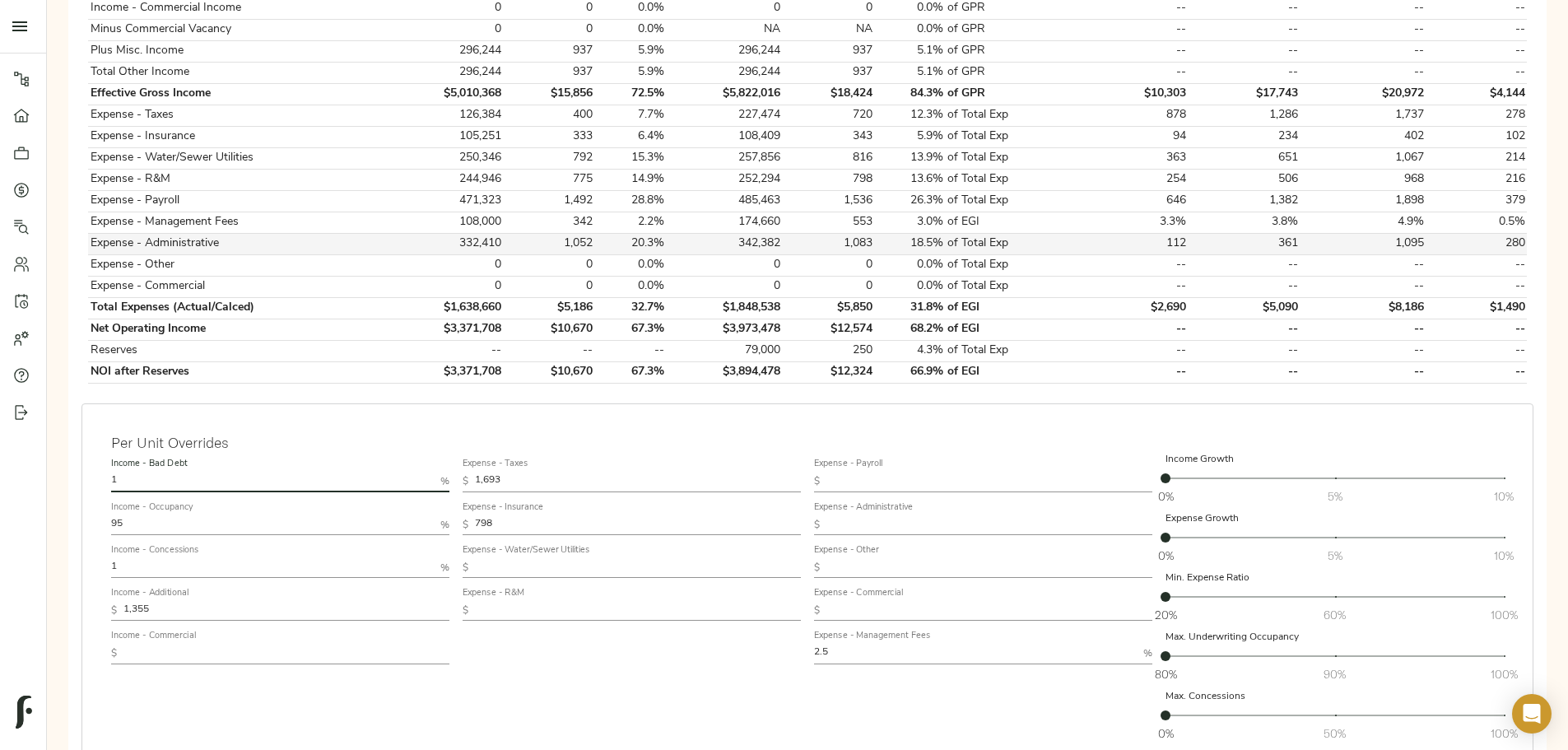
scroll to position [741, 0]
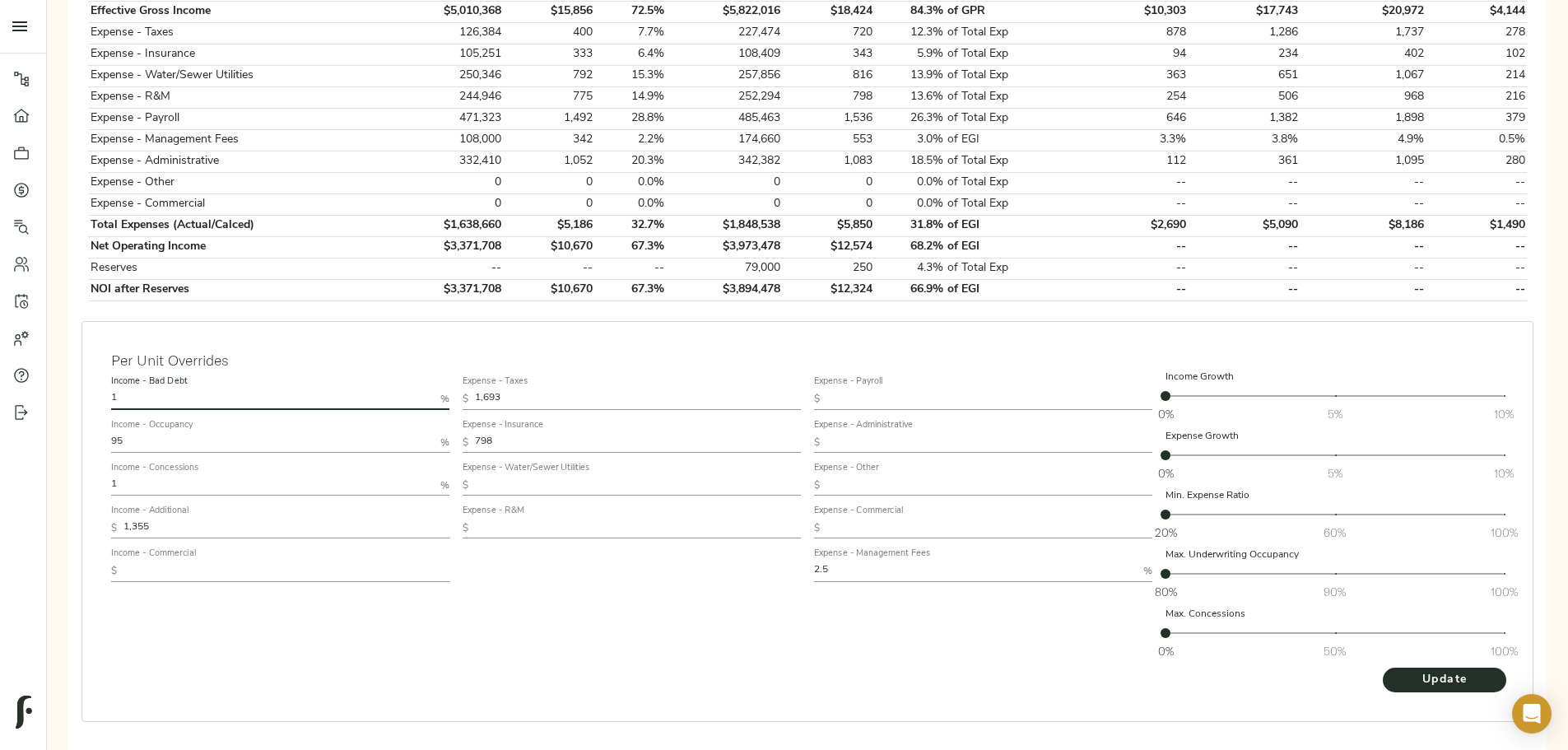
type input "1"
click at [699, 607] on div "Expense - Taxes $ 1,693 Expense - Insurance $ 798 Expense - Water/Sewer Utiliti…" at bounding box center [632, 517] width 352 height 310
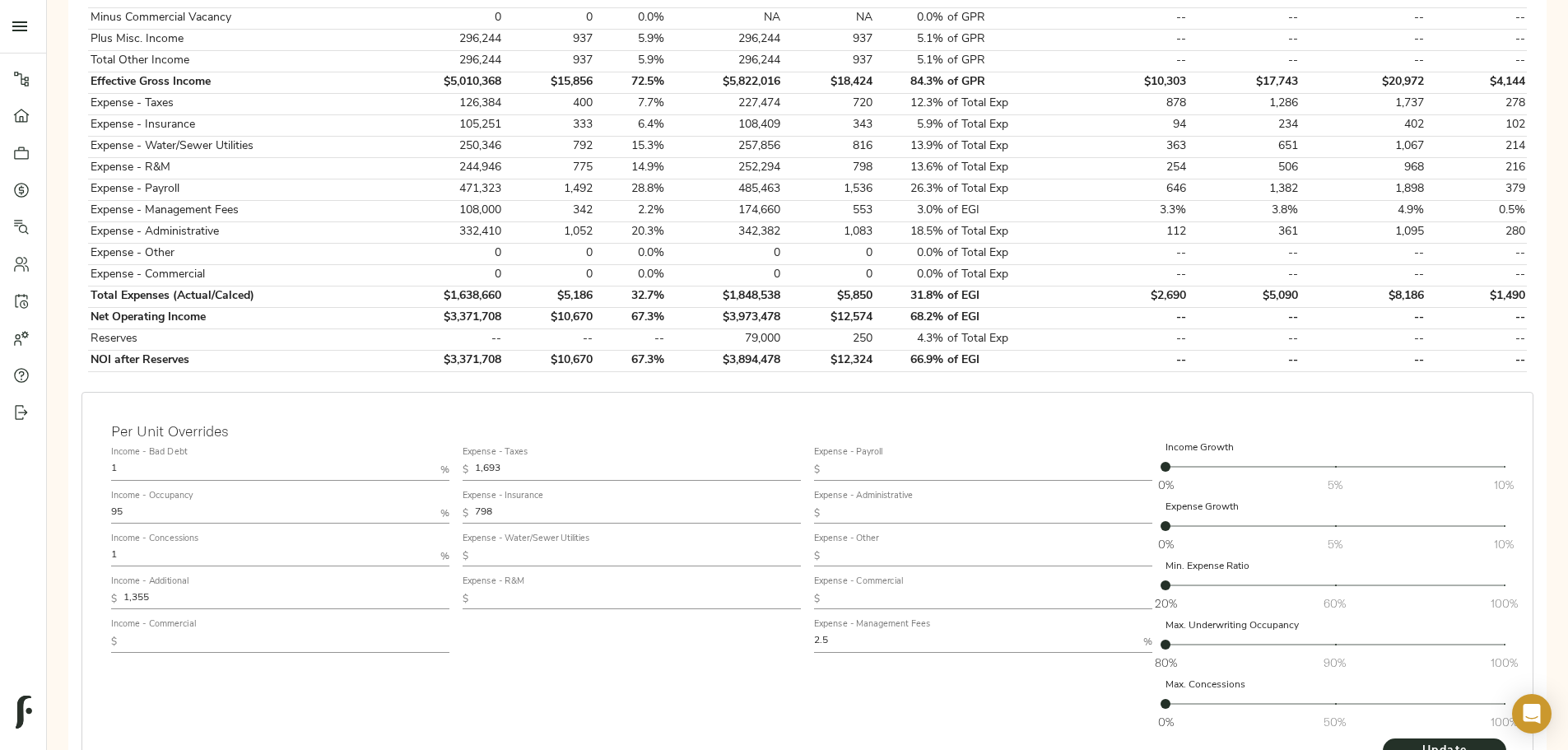
scroll to position [747, 0]
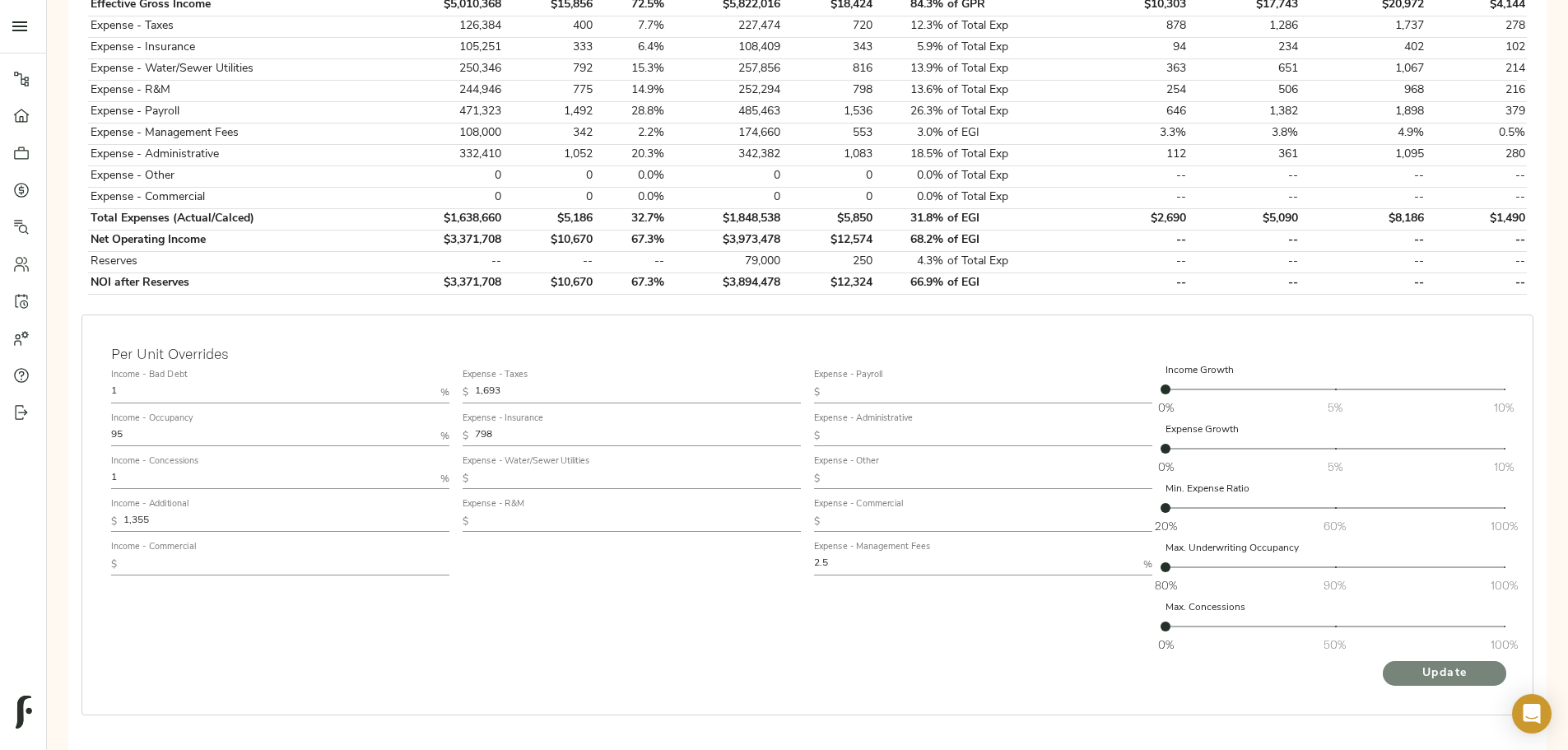
click at [1400, 663] on span "Update" at bounding box center [1445, 674] width 91 height 21
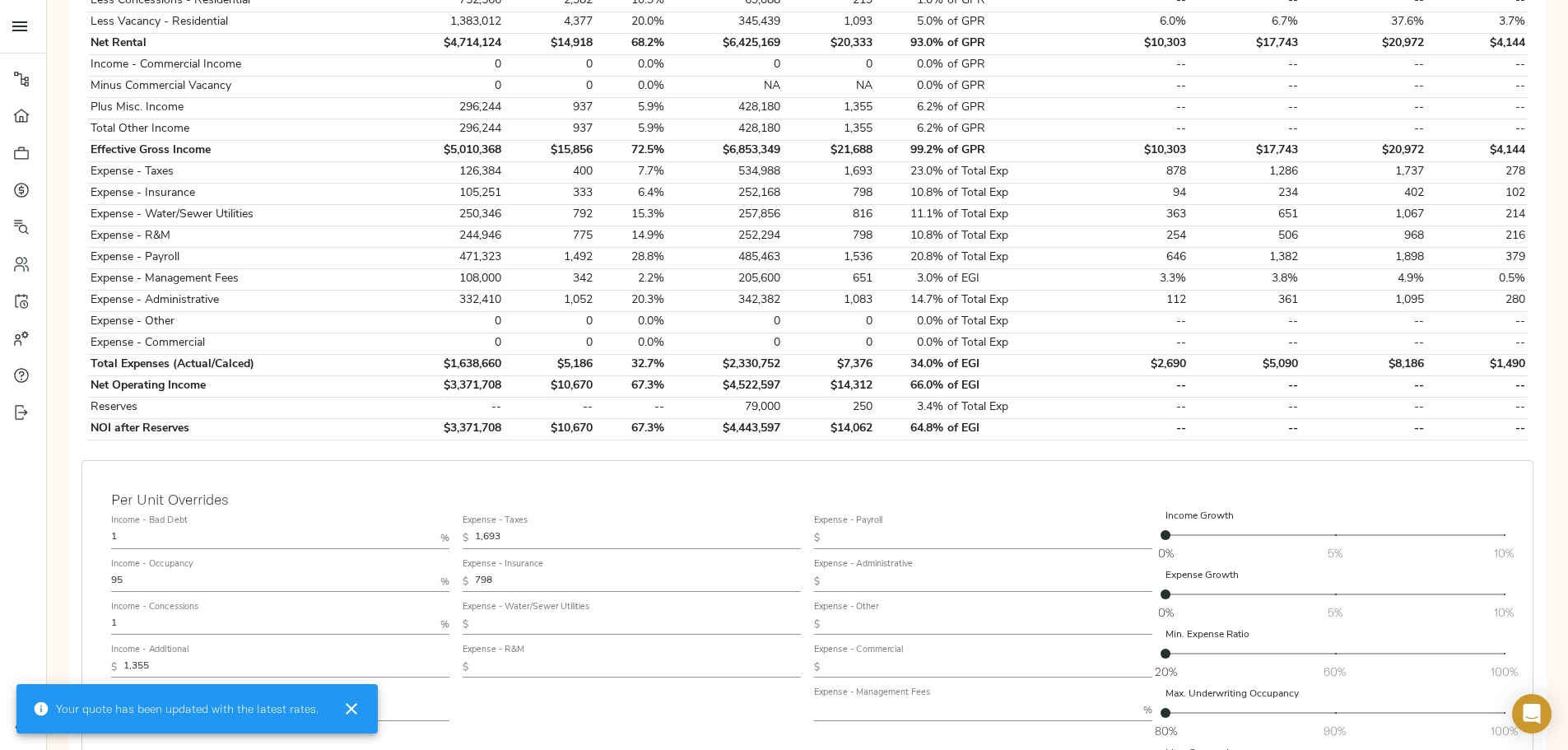
scroll to position [741, 0]
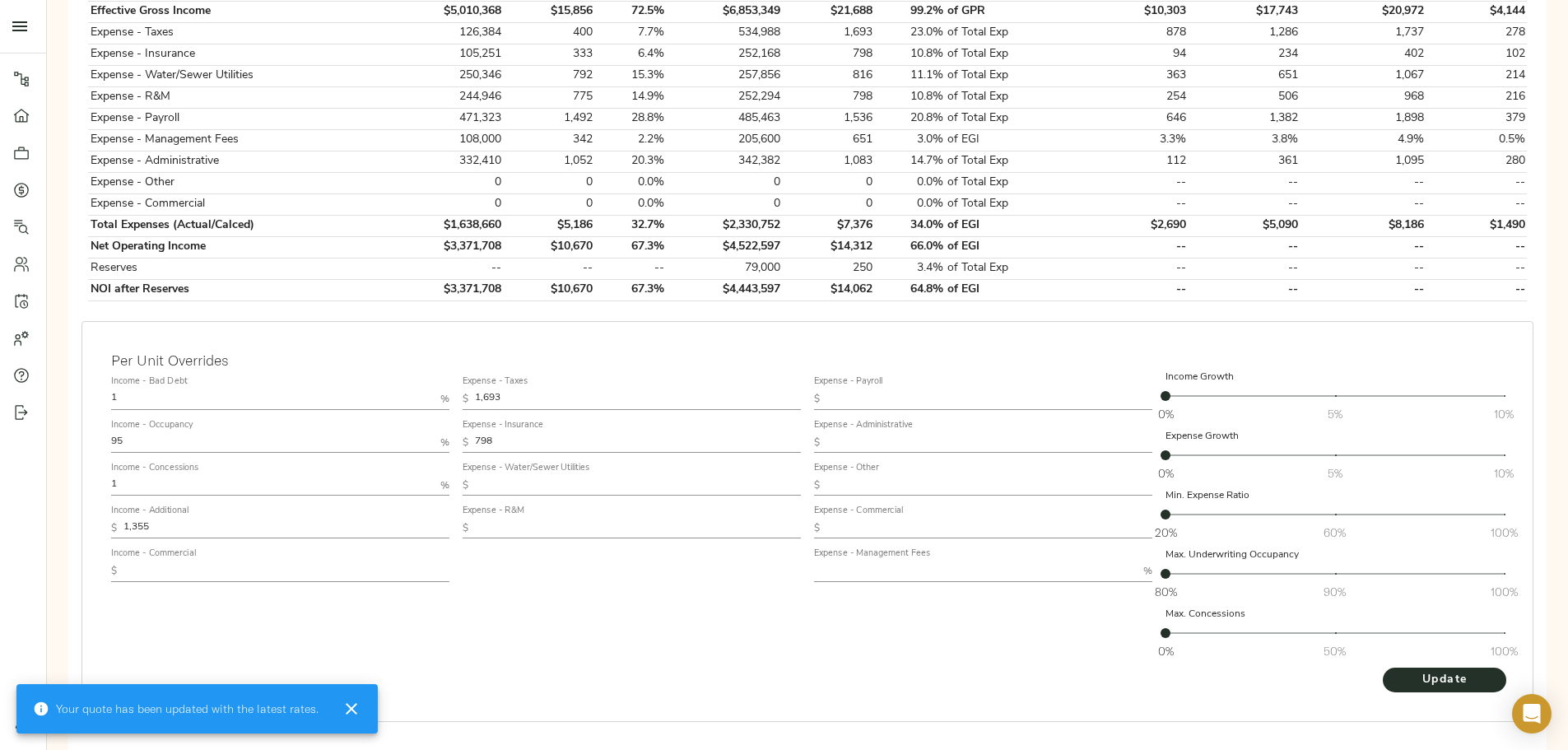
click at [843, 561] on input "text" at bounding box center [976, 571] width 323 height 20
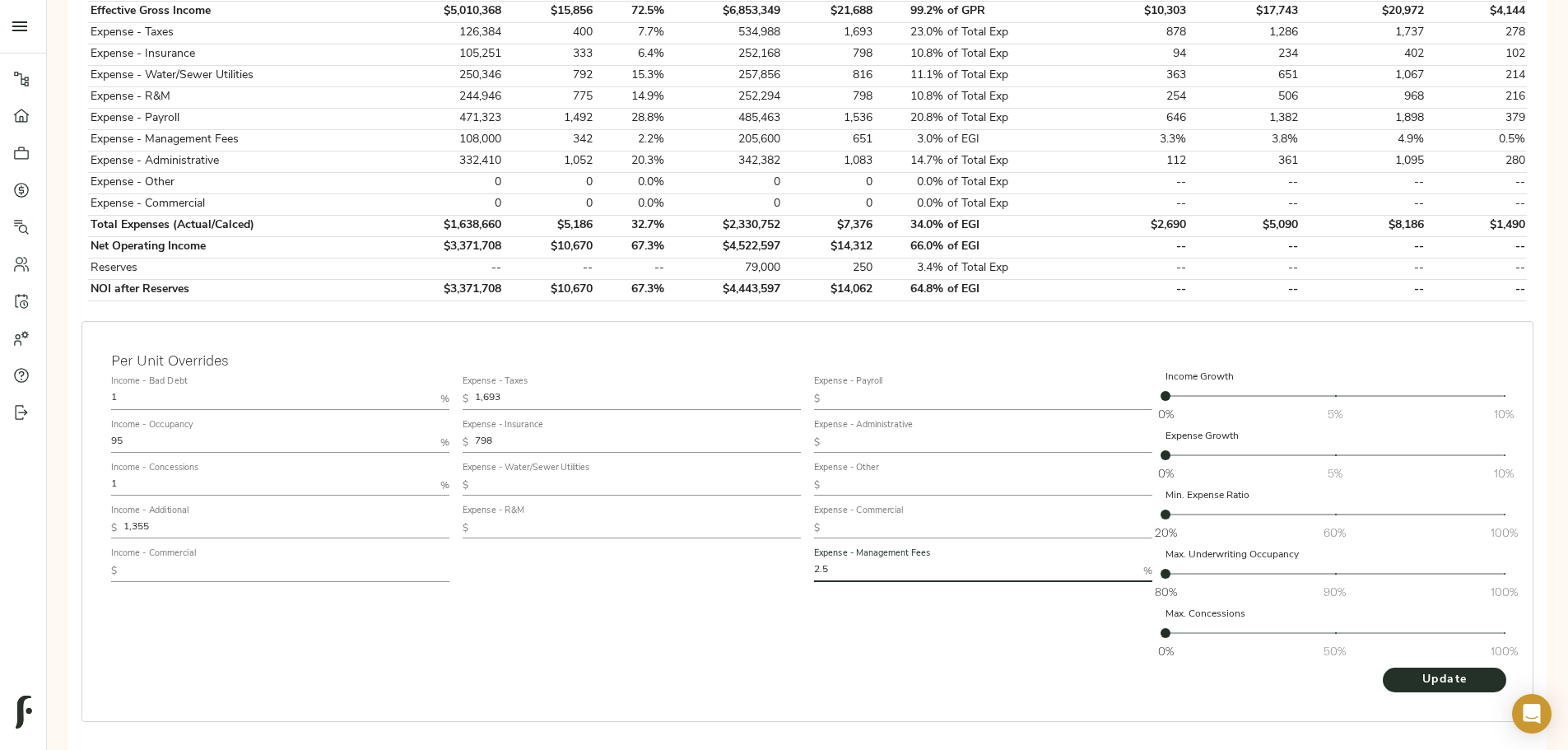
type input "2.5"
click at [805, 572] on div "Expense - Taxes $ 1,693 Expense - Insurance $ 798 Expense - Water/Sewer Utiliti…" at bounding box center [632, 517] width 352 height 310
click at [434, 475] on input "1" at bounding box center [273, 485] width 323 height 20
type input "6.92"
click at [434, 390] on input "1" at bounding box center [273, 399] width 323 height 20
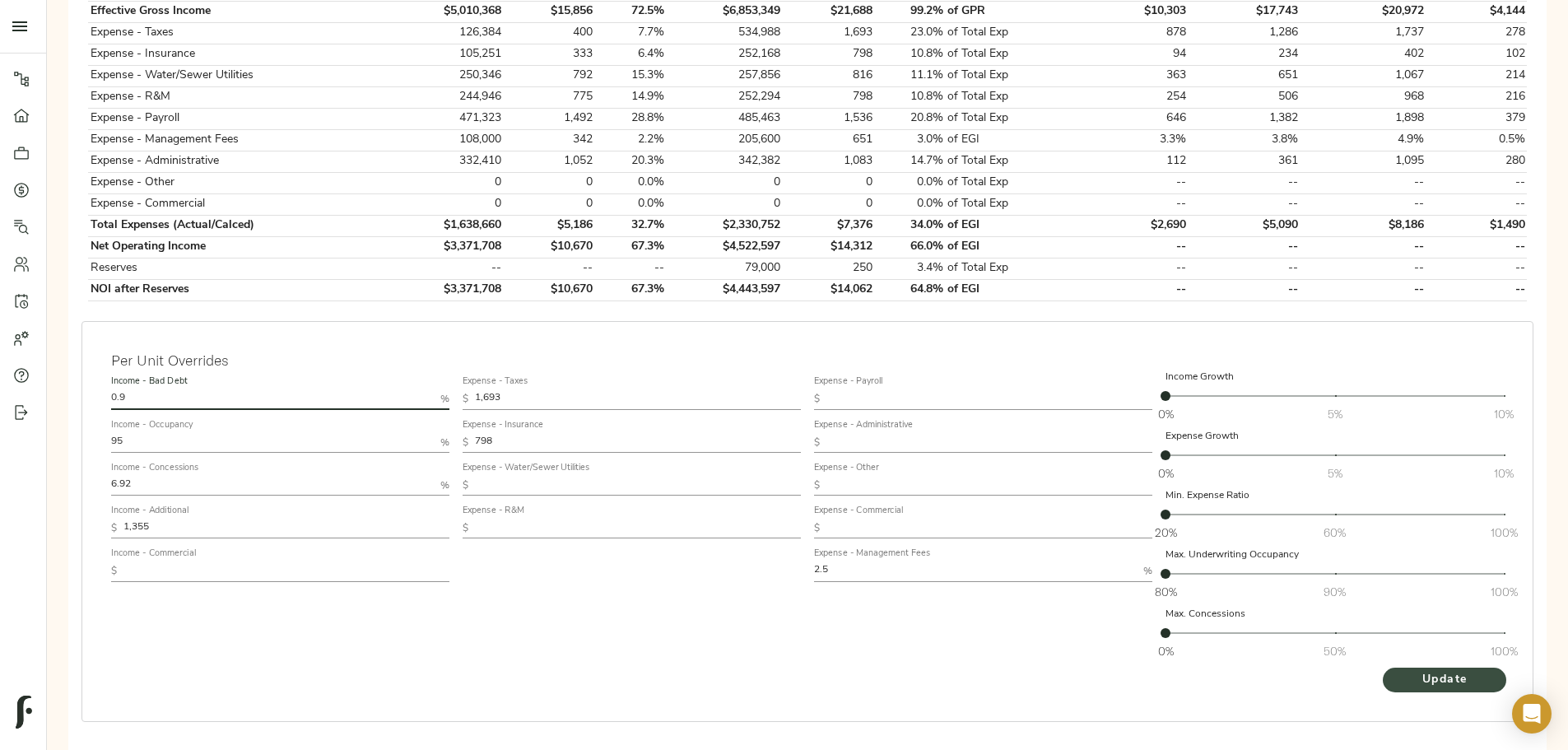
type input "0.9"
click at [1400, 670] on span "Update" at bounding box center [1445, 680] width 91 height 21
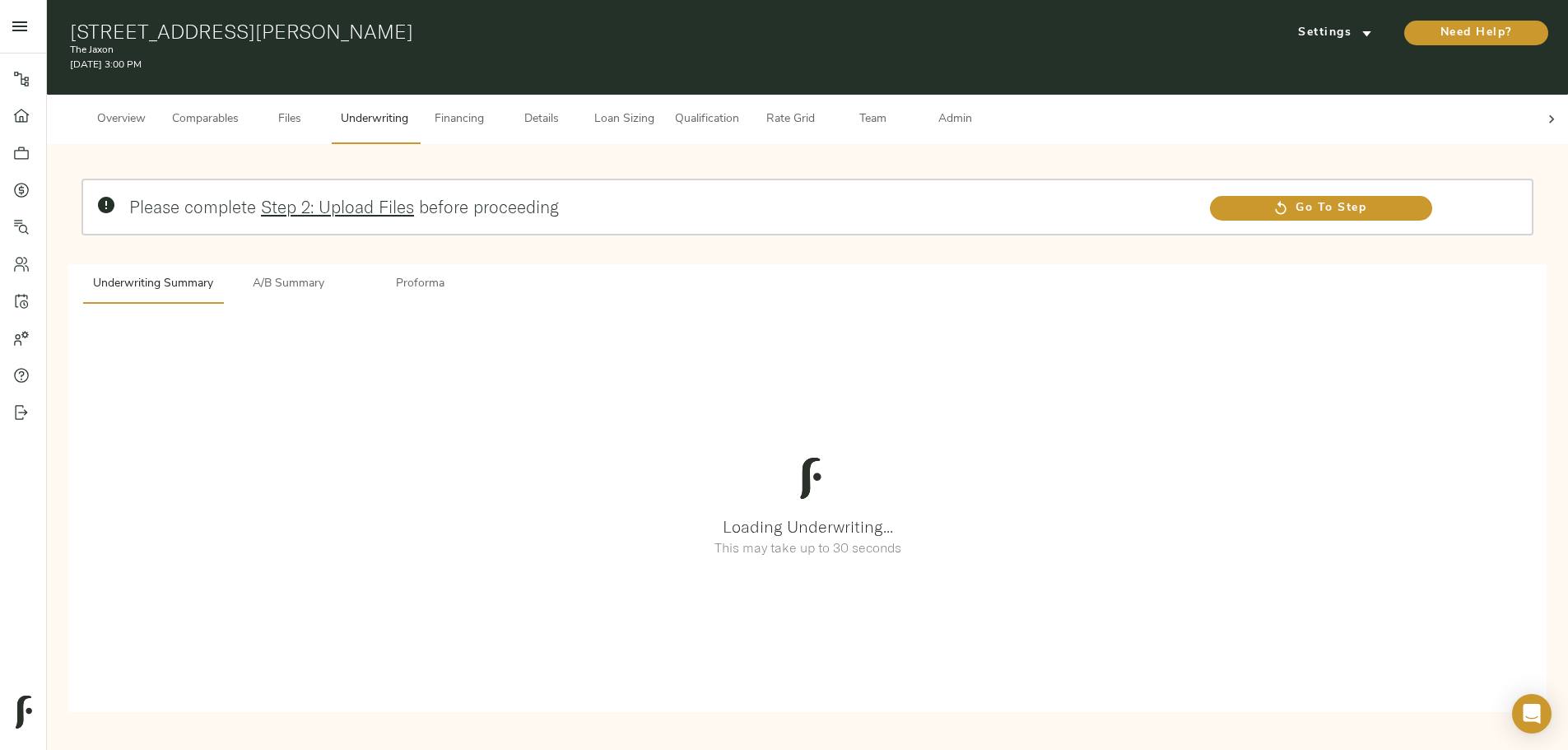
scroll to position [0, 0]
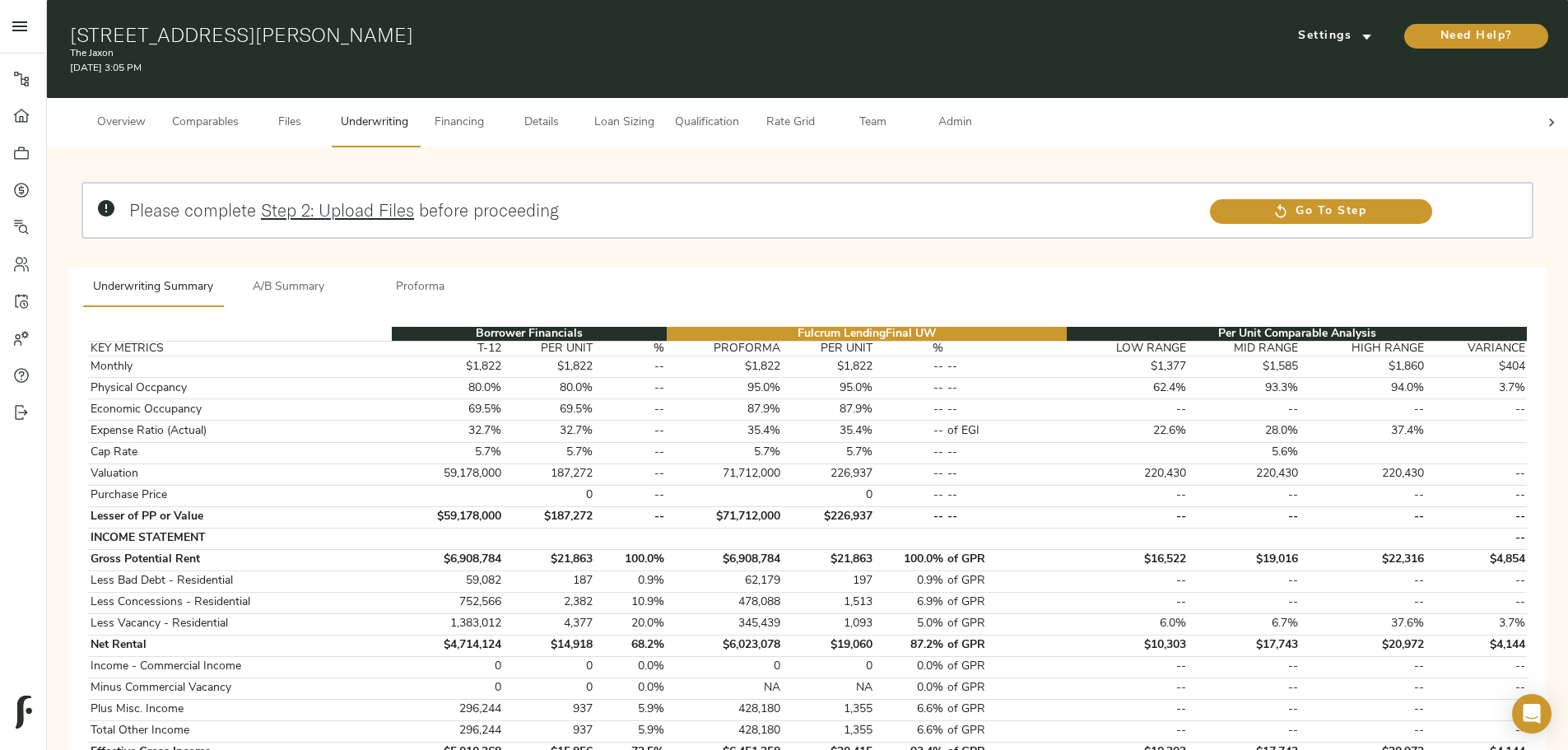
click at [345, 277] on span "A/B Summary" at bounding box center [288, 287] width 112 height 21
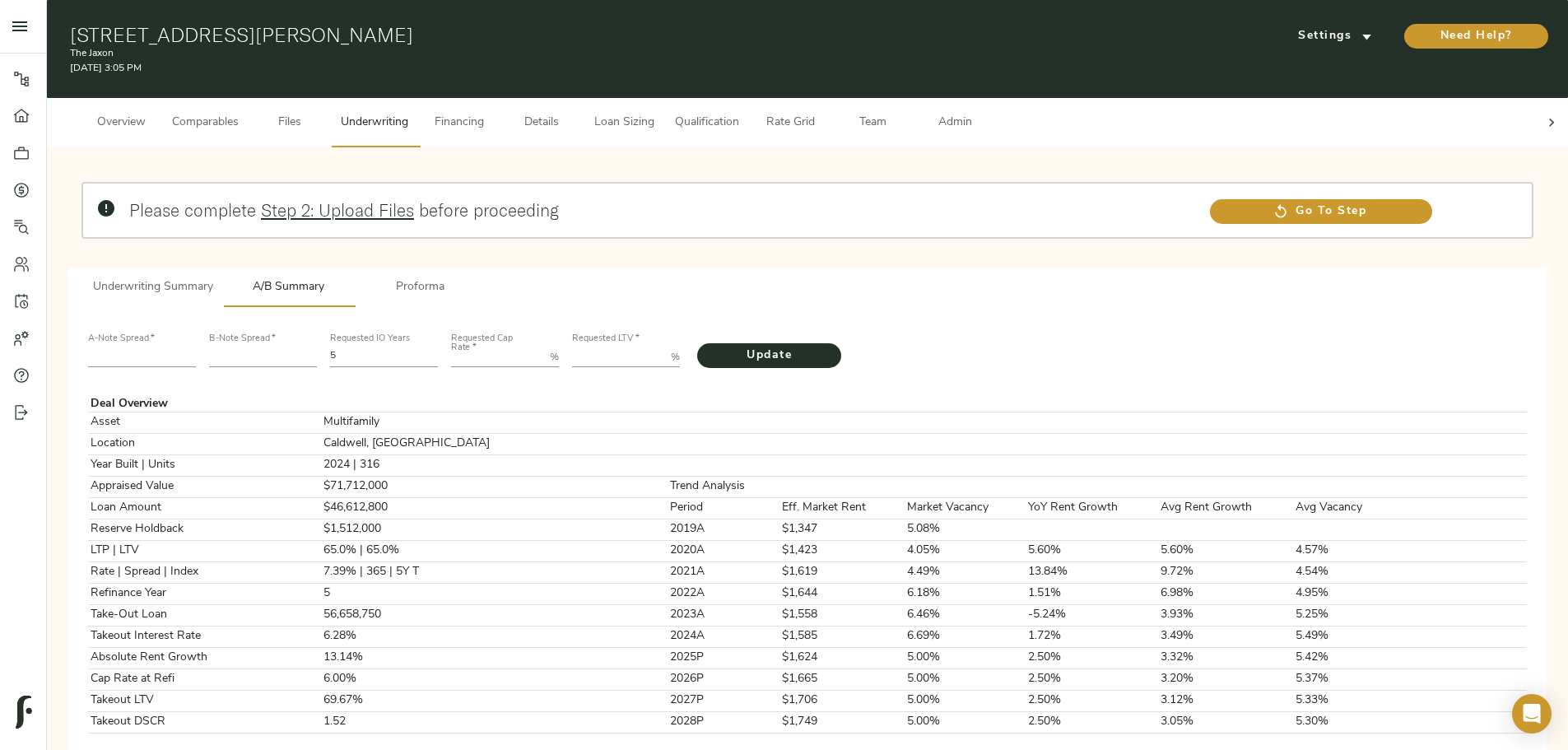
click at [239, 114] on span "Comparables" at bounding box center [205, 123] width 67 height 21
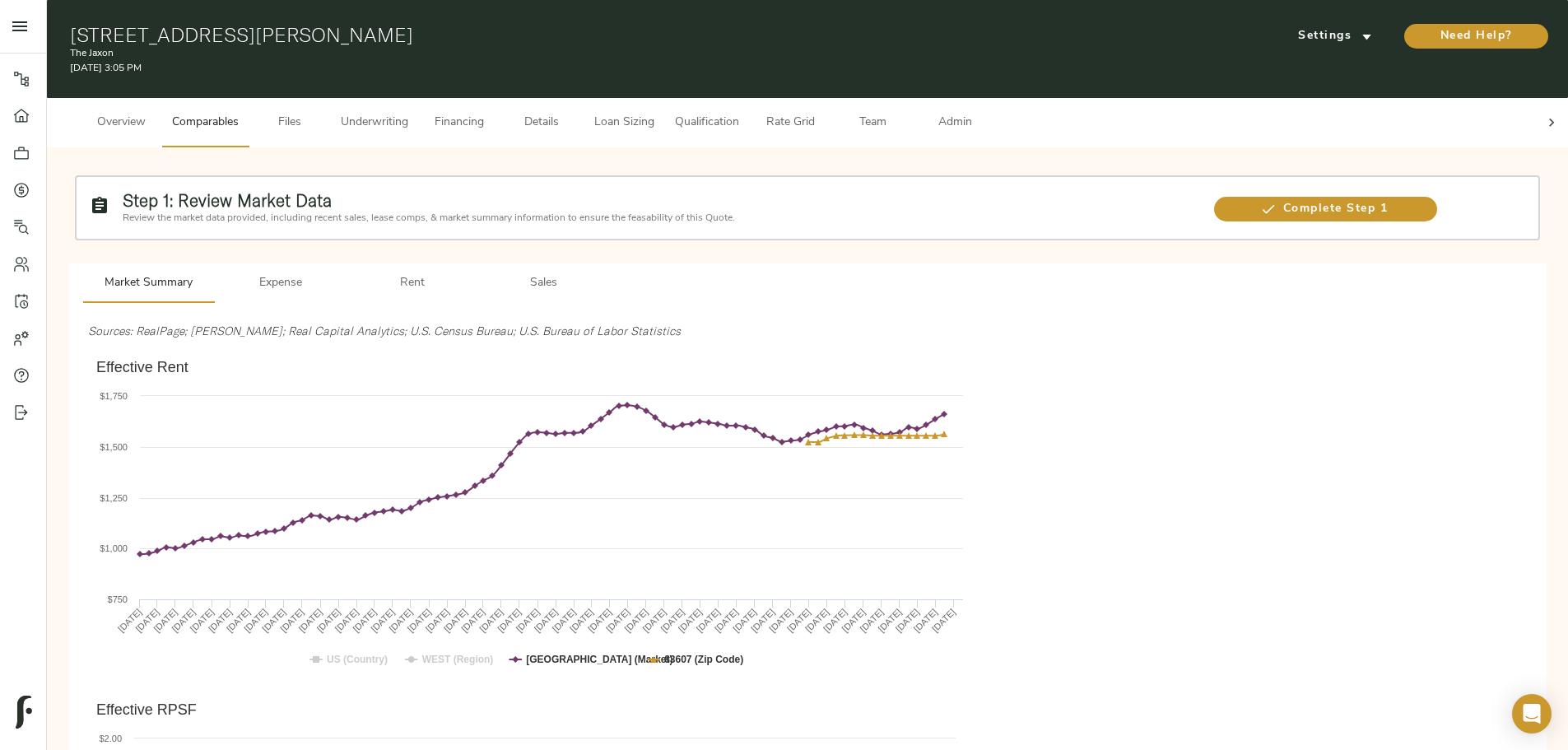
click at [418, 125] on button "Underwriting" at bounding box center [375, 123] width 88 height 50
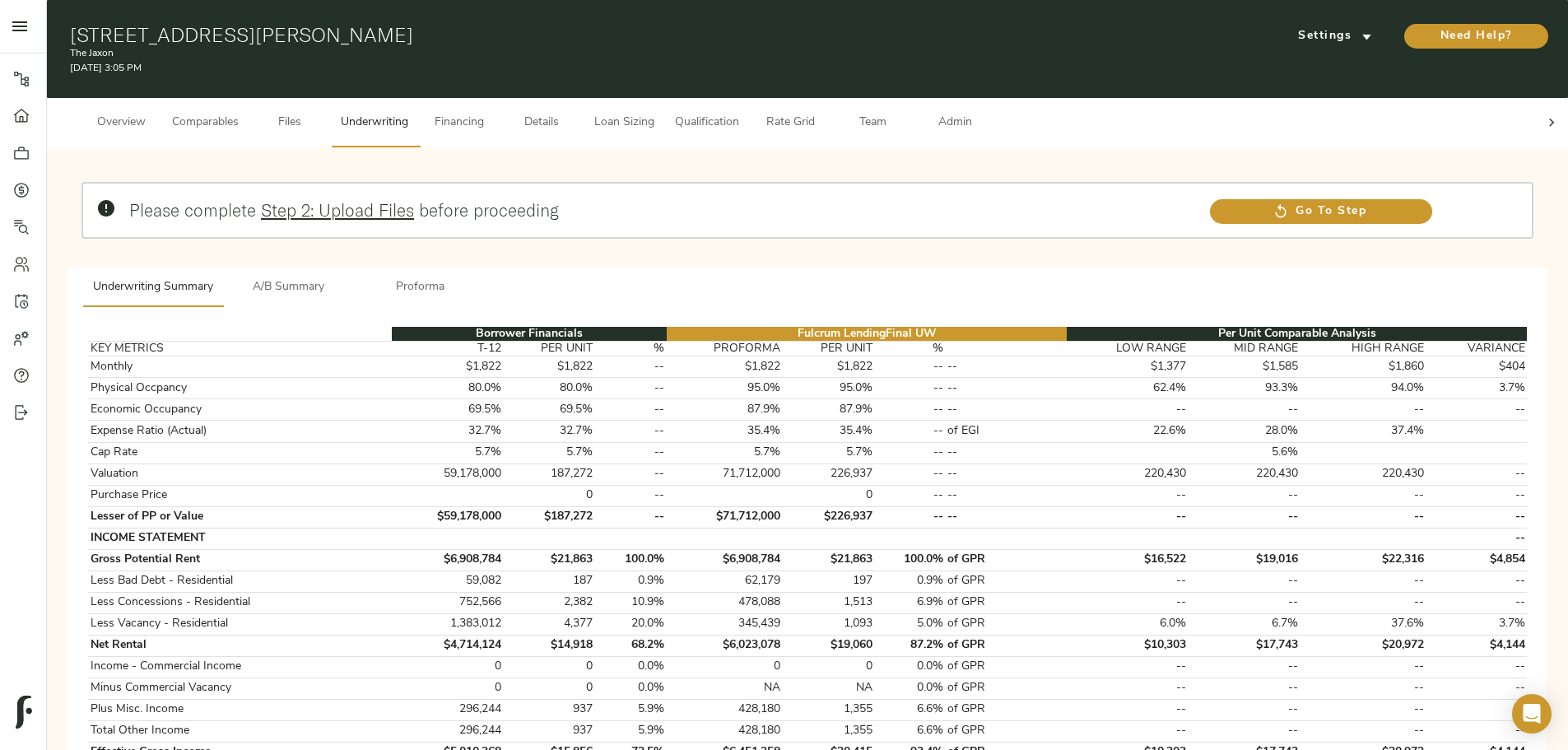
click at [1544, 114] on icon at bounding box center [1552, 122] width 16 height 16
click at [986, 112] on span "Admin" at bounding box center [954, 123] width 63 height 21
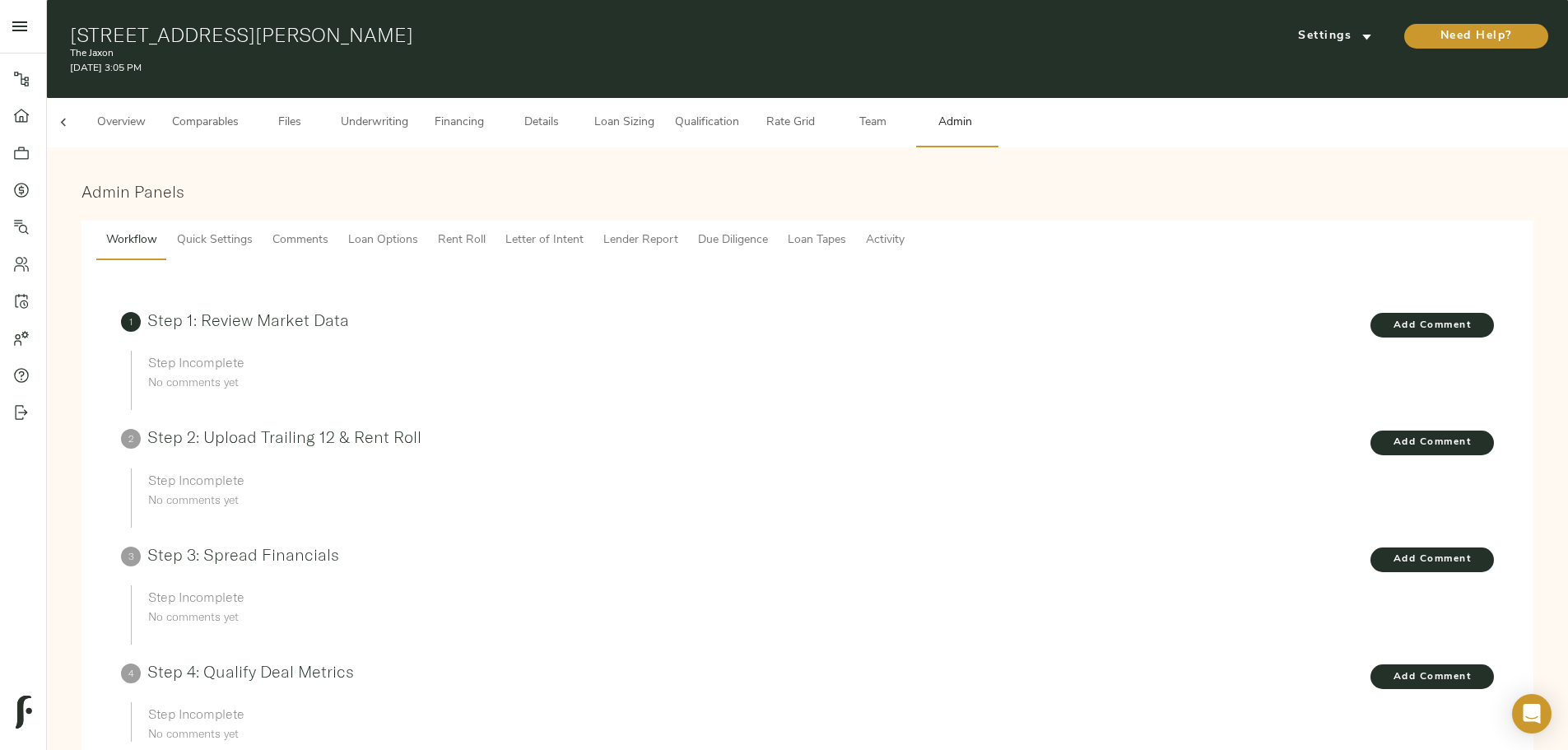
click at [688, 235] on button "Lender Report" at bounding box center [641, 240] width 94 height 39
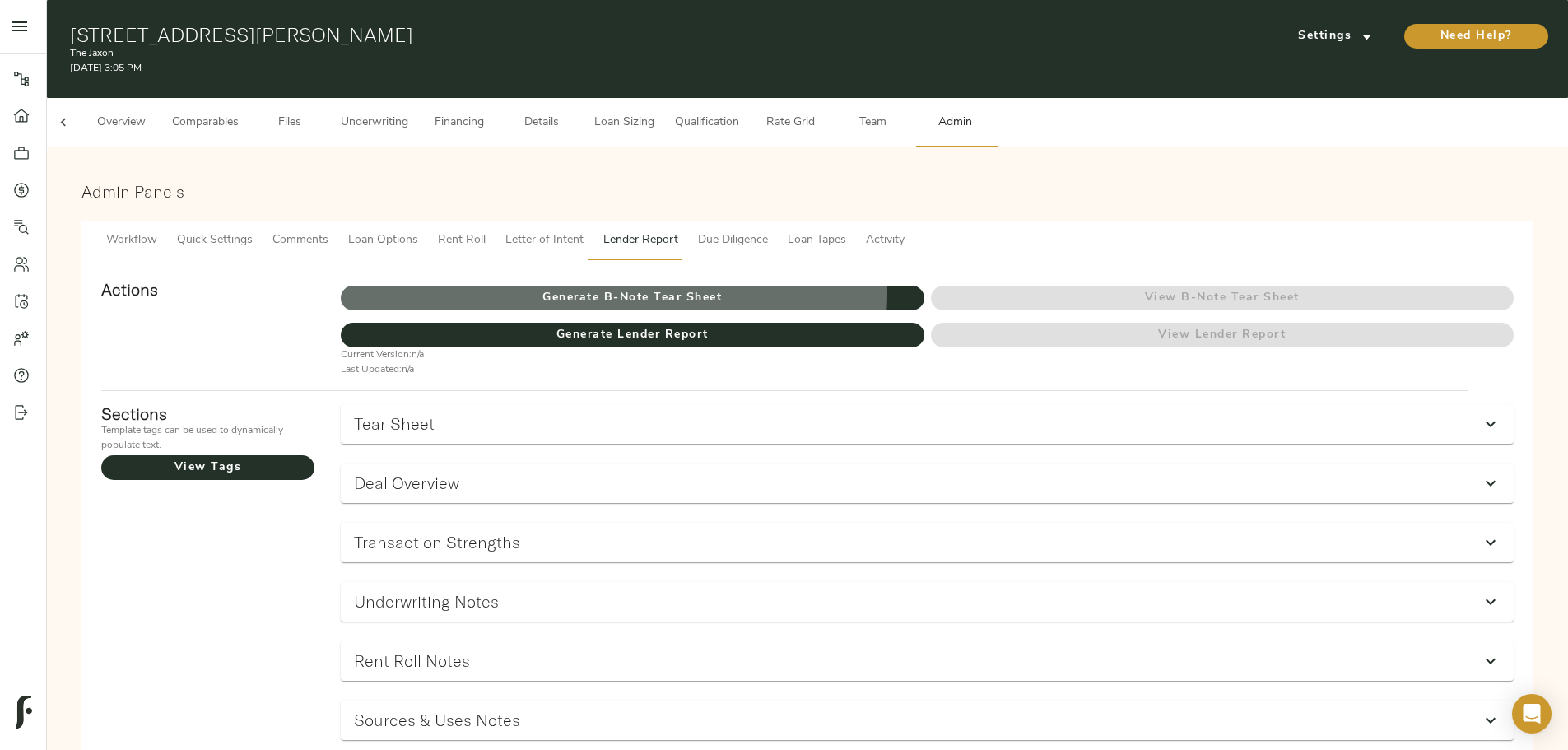
click at [803, 288] on span "Generate B-Note Tear Sheet" at bounding box center [632, 299] width 583 height 21
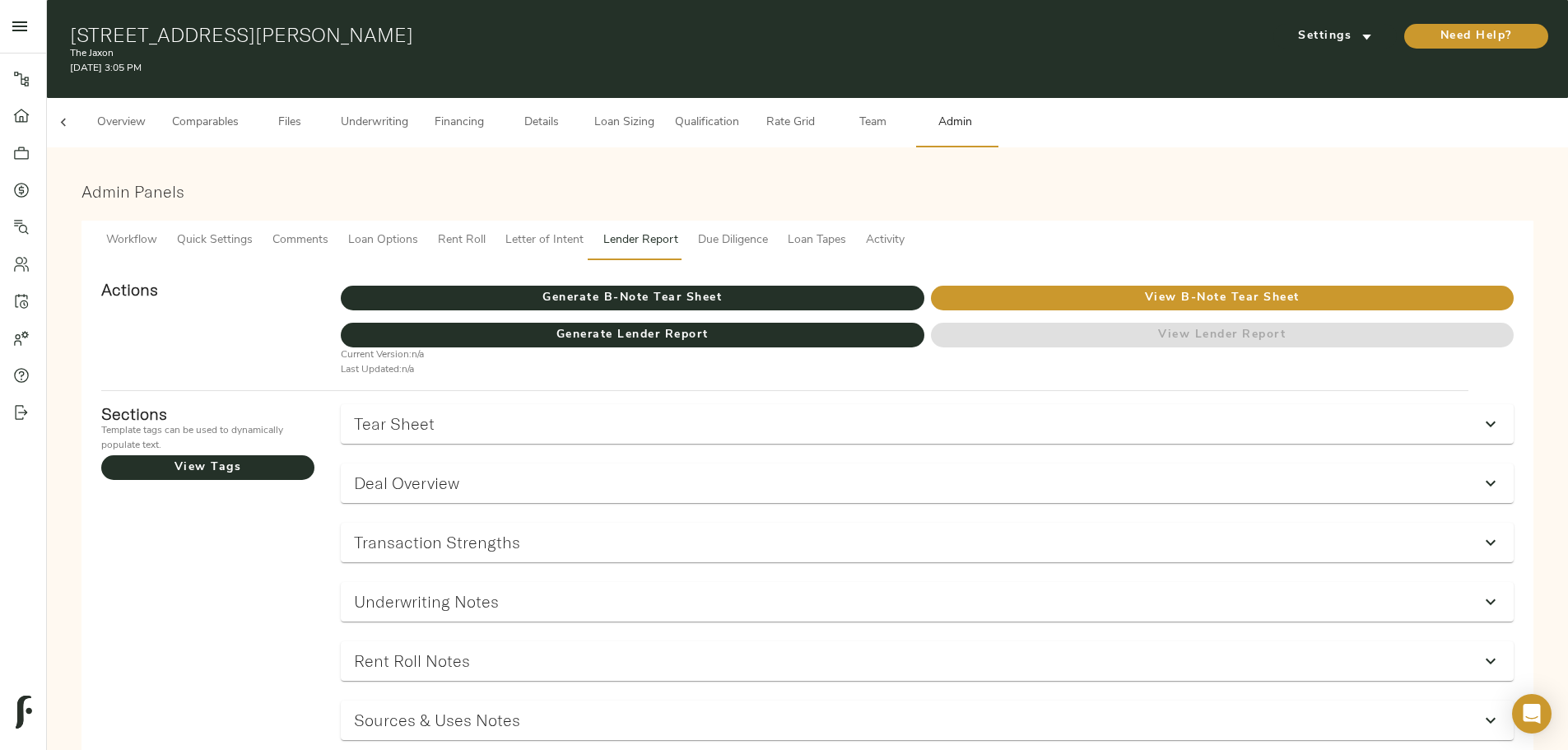
click at [415, 33] on h1 "[STREET_ADDRESS][PERSON_NAME]" at bounding box center [562, 34] width 984 height 23
copy h1 "[STREET_ADDRESS][PERSON_NAME]"
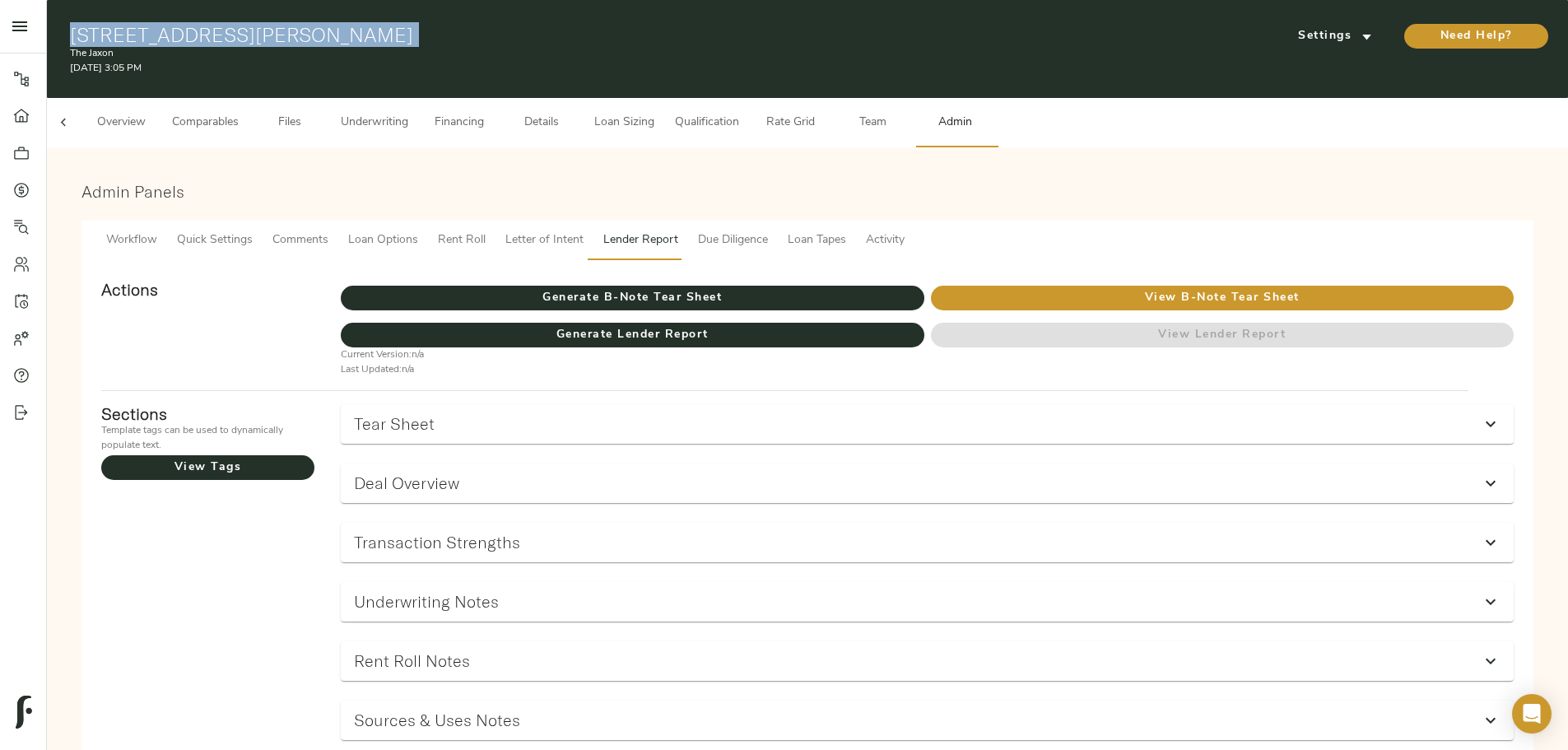
click at [80, 108] on div at bounding box center [64, 123] width 33 height 50
click at [152, 112] on span "Overview" at bounding box center [121, 123] width 63 height 21
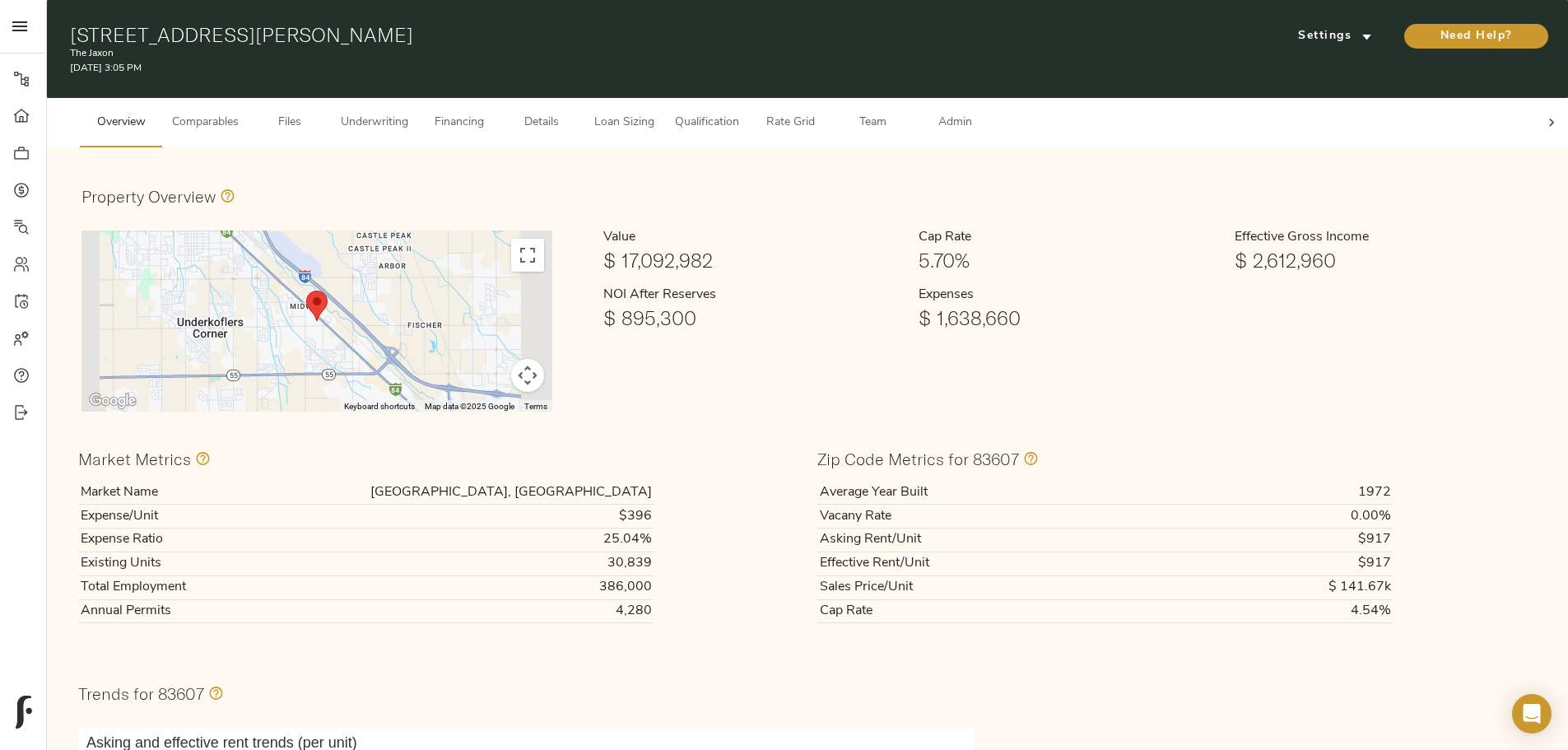
click at [654, 481] on td "[GEOGRAPHIC_DATA], [GEOGRAPHIC_DATA]" at bounding box center [445, 492] width 415 height 23
copy td "[GEOGRAPHIC_DATA], [GEOGRAPHIC_DATA]"
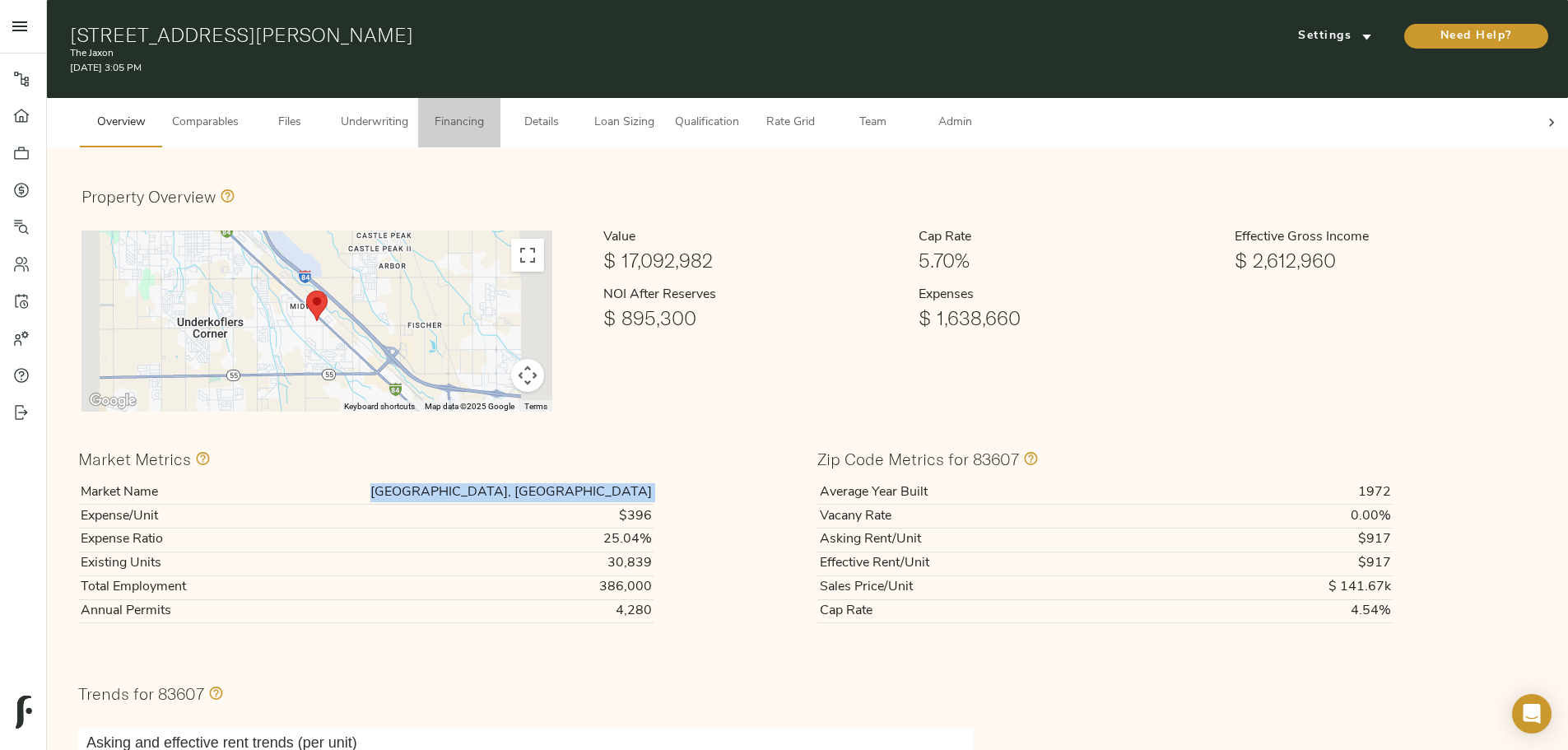
click at [491, 112] on span "Financing" at bounding box center [459, 123] width 63 height 21
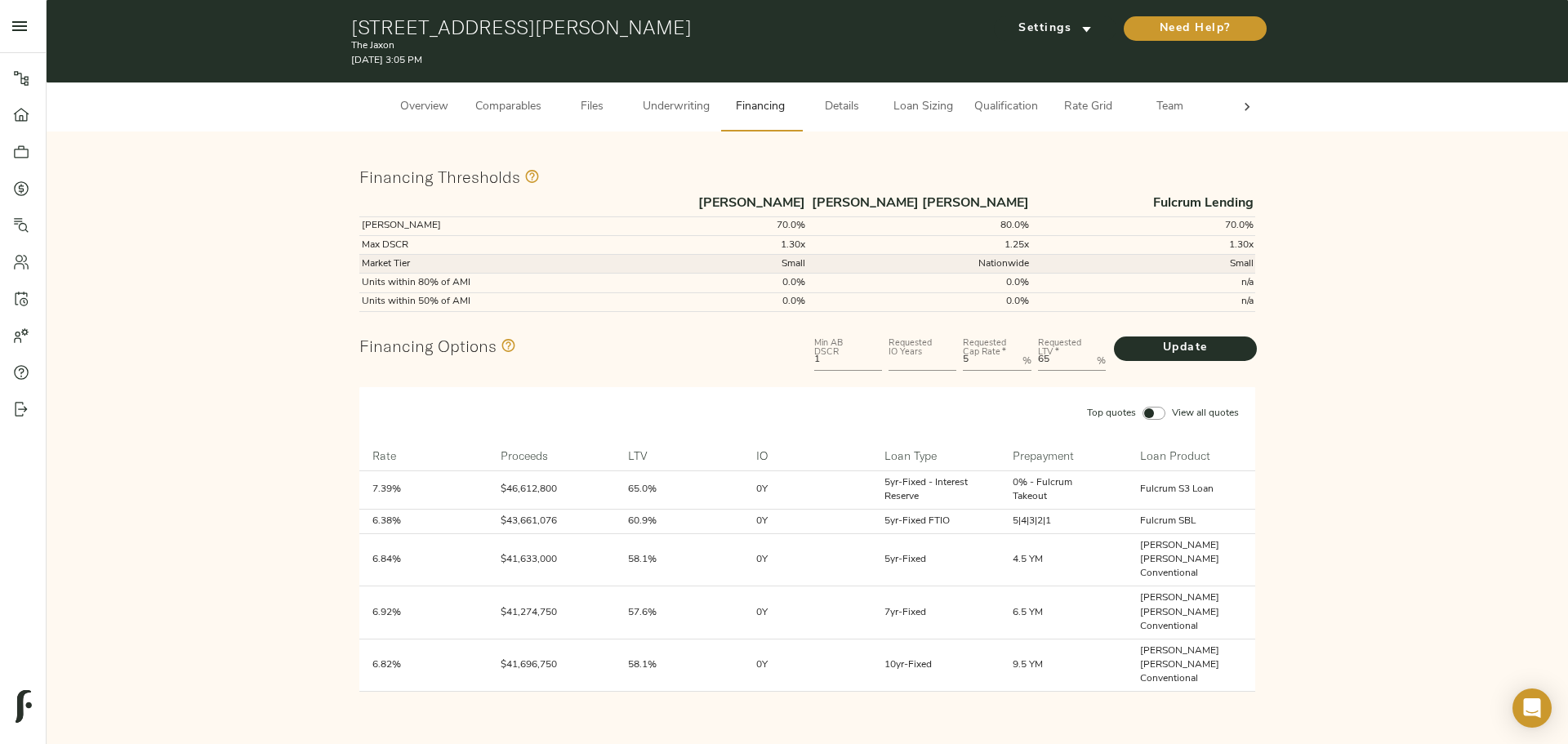
click at [797, 260] on td "Small" at bounding box center [695, 264] width 224 height 19
copy td "Small"
